Goal: Task Accomplishment & Management: Complete application form

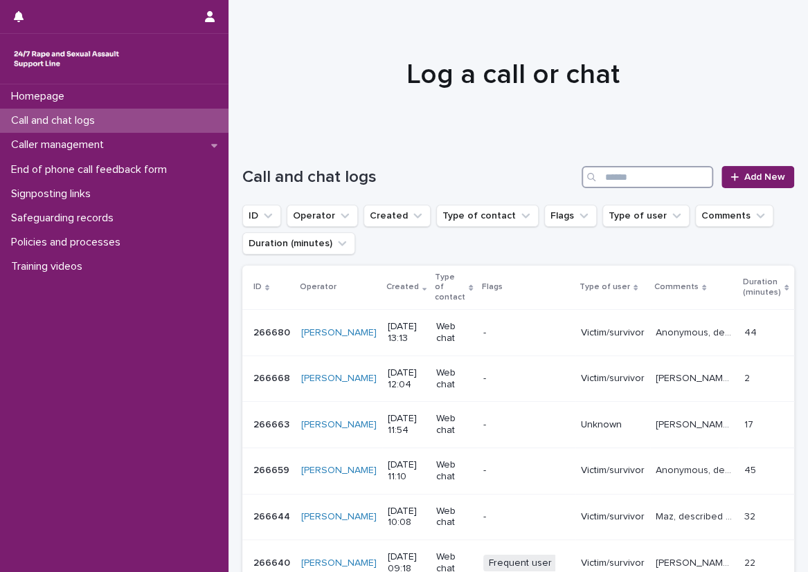
click at [634, 179] on input "Search" at bounding box center [647, 177] width 132 height 22
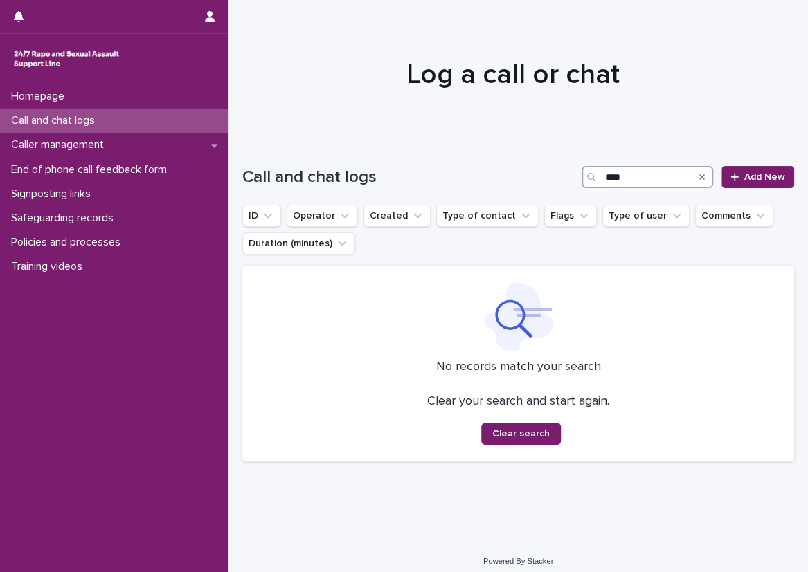
type input "****"
click at [699, 173] on icon "Search" at bounding box center [702, 177] width 6 height 8
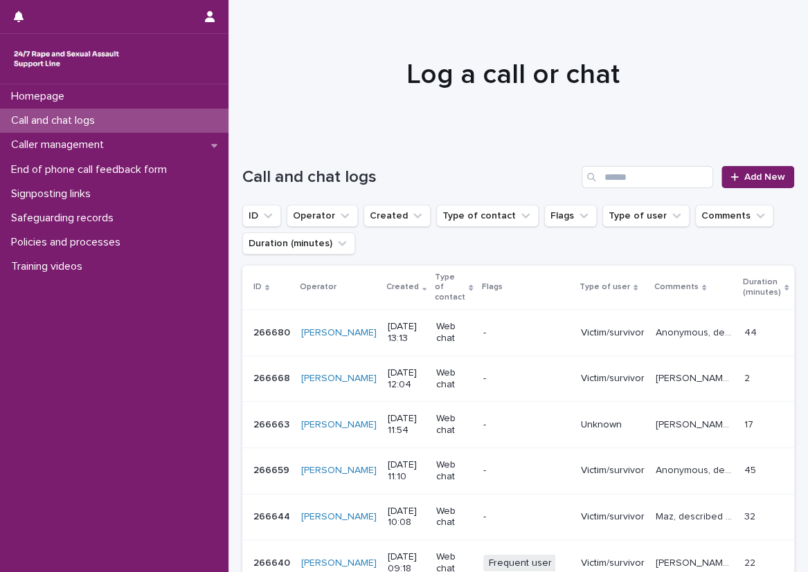
click at [141, 109] on div "Call and chat logs" at bounding box center [114, 121] width 228 height 24
click at [255, 159] on div "Call and chat logs Add New" at bounding box center [518, 171] width 552 height 66
drag, startPoint x: 204, startPoint y: 114, endPoint x: 200, endPoint y: 95, distance: 19.7
click at [204, 114] on div "Call and chat logs" at bounding box center [114, 121] width 228 height 24
click at [253, 154] on div "Call and chat logs Add New" at bounding box center [518, 171] width 552 height 66
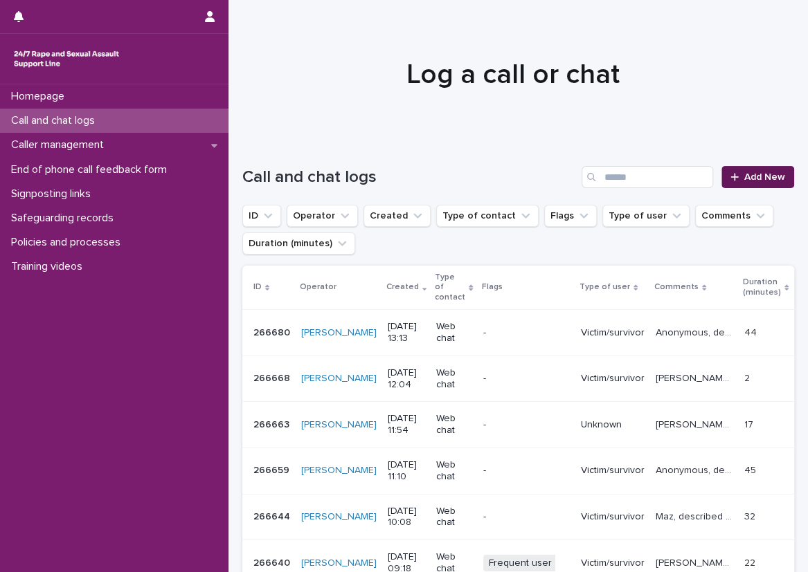
click at [721, 169] on link "Add New" at bounding box center [757, 177] width 73 height 22
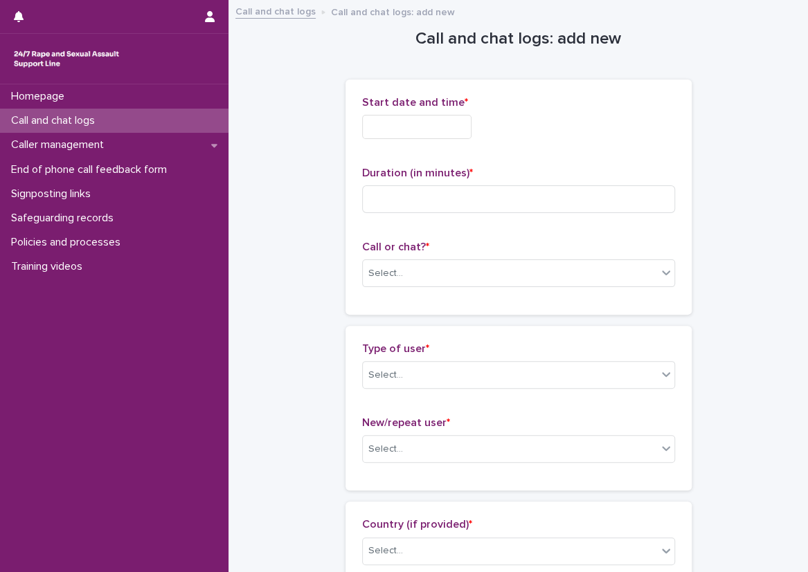
click at [422, 130] on input "text" at bounding box center [416, 127] width 109 height 24
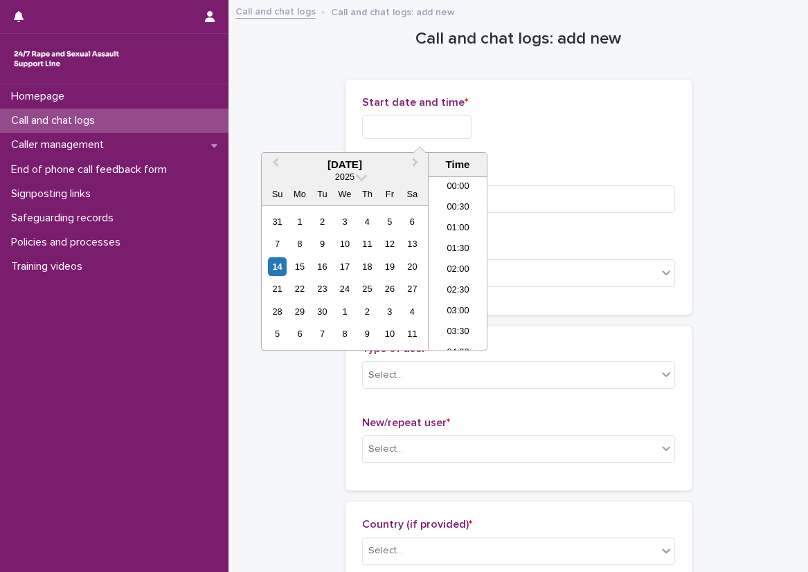
scroll to position [505, 0]
click at [445, 233] on li "13:30" at bounding box center [457, 243] width 59 height 21
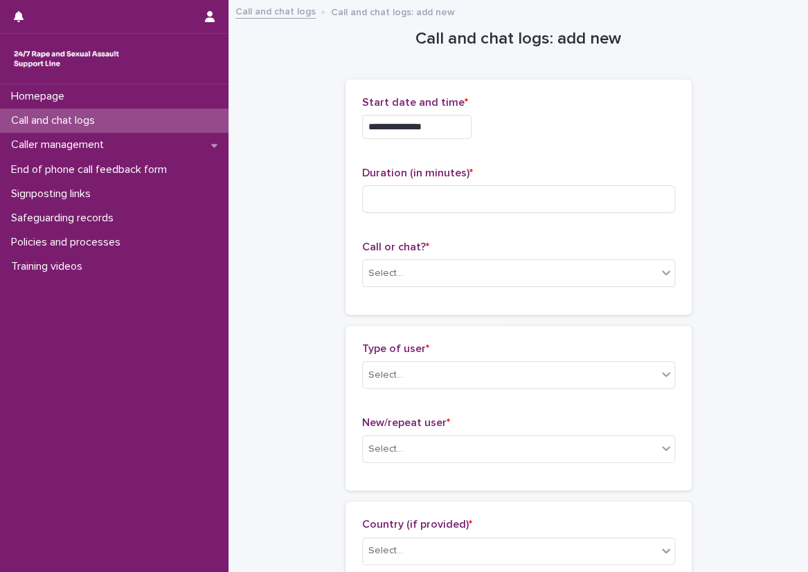
click at [440, 117] on input "**********" at bounding box center [416, 127] width 109 height 24
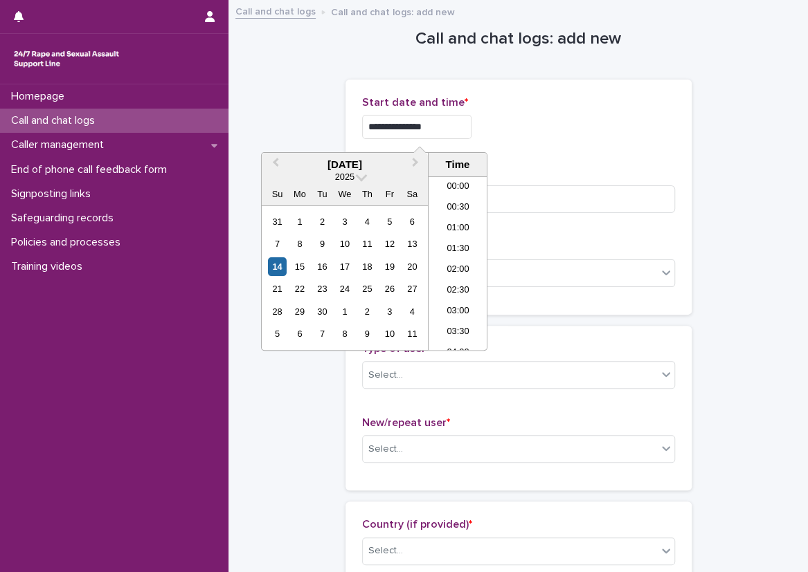
scroll to position [485, 0]
type input "**********"
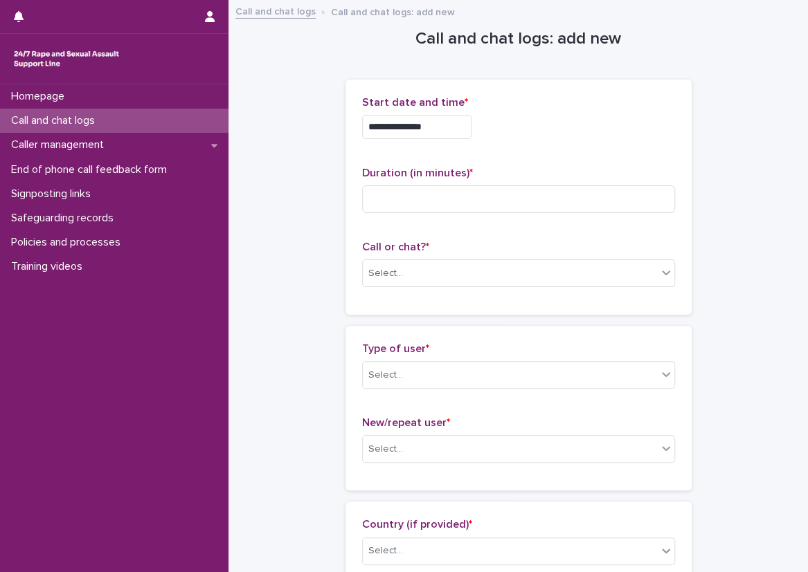
click at [518, 133] on div "**********" at bounding box center [518, 127] width 313 height 24
click at [487, 196] on input at bounding box center [518, 200] width 313 height 28
type input "**"
click at [496, 269] on div "Select..." at bounding box center [510, 273] width 294 height 23
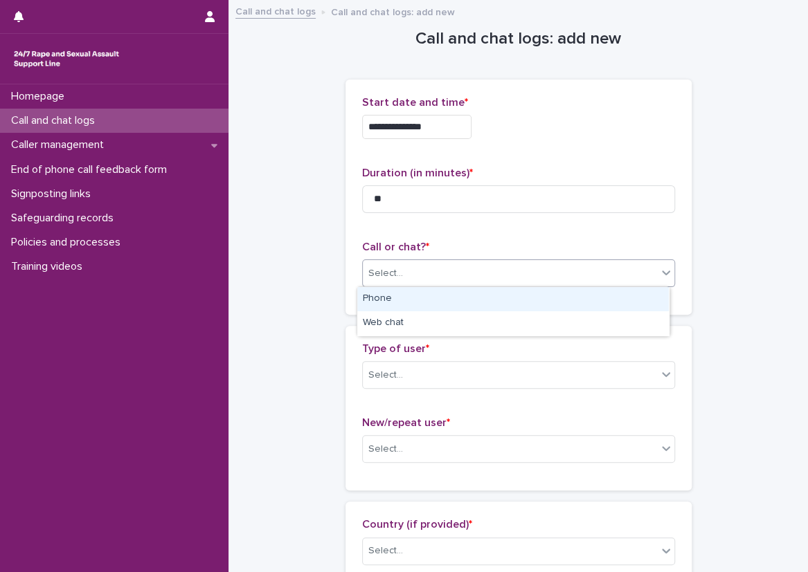
click at [502, 303] on div "Phone" at bounding box center [513, 299] width 312 height 24
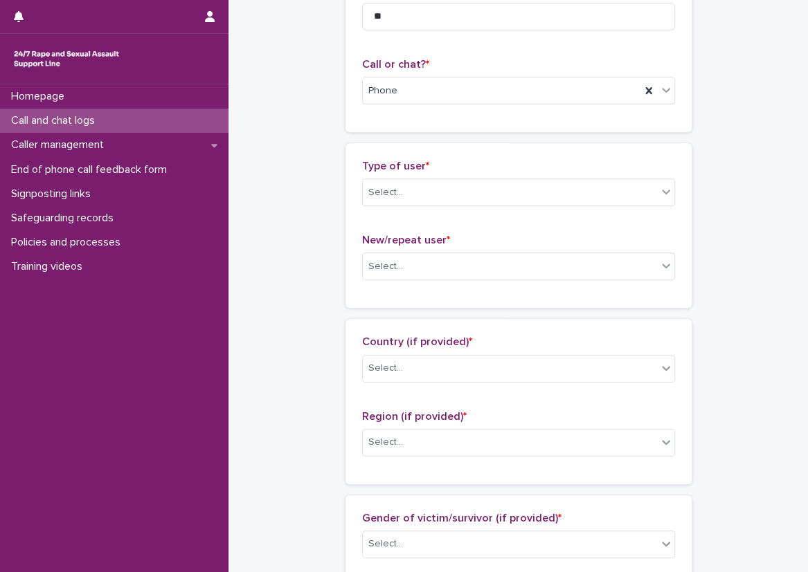
scroll to position [208, 0]
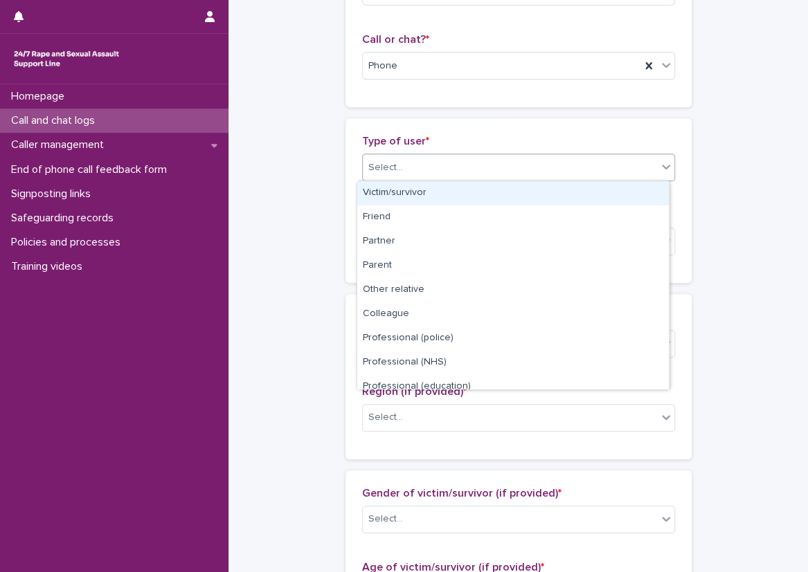
click at [424, 177] on div "Select..." at bounding box center [510, 167] width 294 height 23
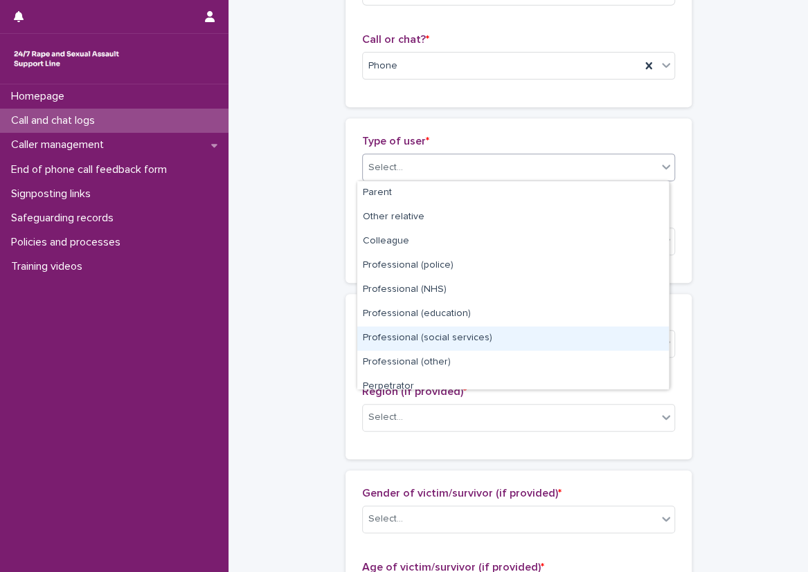
scroll to position [0, 0]
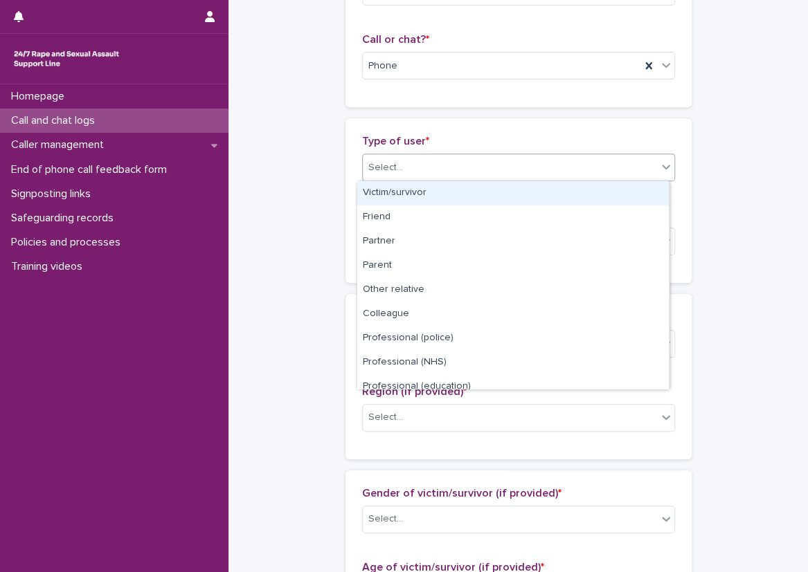
click at [393, 197] on div "Victim/survivor" at bounding box center [513, 193] width 312 height 24
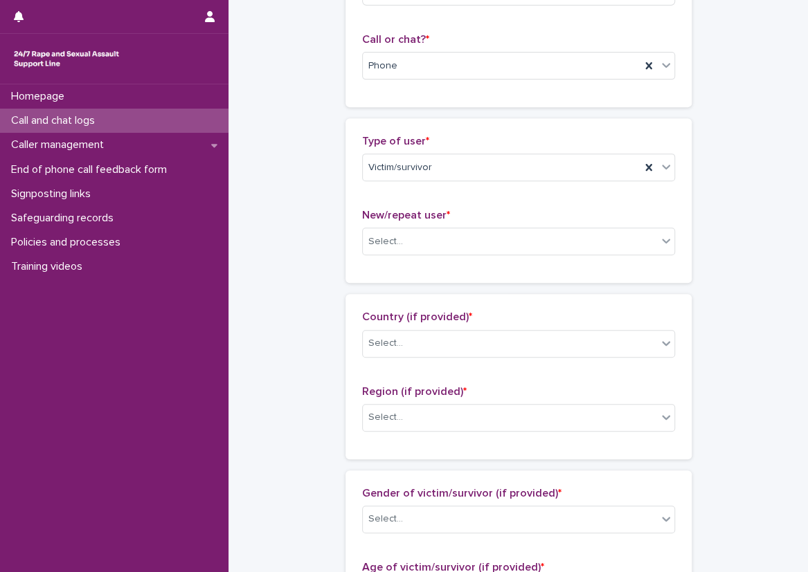
click at [395, 224] on div "New/repeat user * Select..." at bounding box center [518, 237] width 313 height 57
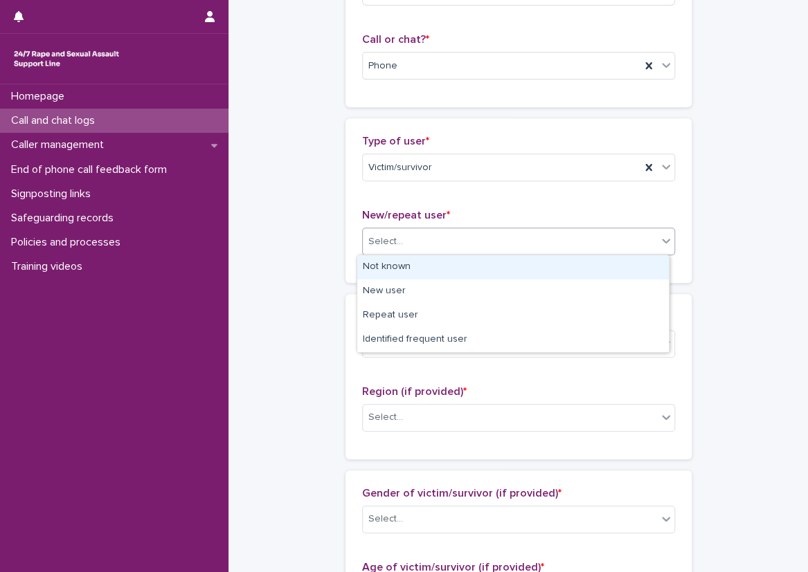
click at [403, 239] on div "Select..." at bounding box center [510, 242] width 294 height 23
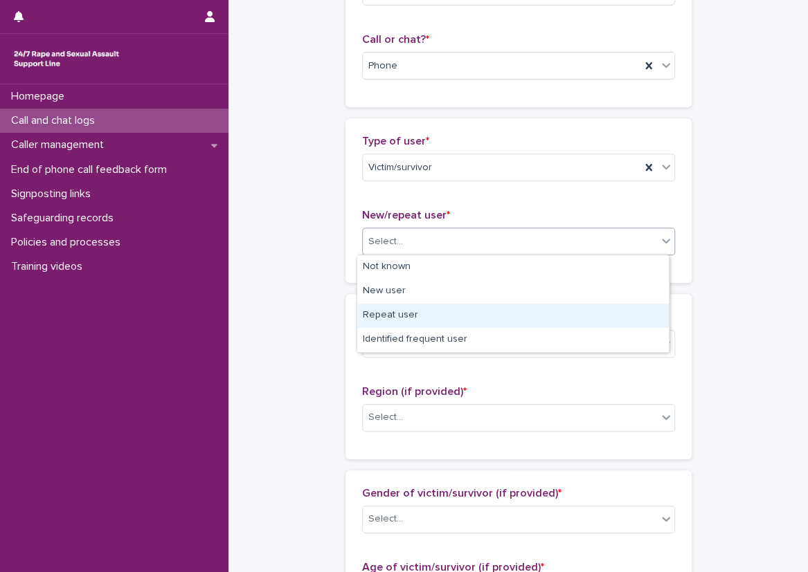
click at [410, 321] on div "Repeat user" at bounding box center [513, 316] width 312 height 24
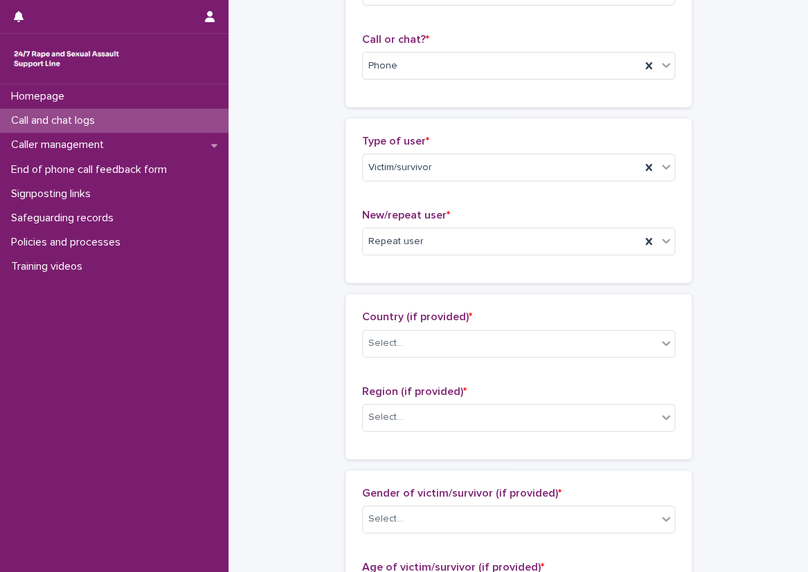
click at [333, 296] on div "**********" at bounding box center [518, 543] width 552 height 1499
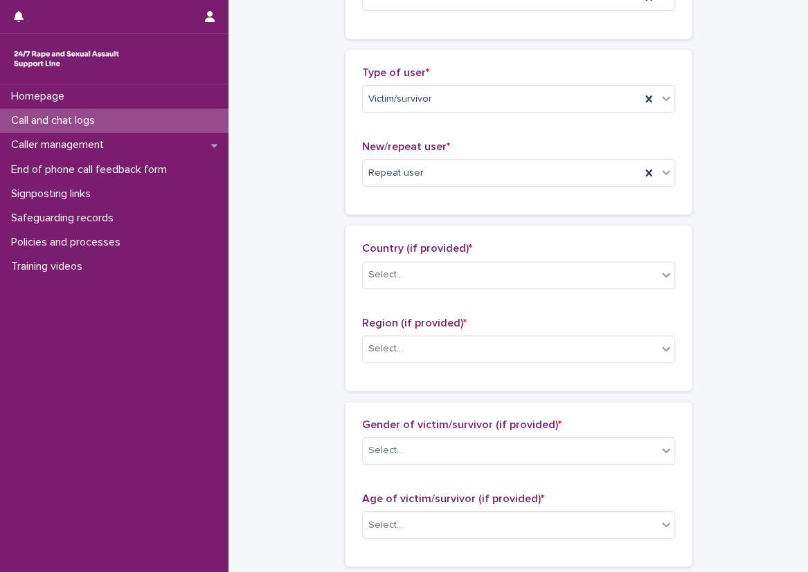
scroll to position [277, 0]
click at [300, 141] on div "**********" at bounding box center [518, 473] width 552 height 1499
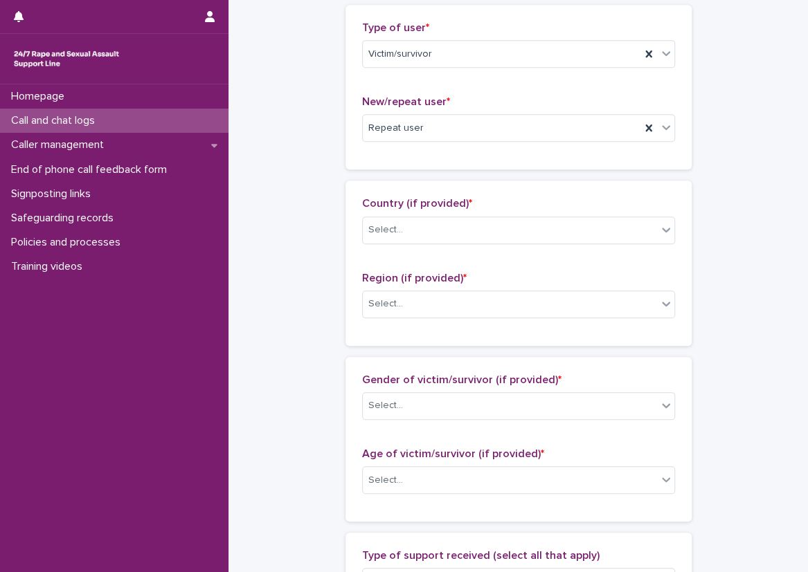
scroll to position [346, 0]
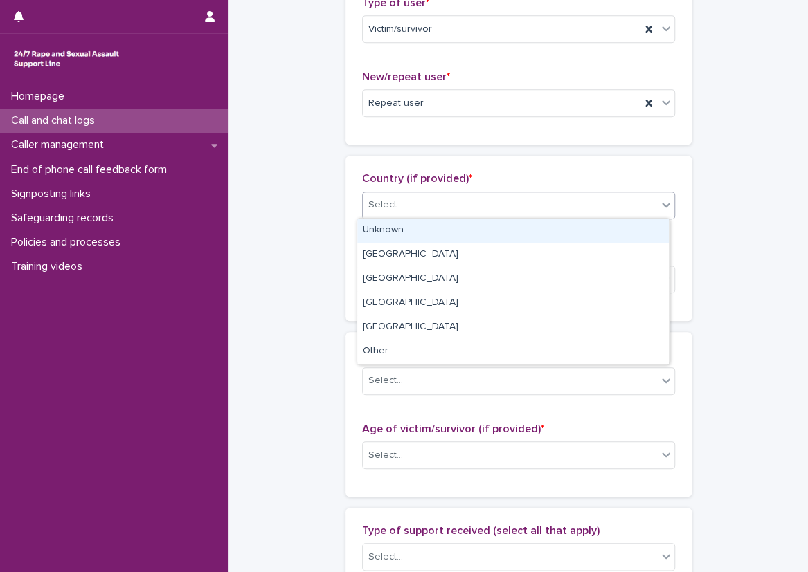
click at [420, 195] on div "Select..." at bounding box center [510, 205] width 294 height 23
click at [426, 224] on div "Unknown" at bounding box center [513, 231] width 312 height 24
click at [422, 274] on div "Select..." at bounding box center [510, 279] width 294 height 23
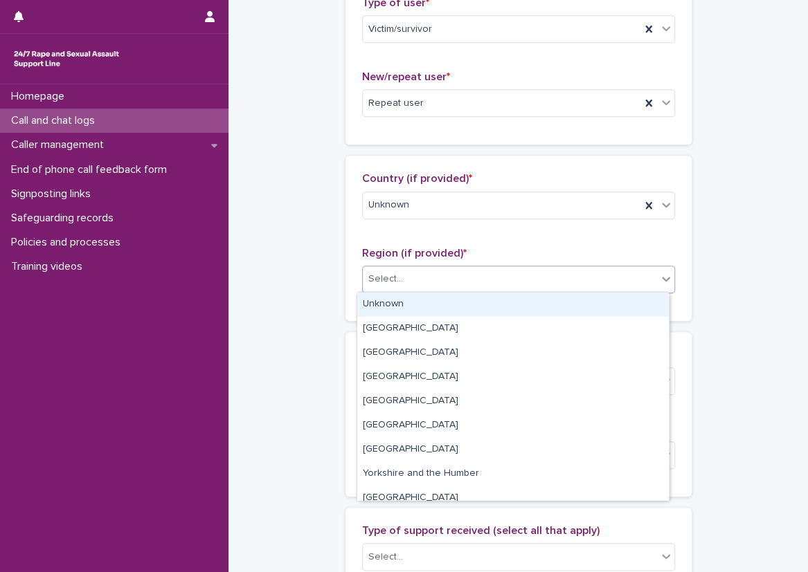
click at [423, 314] on div "Unknown" at bounding box center [513, 305] width 312 height 24
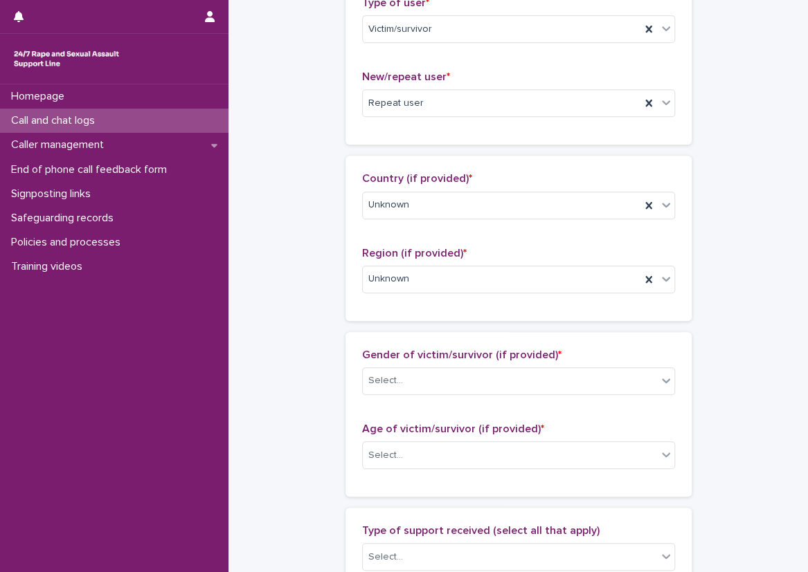
click at [327, 275] on div "**********" at bounding box center [518, 404] width 552 height 1499
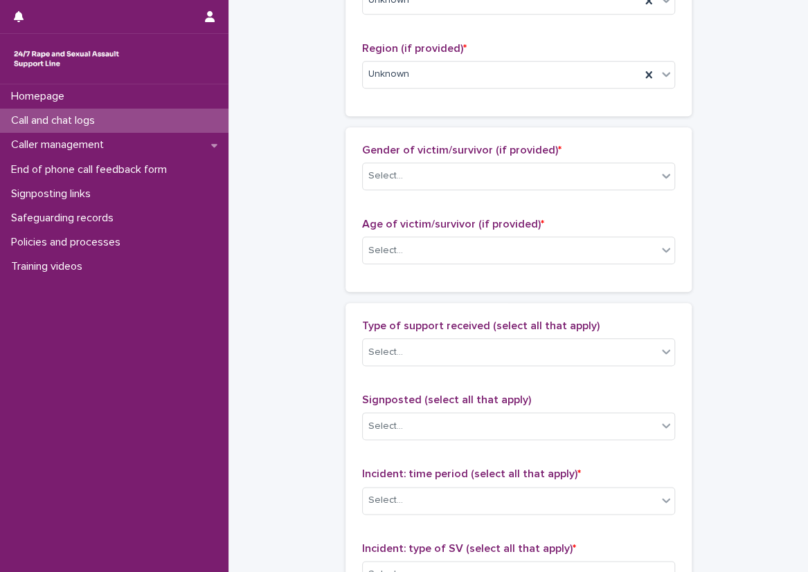
scroll to position [554, 0]
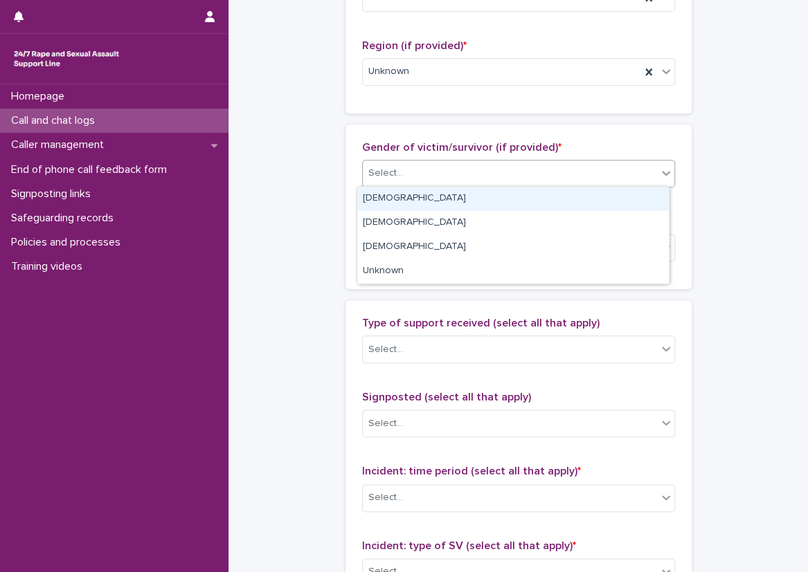
click at [370, 180] on div "Select..." at bounding box center [510, 173] width 294 height 23
click at [399, 192] on div "Female" at bounding box center [513, 199] width 312 height 24
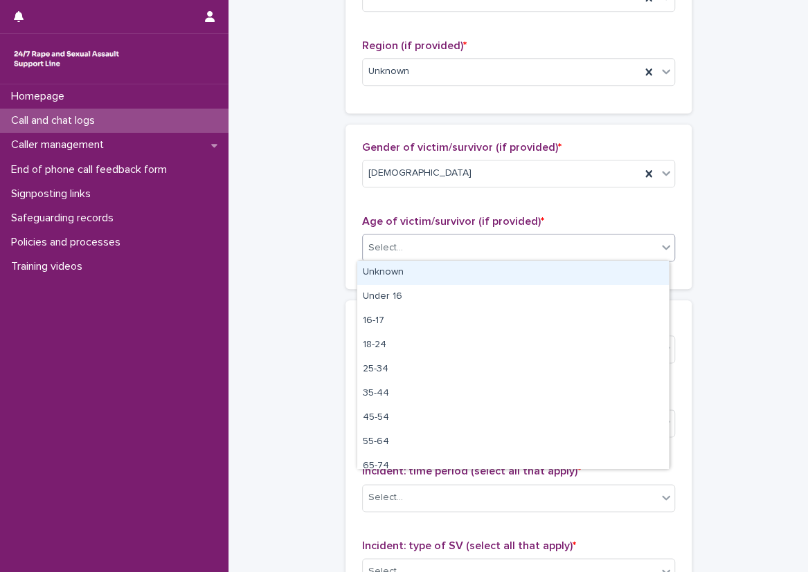
click at [398, 243] on div "Select..." at bounding box center [510, 248] width 294 height 23
click at [405, 275] on div "Unknown" at bounding box center [513, 273] width 312 height 24
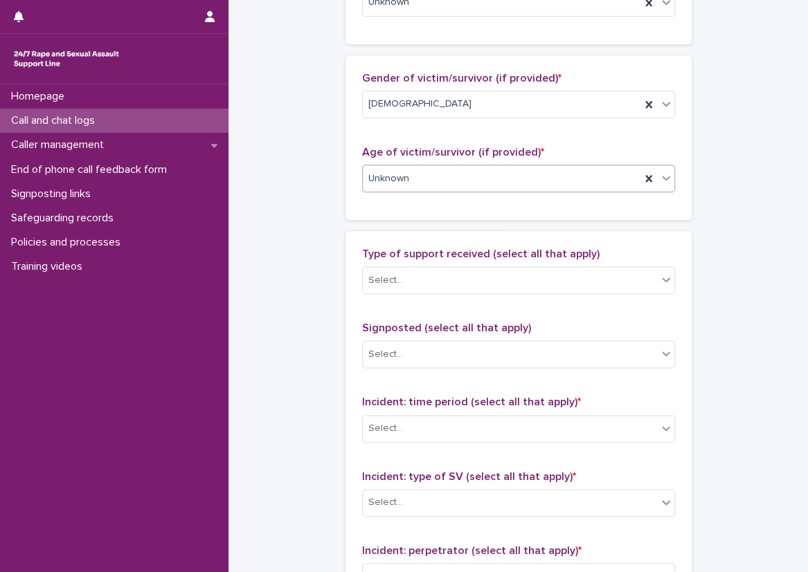
scroll to position [692, 0]
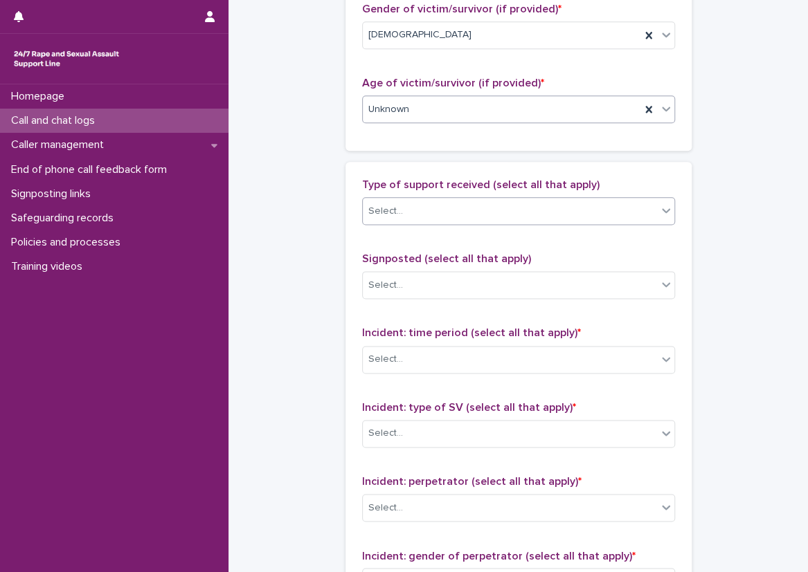
click at [422, 202] on div "Select..." at bounding box center [510, 211] width 294 height 23
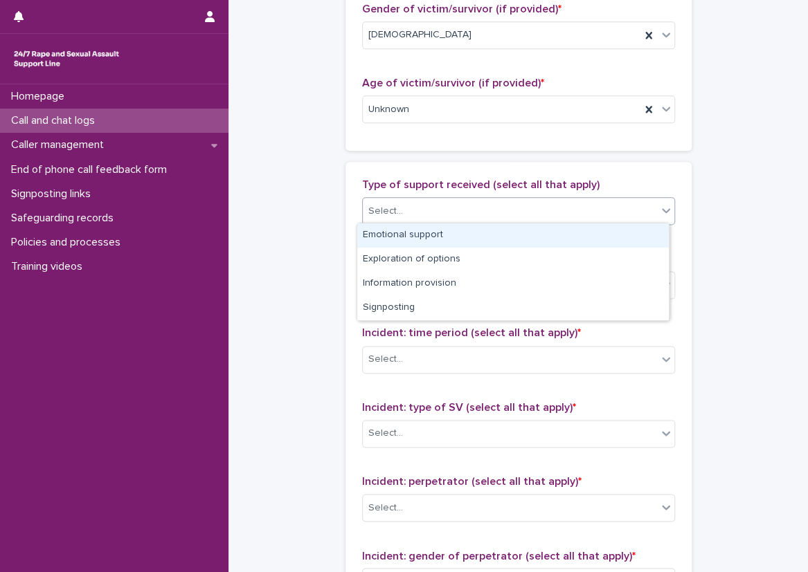
click at [422, 240] on div "Emotional support" at bounding box center [513, 236] width 312 height 24
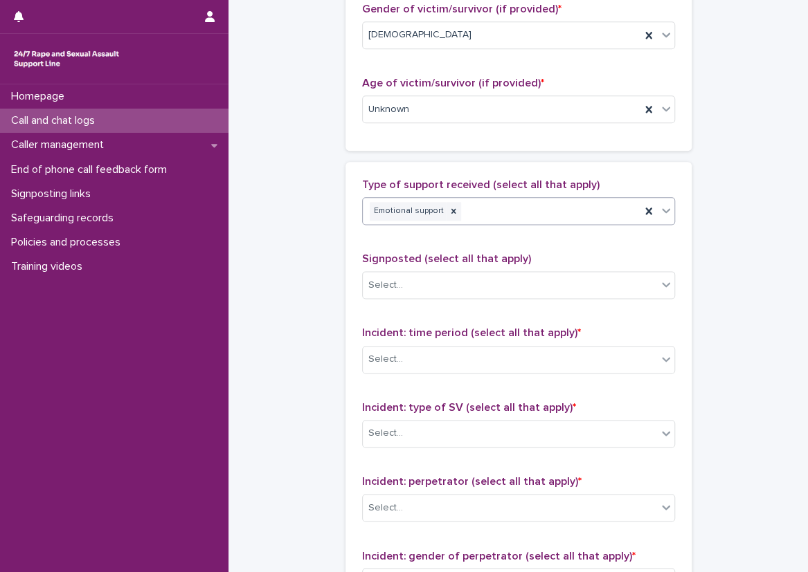
click at [478, 235] on div "Type of support received (select all that apply) option Emotional support, sele…" at bounding box center [518, 468] width 313 height 579
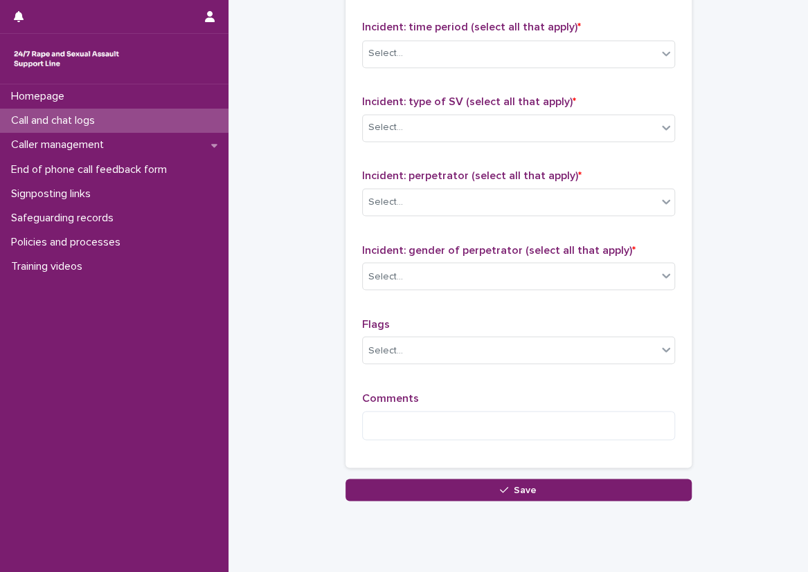
scroll to position [1000, 0]
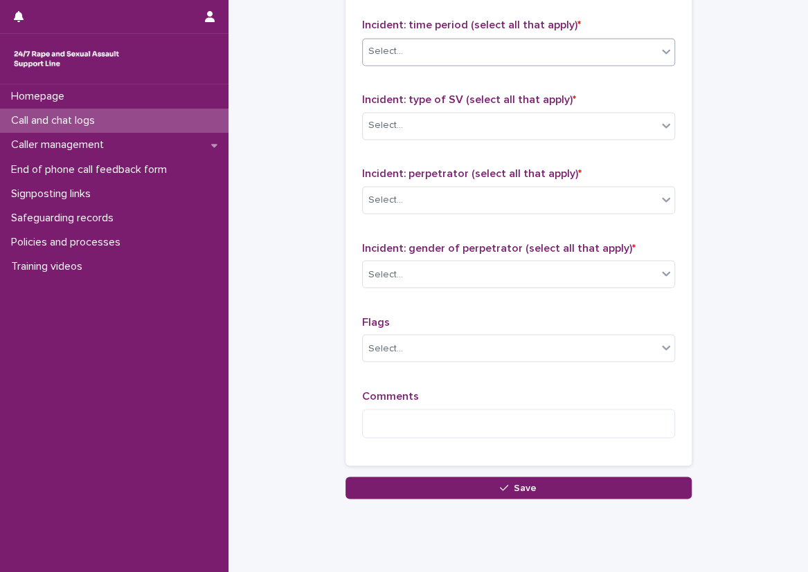
click at [437, 50] on div "Select..." at bounding box center [510, 51] width 294 height 23
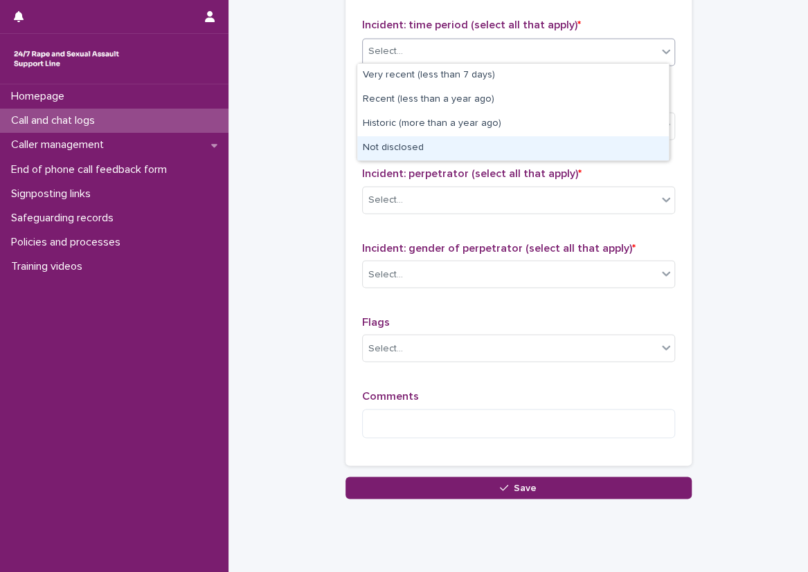
click at [439, 142] on div "Not disclosed" at bounding box center [513, 148] width 312 height 24
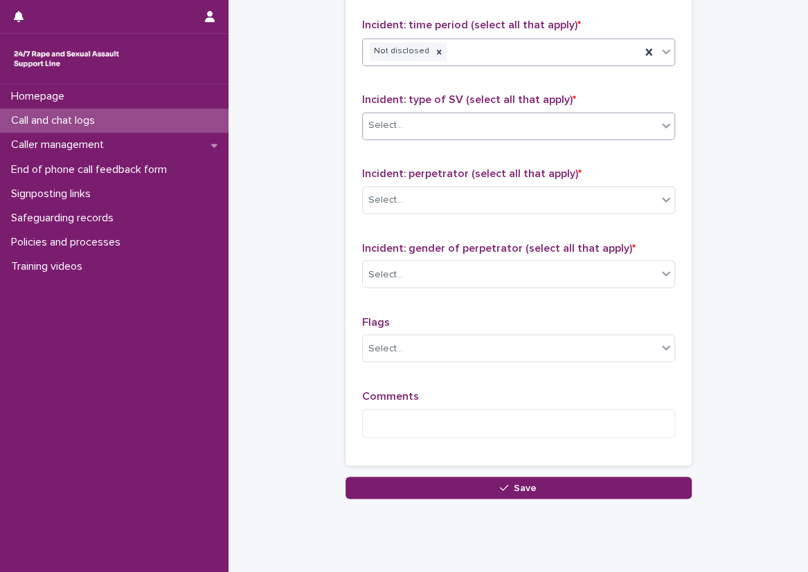
click at [445, 123] on div "Select..." at bounding box center [510, 125] width 294 height 23
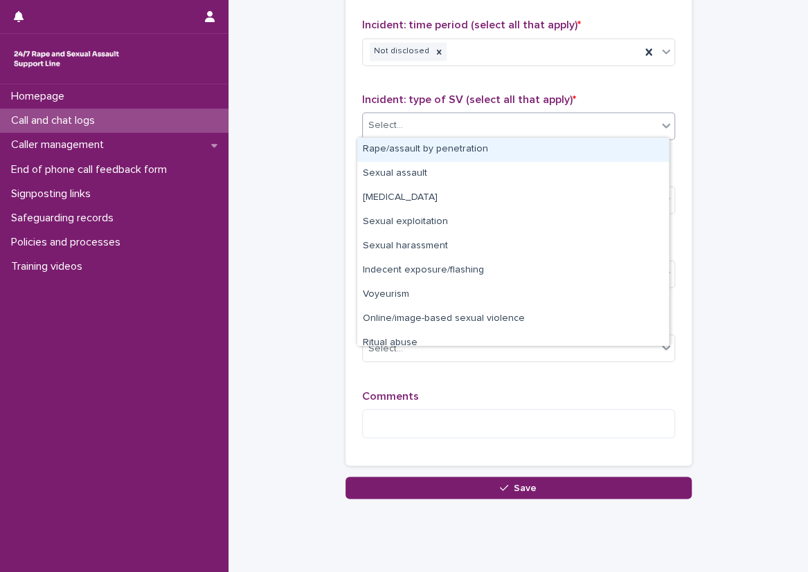
click at [446, 145] on div "Rape/assault by penetration" at bounding box center [513, 150] width 312 height 24
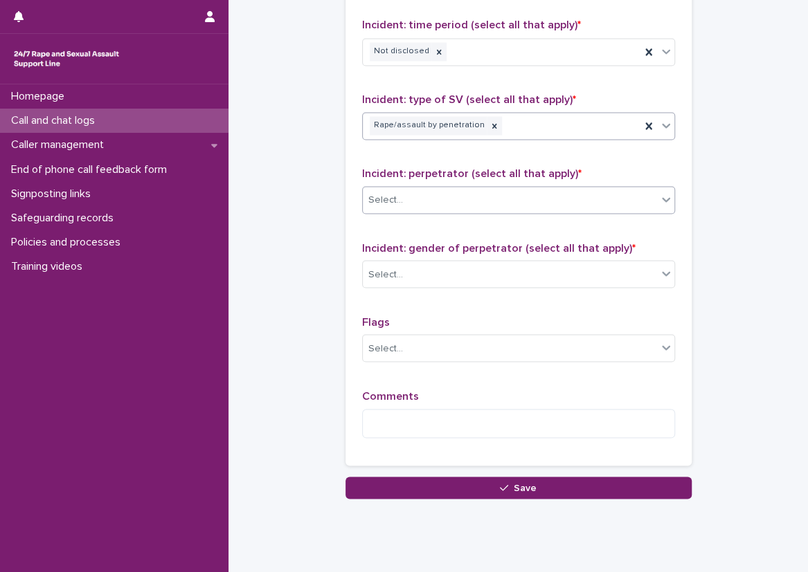
click at [432, 199] on div "Select..." at bounding box center [510, 200] width 294 height 23
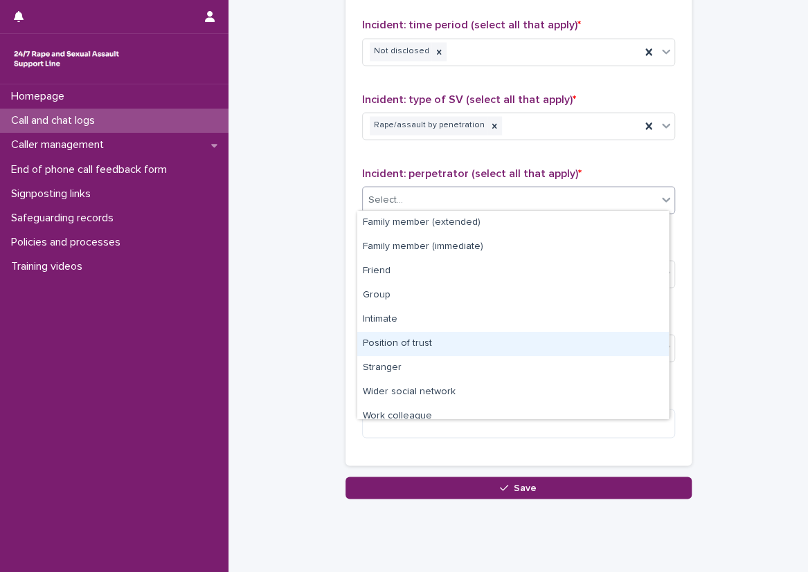
scroll to position [59, 0]
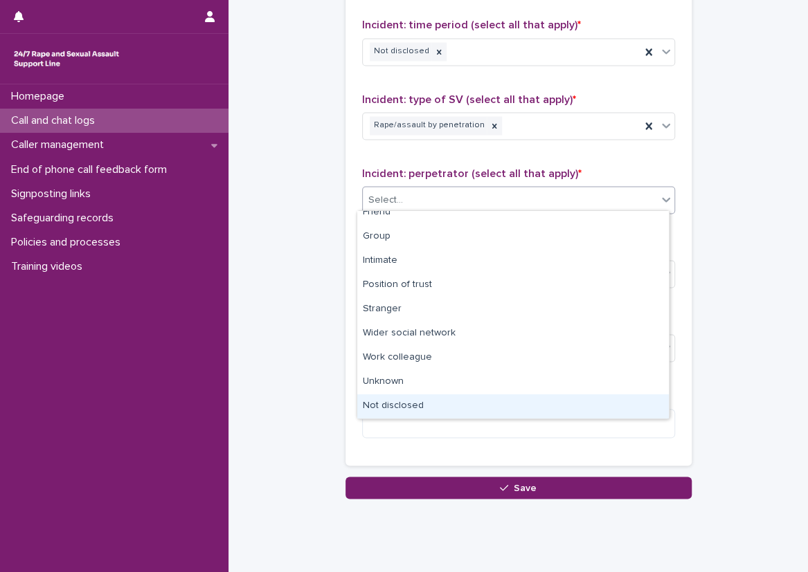
click at [424, 412] on div "Not disclosed" at bounding box center [513, 407] width 312 height 24
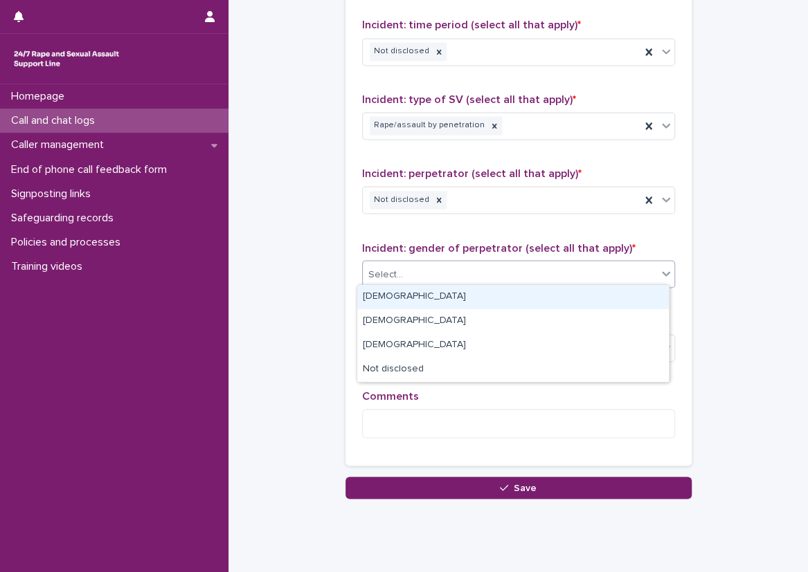
click at [426, 267] on div "Select..." at bounding box center [510, 274] width 294 height 23
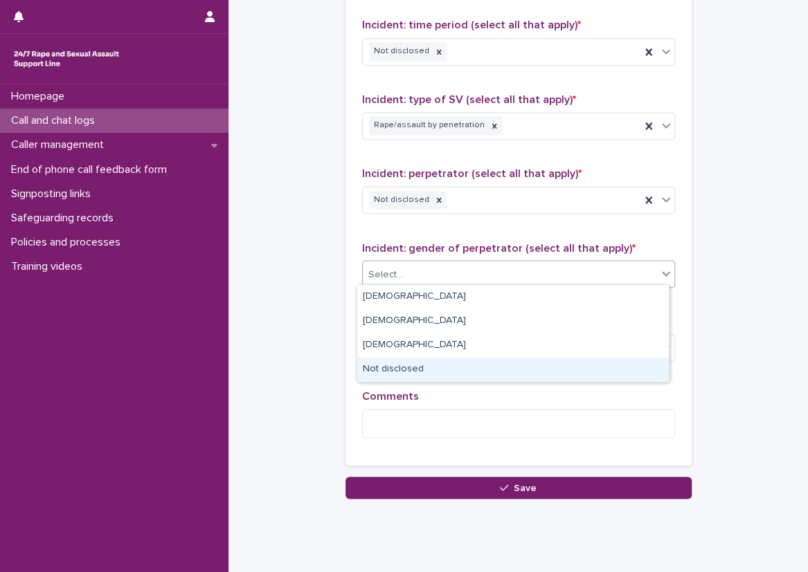
drag, startPoint x: 427, startPoint y: 300, endPoint x: 428, endPoint y: 368, distance: 68.5
click at [428, 368] on div "Not disclosed" at bounding box center [513, 370] width 312 height 24
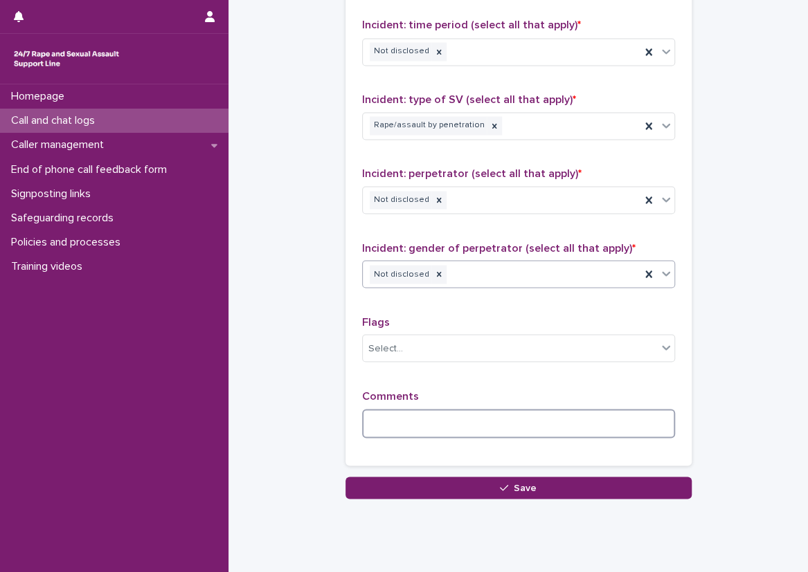
click at [427, 421] on textarea at bounding box center [518, 424] width 313 height 30
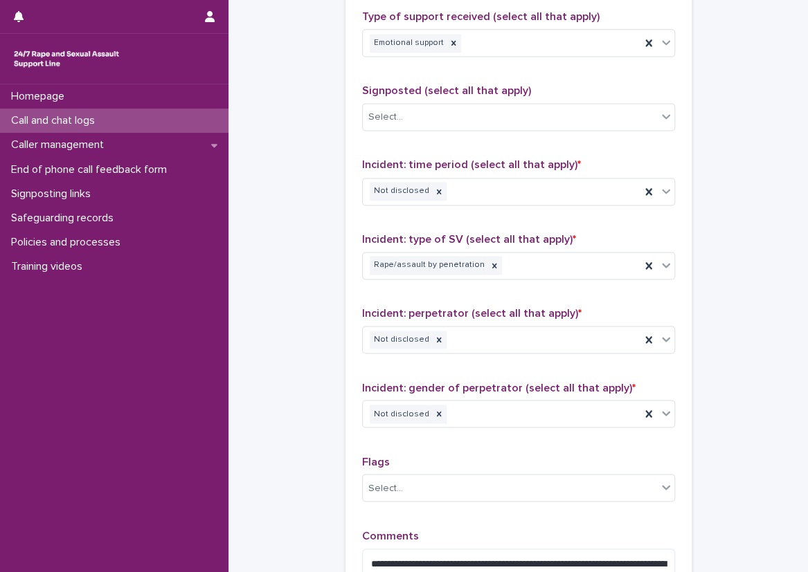
scroll to position [969, 0]
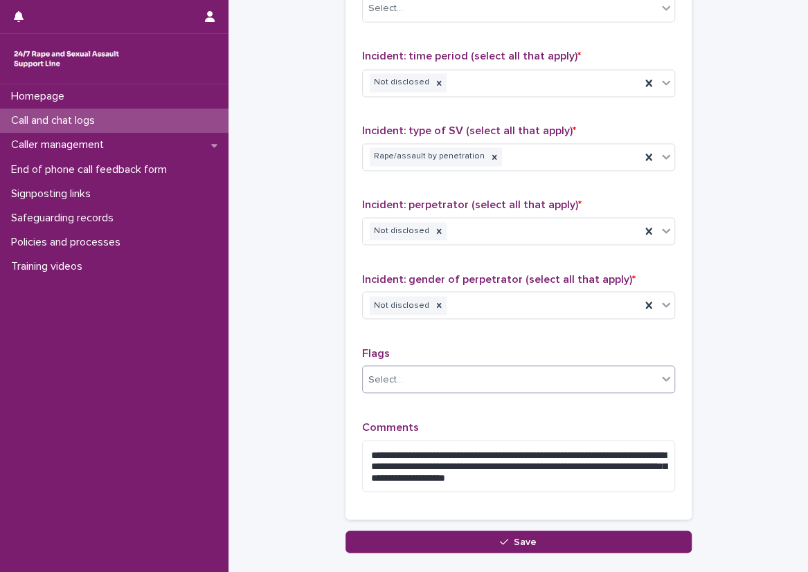
click at [518, 368] on div "Select..." at bounding box center [510, 379] width 294 height 23
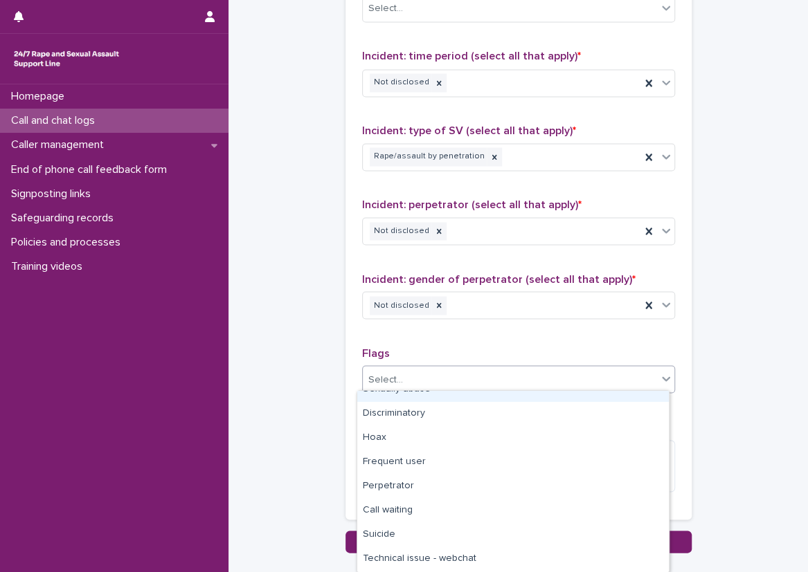
scroll to position [109, 0]
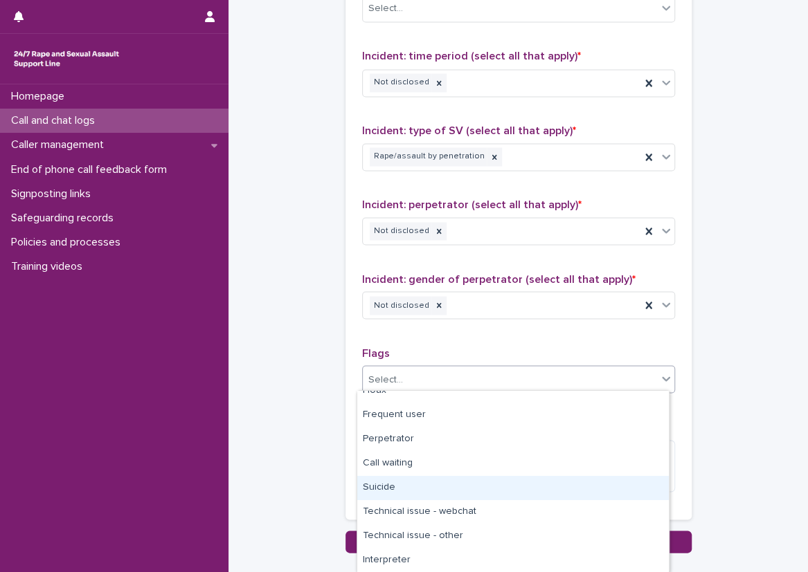
click at [438, 489] on div "Suicide" at bounding box center [513, 488] width 312 height 24
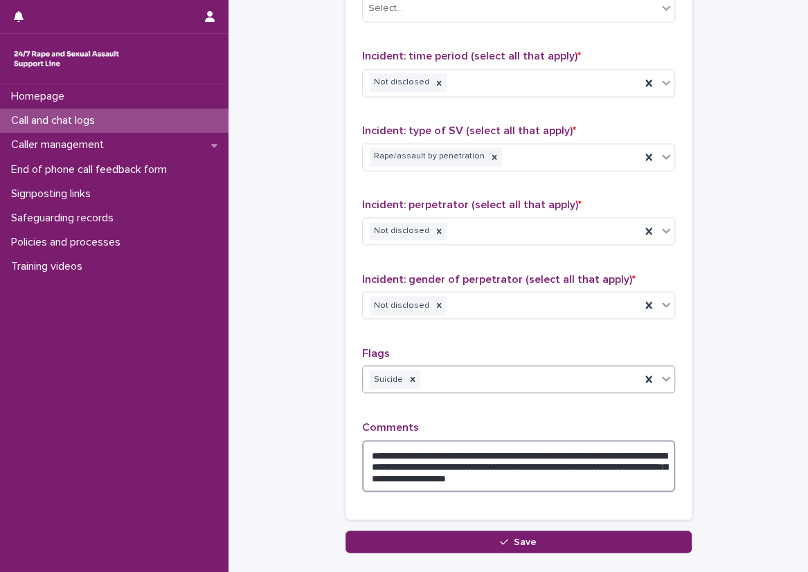
click at [634, 472] on textarea "**********" at bounding box center [518, 466] width 313 height 53
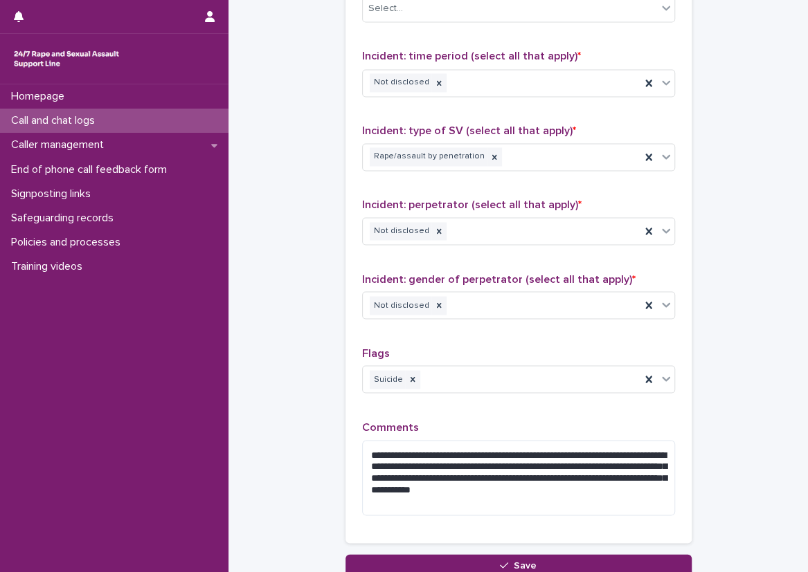
click at [460, 412] on div "**********" at bounding box center [518, 214] width 313 height 625
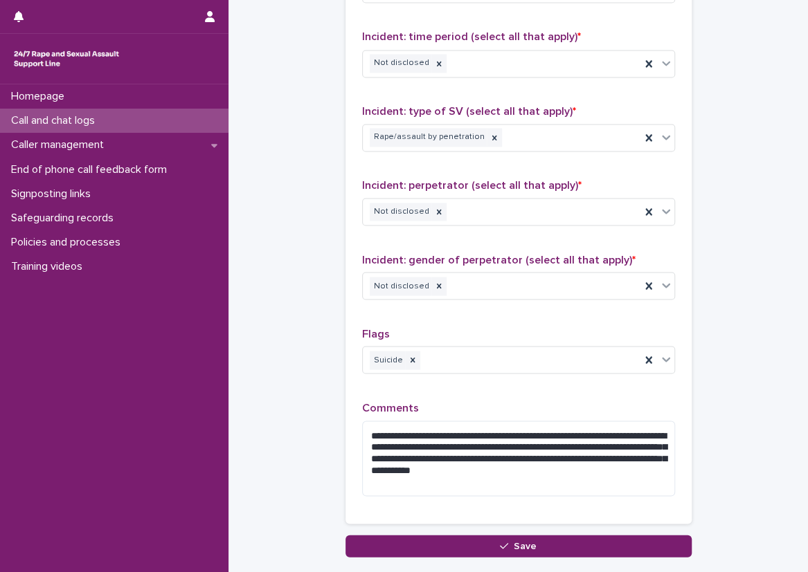
scroll to position [995, 0]
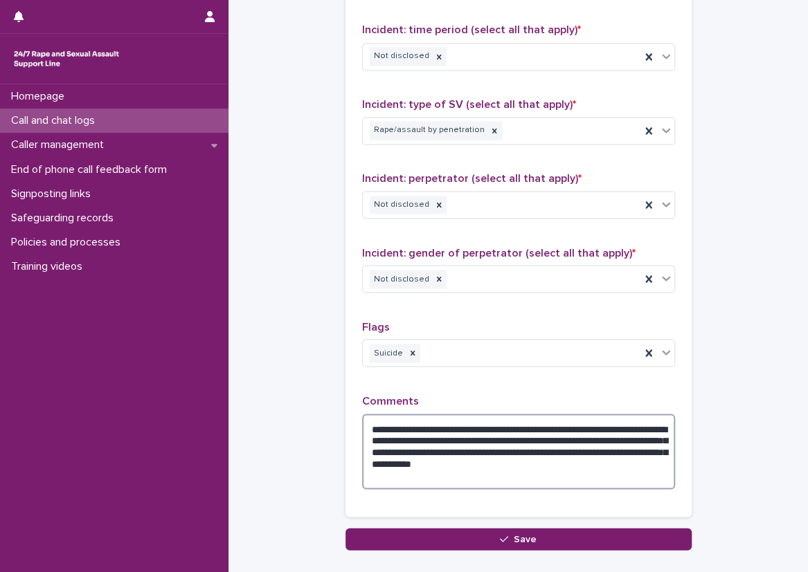
click at [561, 437] on textarea "**********" at bounding box center [518, 452] width 313 height 76
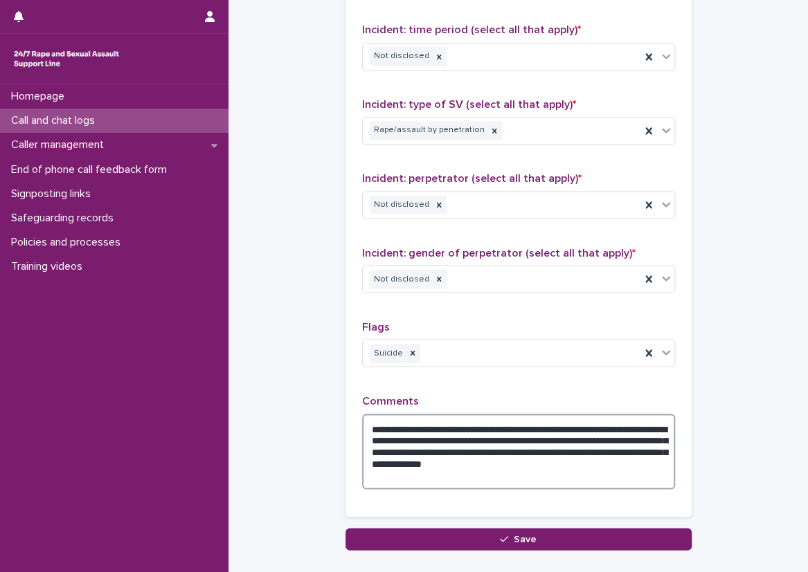
drag, startPoint x: 607, startPoint y: 435, endPoint x: 460, endPoint y: 449, distance: 147.5
click at [458, 448] on textarea "**********" at bounding box center [518, 452] width 313 height 76
click at [467, 449] on textarea "**********" at bounding box center [518, 452] width 313 height 76
click at [626, 433] on textarea "**********" at bounding box center [518, 452] width 313 height 76
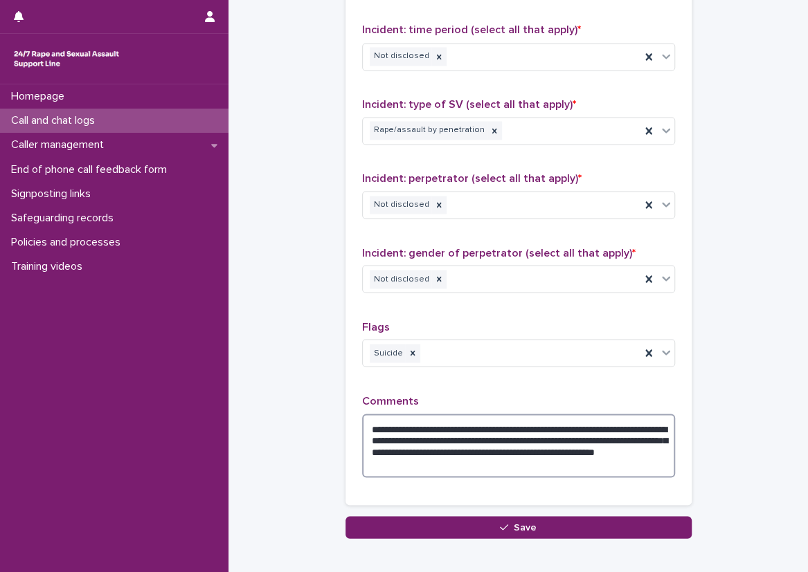
click at [614, 431] on textarea "**********" at bounding box center [518, 446] width 313 height 64
click at [608, 436] on textarea "**********" at bounding box center [518, 446] width 313 height 64
click at [604, 437] on textarea "**********" at bounding box center [518, 446] width 313 height 64
type textarea "**********"
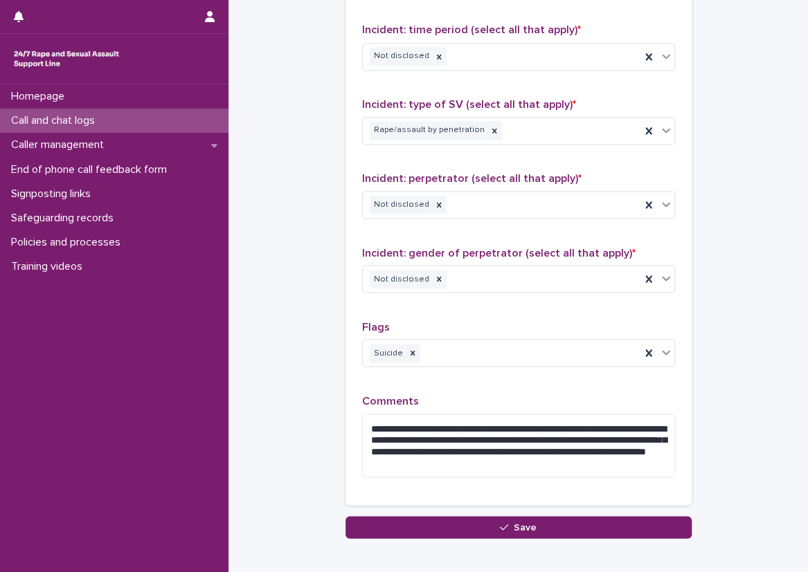
click at [685, 448] on div "**********" at bounding box center [518, 182] width 346 height 647
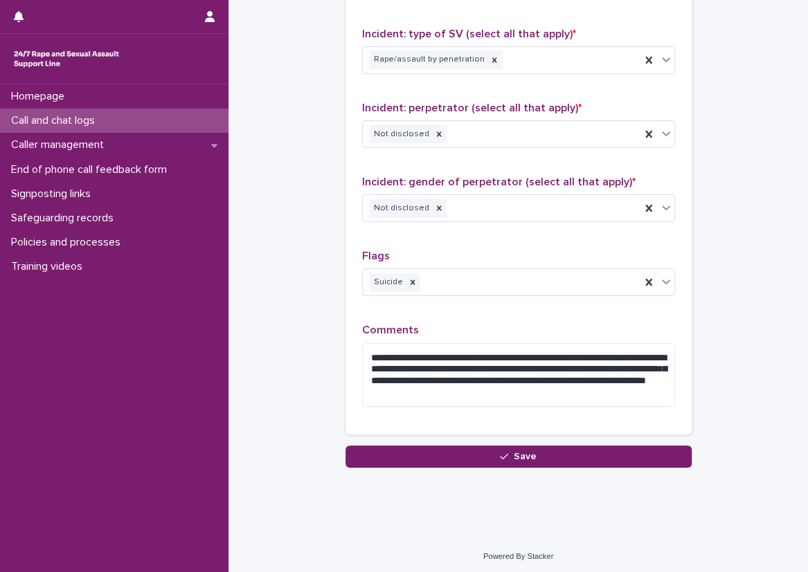
scroll to position [1067, 0]
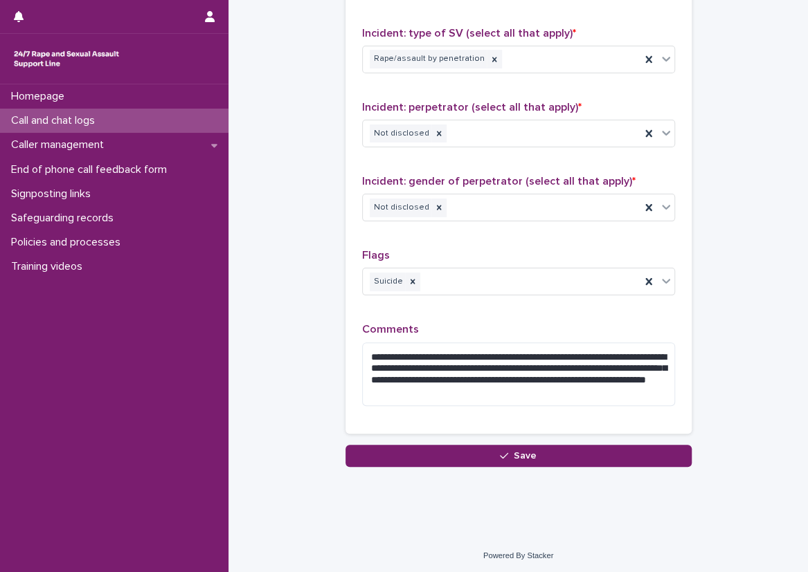
click at [494, 309] on div "**********" at bounding box center [518, 110] width 313 height 613
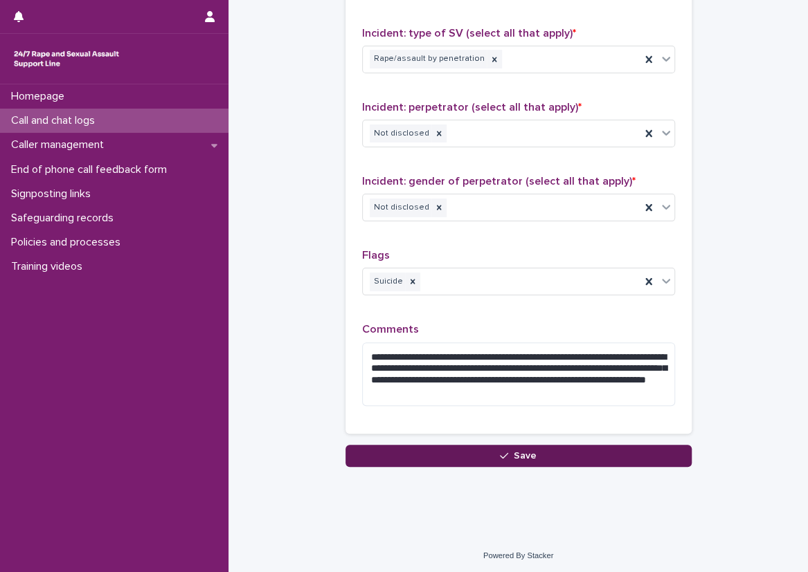
click at [497, 445] on button "Save" at bounding box center [518, 456] width 346 height 22
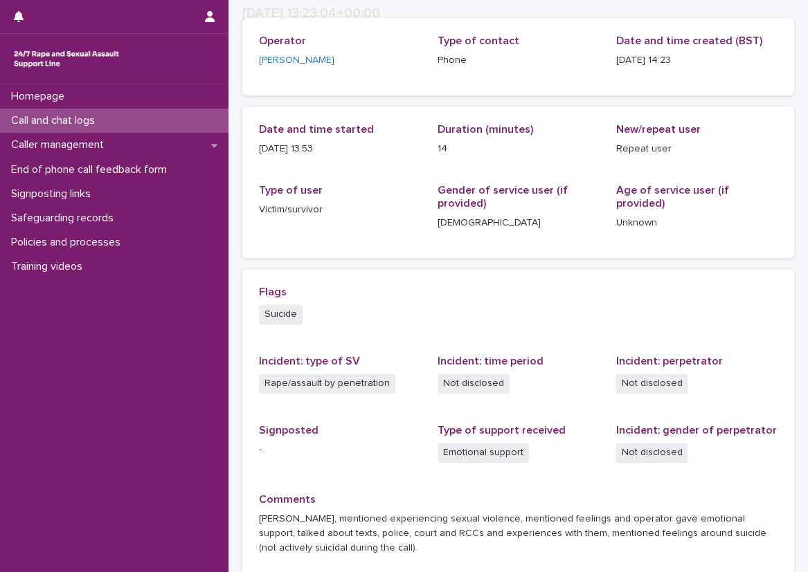
scroll to position [84, 0]
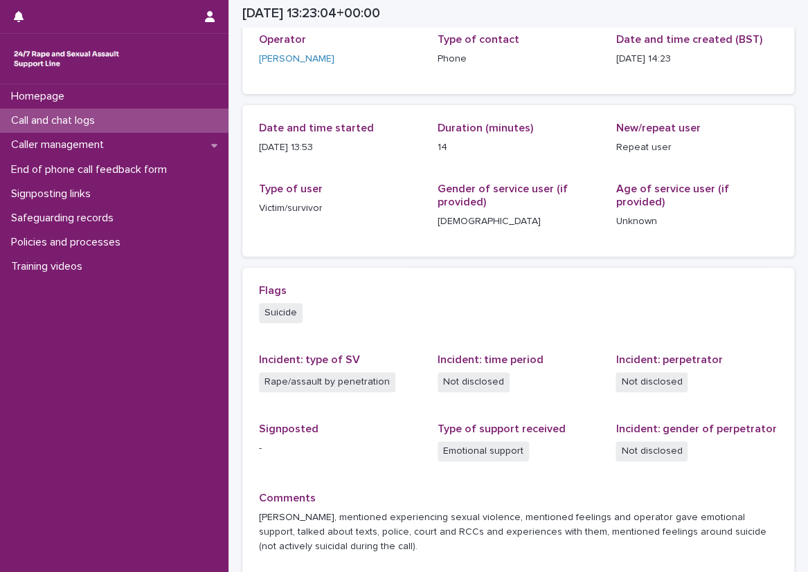
click at [374, 413] on div "Flags Suicide Incident: type of SV Rape/assault by penetration Incident: time p…" at bounding box center [518, 425] width 518 height 281
click at [231, 257] on div "Loading... Saving… Loading... Saving… 2025-09-14 13:23:04+00:00 14/9/2025 14:23…" at bounding box center [517, 290] width 579 height 746
click at [233, 255] on div "Loading... Saving… Loading... Saving… 2025-09-14 13:23:04+00:00 14/9/2025 14:23…" at bounding box center [517, 290] width 579 height 746
click at [181, 115] on div "Call and chat logs" at bounding box center [114, 121] width 228 height 24
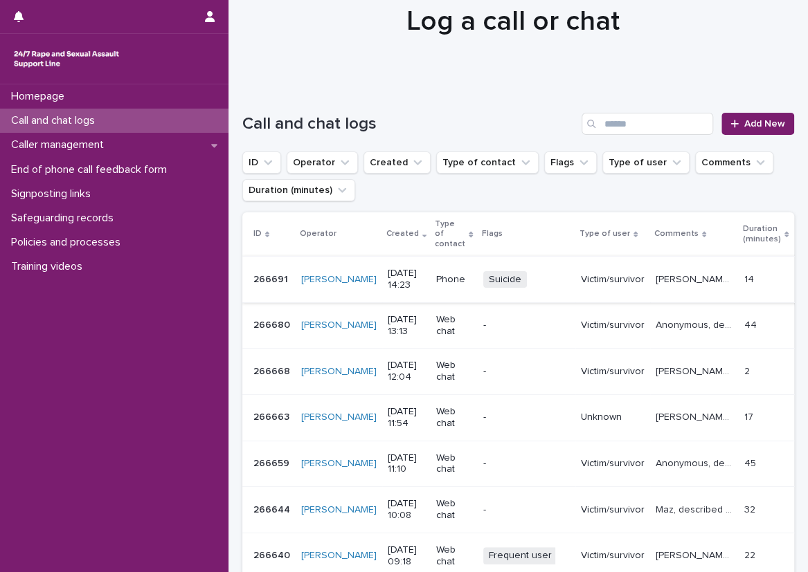
scroll to position [69, 0]
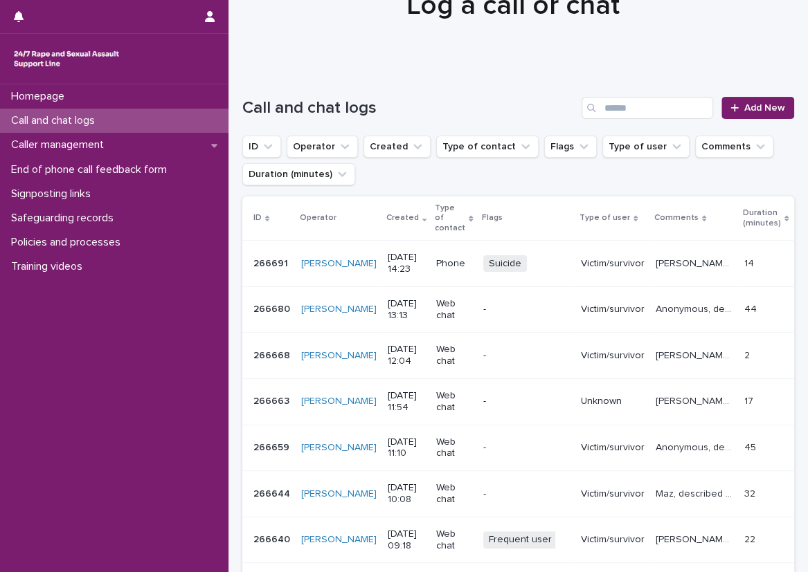
click at [172, 122] on div "Call and chat logs" at bounding box center [114, 121] width 228 height 24
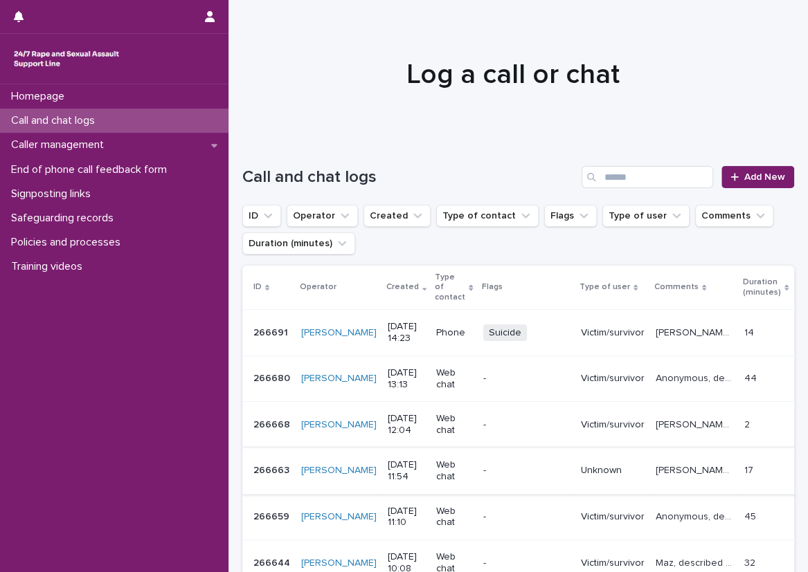
scroll to position [0, 0]
click at [198, 109] on div "Call and chat logs" at bounding box center [114, 121] width 228 height 24
click at [759, 179] on span "Add New" at bounding box center [764, 177] width 41 height 10
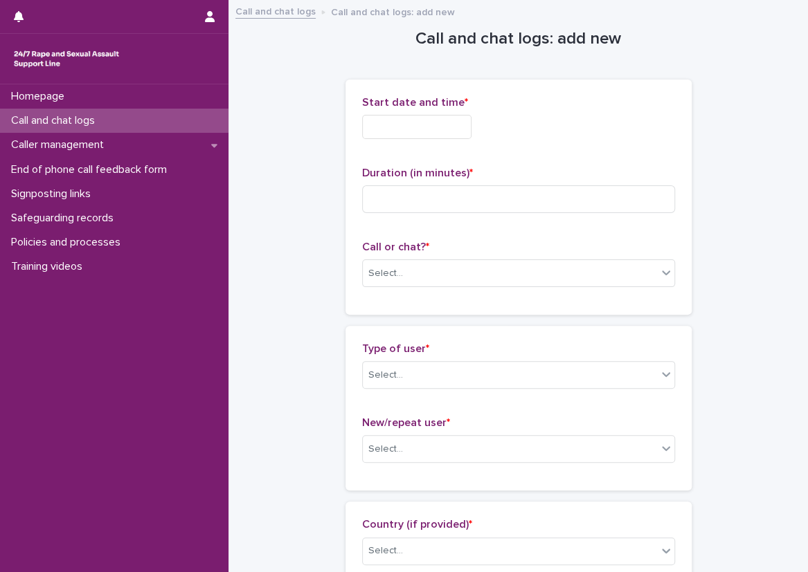
click at [395, 112] on div "Start date and time *" at bounding box center [518, 123] width 313 height 54
click at [409, 122] on input "text" at bounding box center [416, 127] width 109 height 24
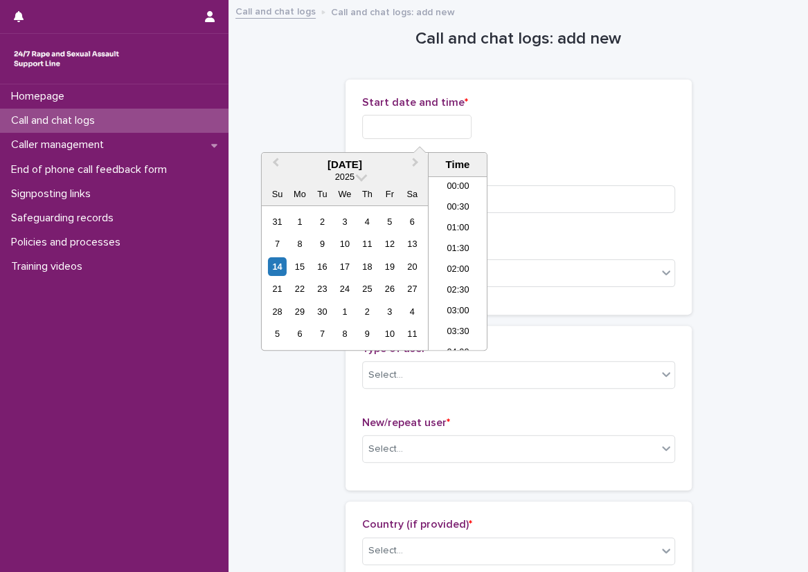
scroll to position [505, 0]
click at [459, 254] on li "14:00" at bounding box center [457, 264] width 59 height 21
click at [451, 123] on input "**********" at bounding box center [416, 127] width 109 height 24
type input "**********"
click at [573, 200] on input at bounding box center [518, 200] width 313 height 28
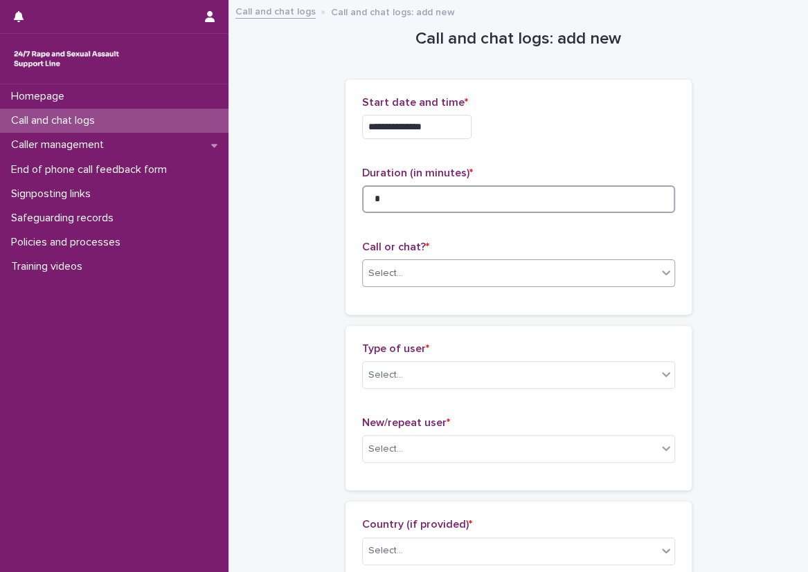
type input "*"
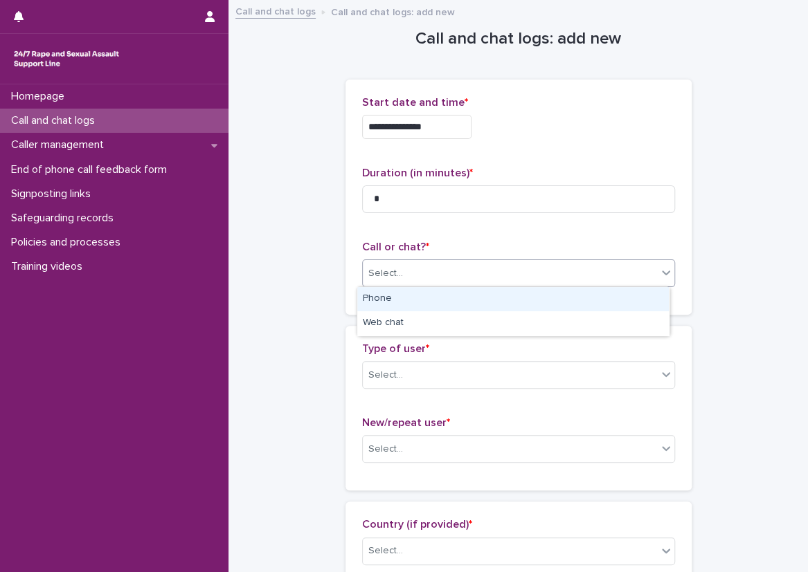
click at [363, 285] on div "Select..." at bounding box center [518, 274] width 313 height 28
click at [372, 299] on div "Phone" at bounding box center [513, 299] width 312 height 24
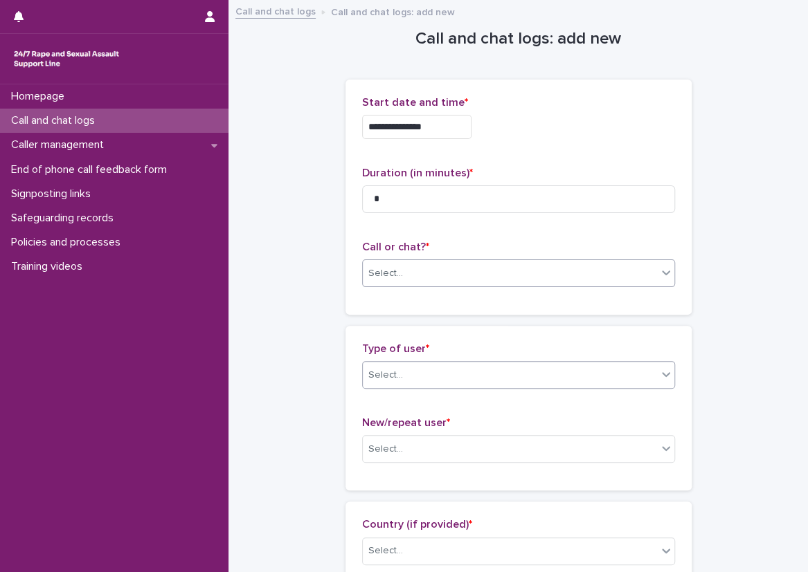
click at [392, 386] on div "Select..." at bounding box center [518, 375] width 313 height 28
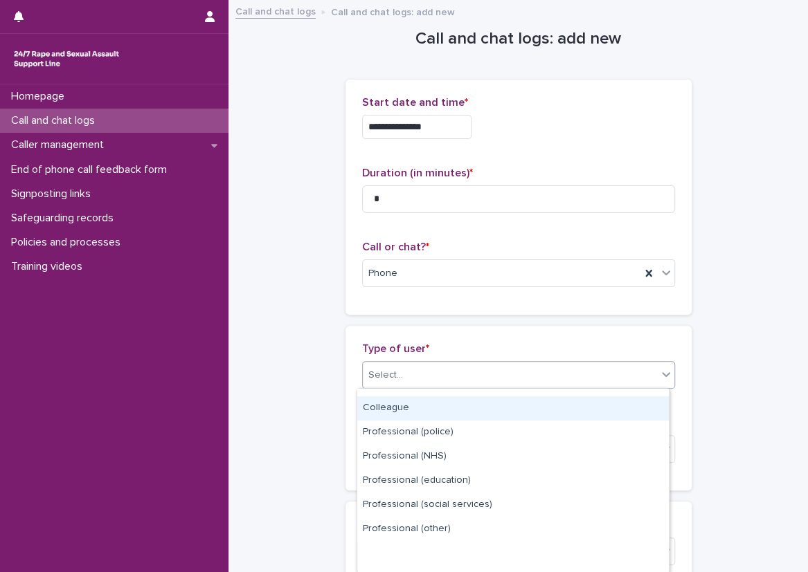
scroll to position [179, 0]
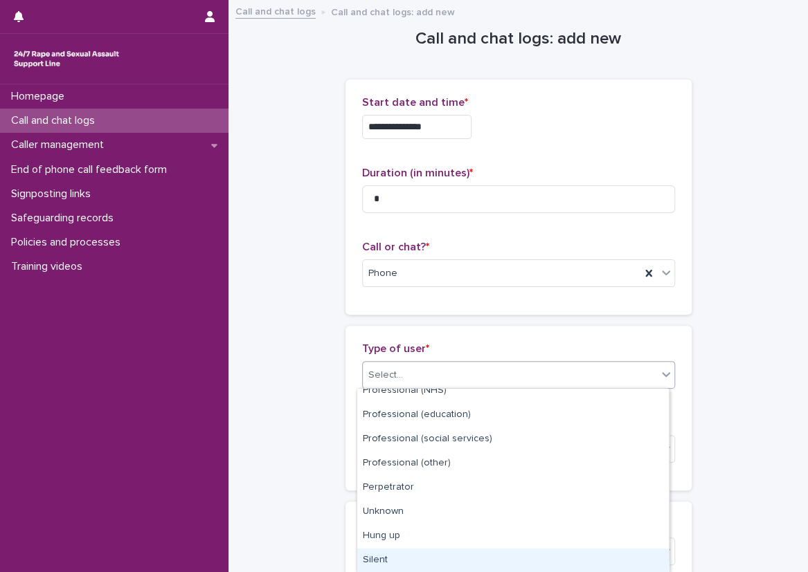
click at [392, 559] on div "Silent" at bounding box center [513, 561] width 312 height 24
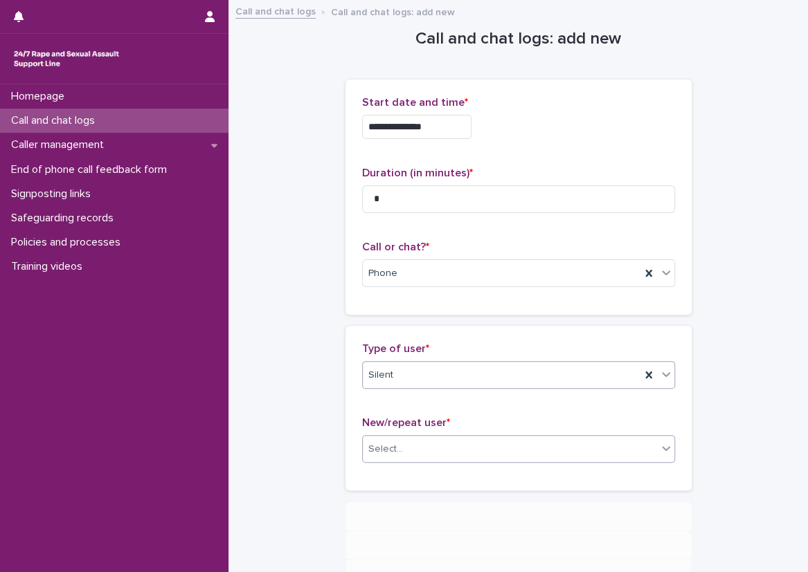
click at [401, 449] on div "Select..." at bounding box center [510, 449] width 294 height 23
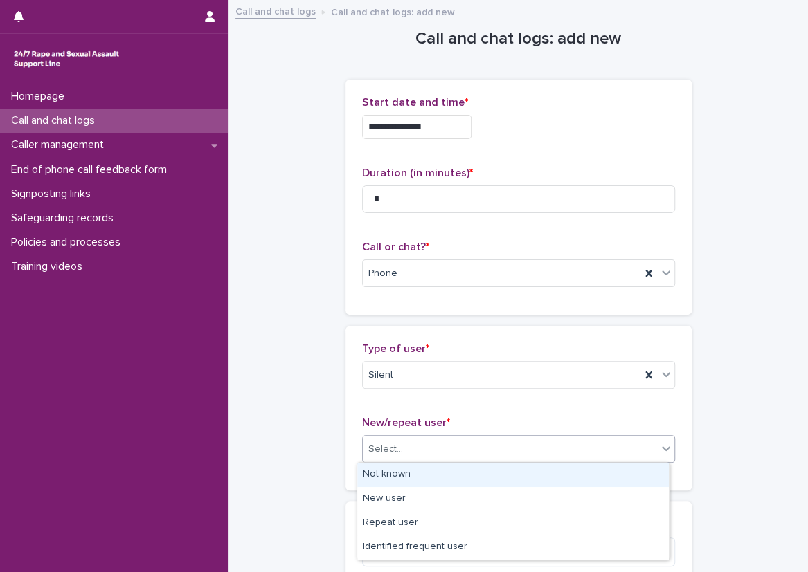
click at [379, 475] on div "Not known" at bounding box center [513, 475] width 312 height 24
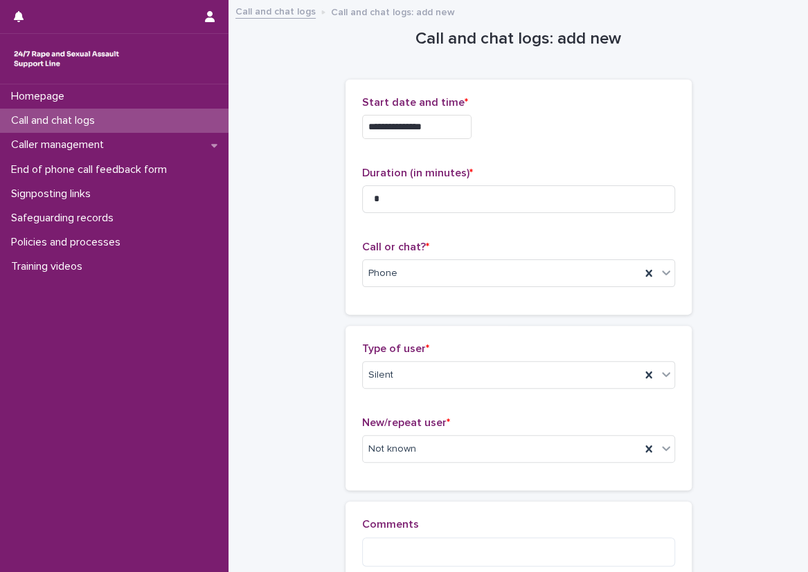
click at [320, 453] on div "**********" at bounding box center [518, 314] width 552 height 626
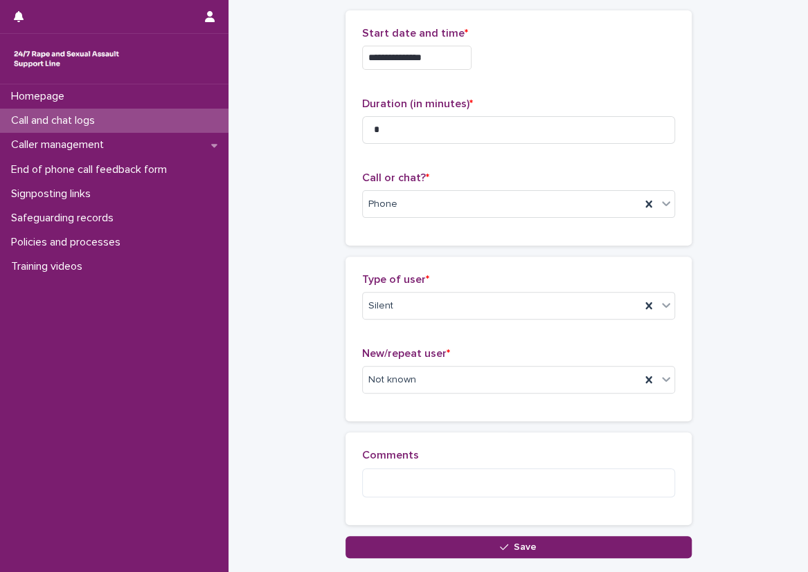
click at [502, 501] on div "Comments" at bounding box center [518, 479] width 313 height 60
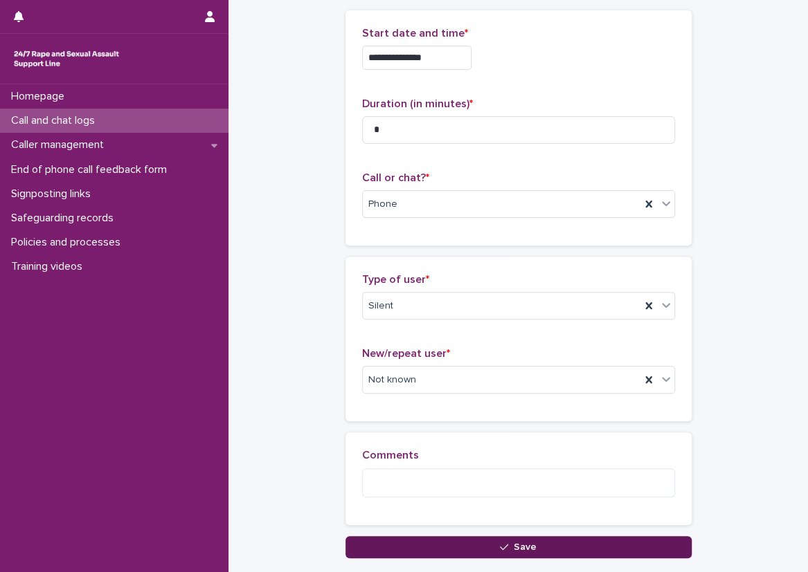
click at [497, 537] on button "Save" at bounding box center [518, 547] width 346 height 22
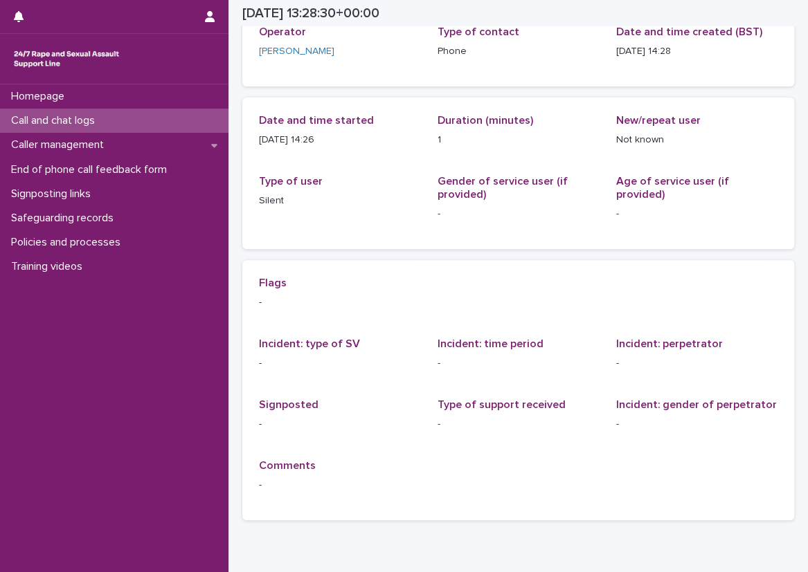
scroll to position [69, 0]
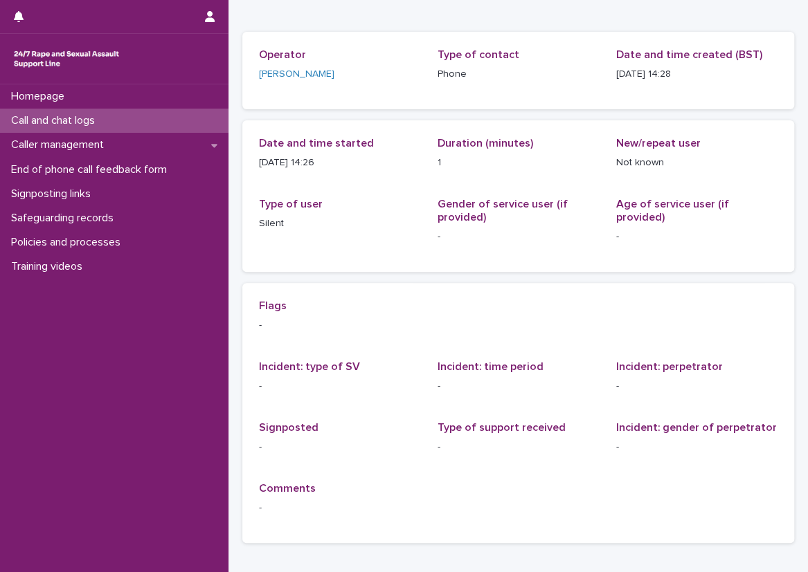
click at [230, 111] on div "Loading... Saving… Loading... Saving… 2025-09-14 13:28:30+00:00 14/9/2025 14:28…" at bounding box center [517, 278] width 579 height 692
click at [210, 114] on div "Call and chat logs" at bounding box center [114, 121] width 228 height 24
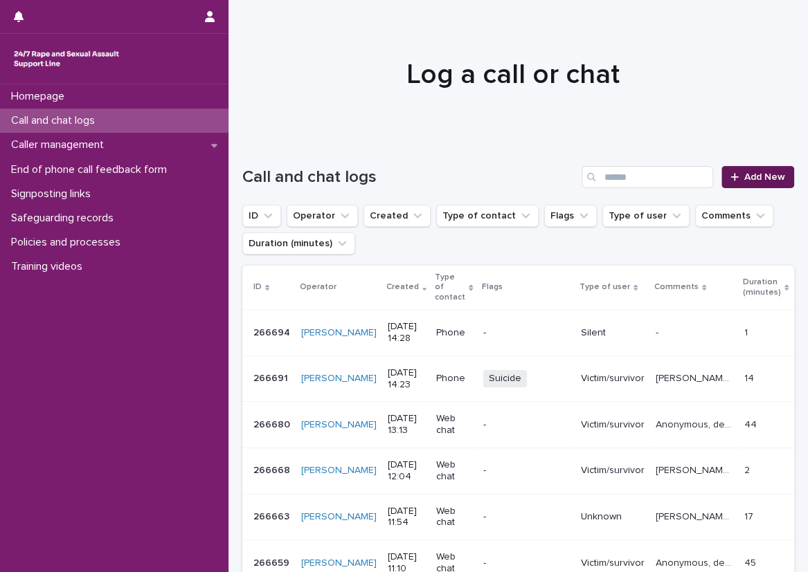
click at [744, 172] on span "Add New" at bounding box center [764, 177] width 41 height 10
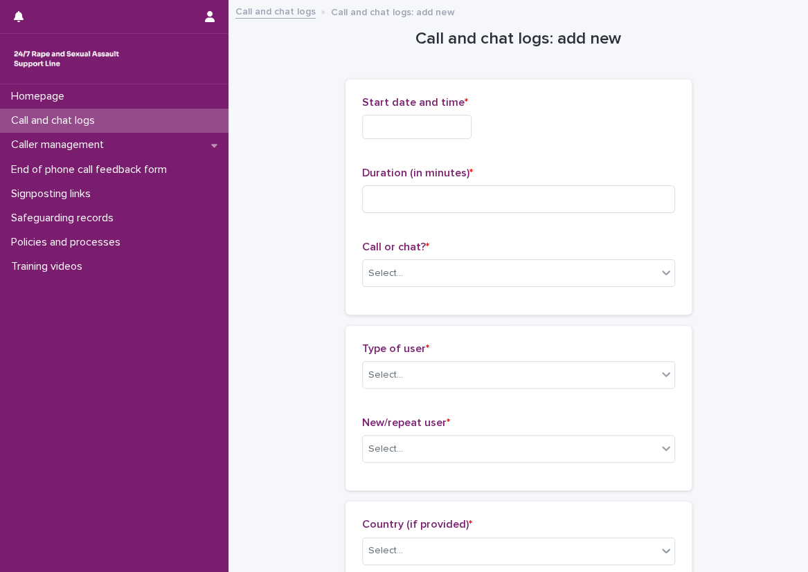
click at [420, 123] on input "text" at bounding box center [416, 127] width 109 height 24
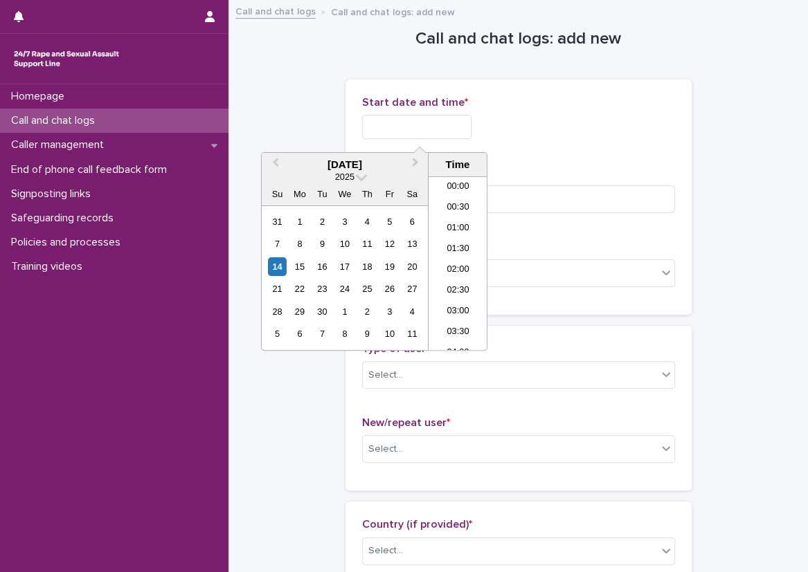
scroll to position [525, 0]
click at [444, 265] on li "14:30" at bounding box center [457, 264] width 59 height 21
type input "**********"
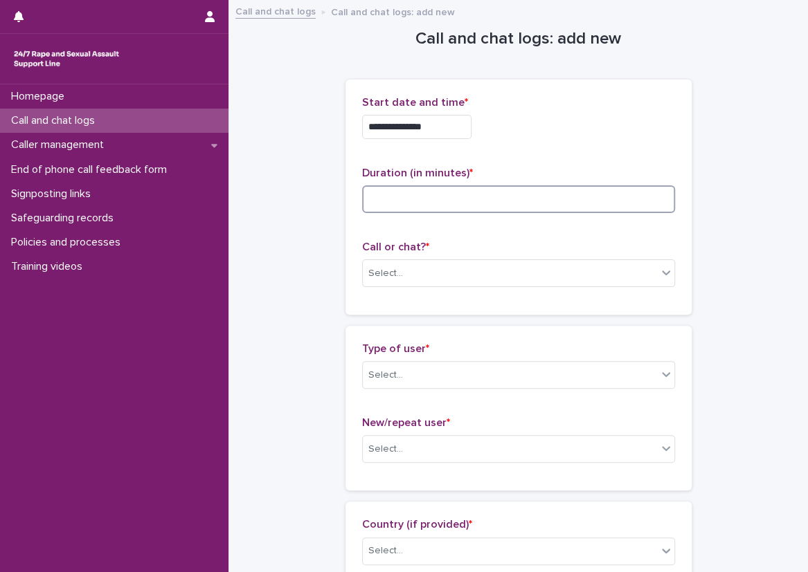
click at [448, 207] on input at bounding box center [518, 200] width 313 height 28
type input "*"
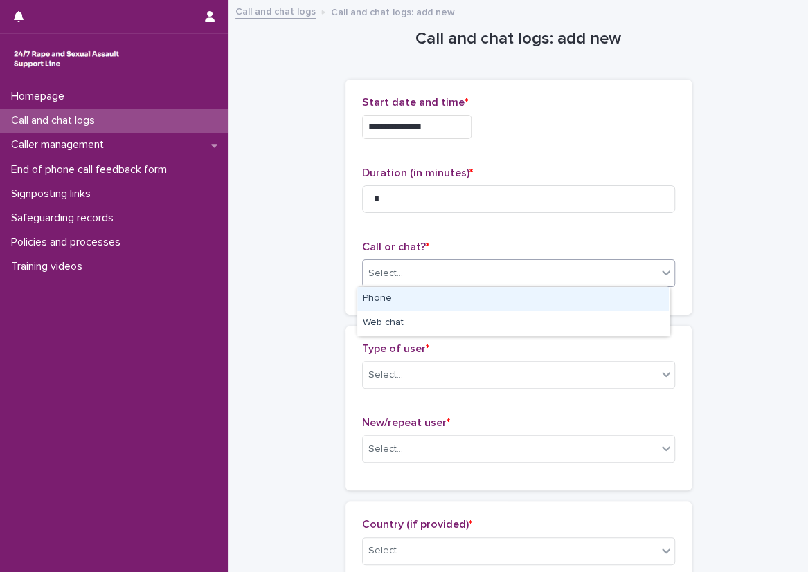
click at [416, 280] on div "Select..." at bounding box center [510, 273] width 294 height 23
click at [413, 299] on div "Phone" at bounding box center [513, 299] width 312 height 24
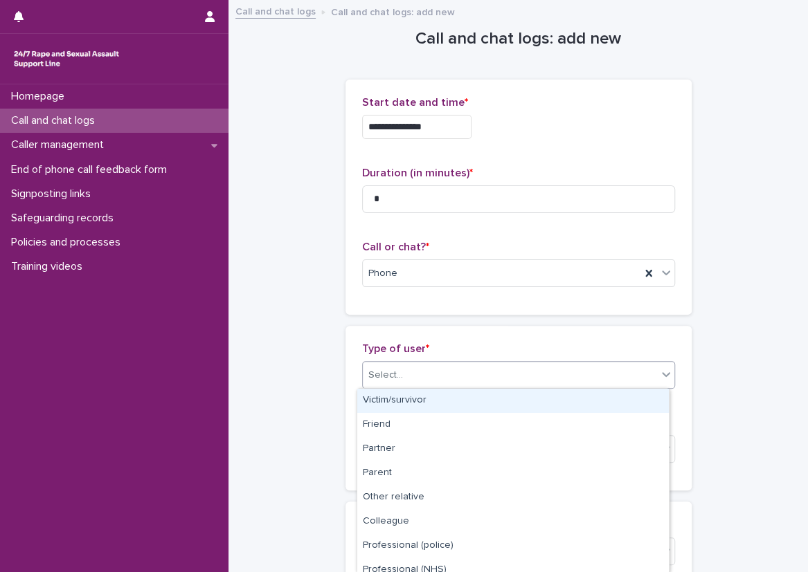
click at [422, 364] on div "Select..." at bounding box center [510, 375] width 294 height 23
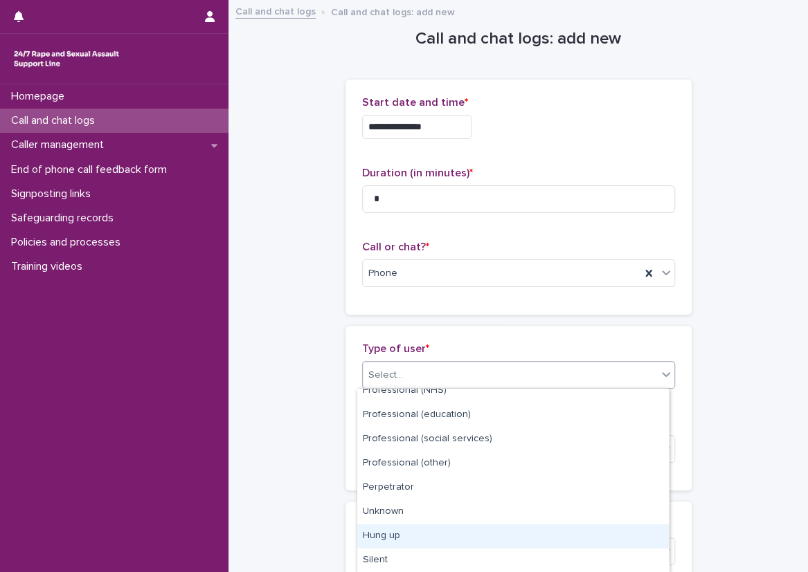
click at [393, 525] on div "Hung up" at bounding box center [513, 537] width 312 height 24
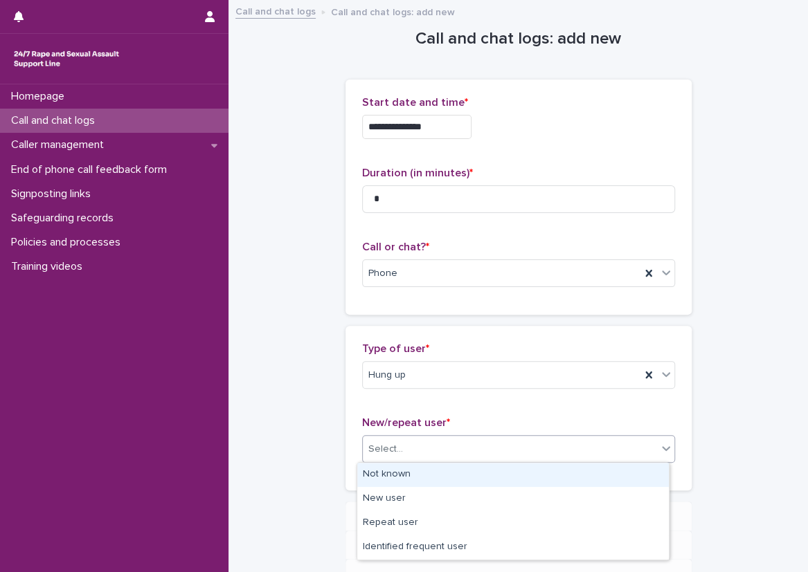
click at [393, 440] on div "Select..." at bounding box center [510, 449] width 294 height 23
click at [384, 464] on div "Not known" at bounding box center [513, 475] width 312 height 24
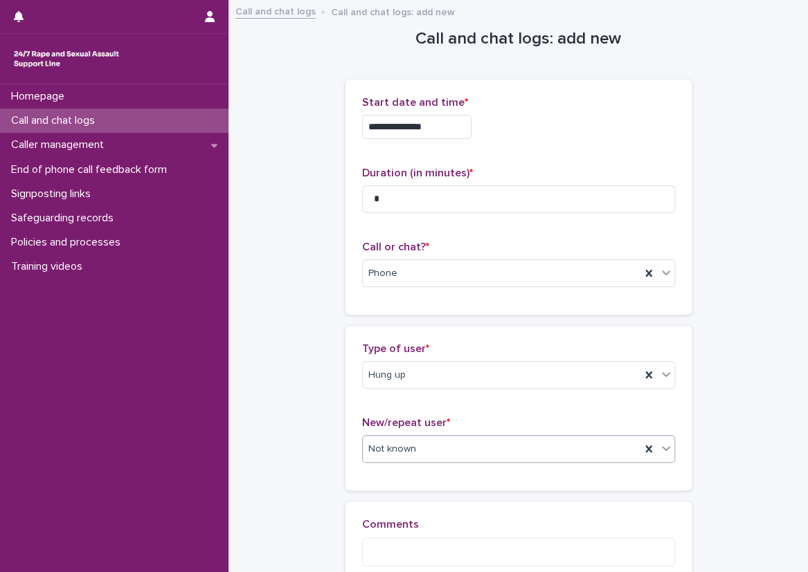
click at [368, 469] on div "New/repeat user * option Not known, selected. 0 results available. Select is fo…" at bounding box center [518, 445] width 313 height 57
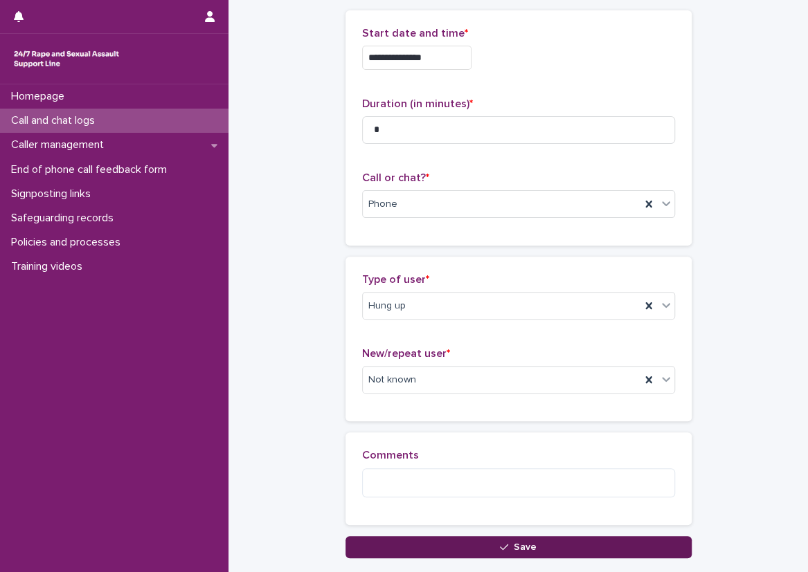
click at [404, 542] on button "Save" at bounding box center [518, 547] width 346 height 22
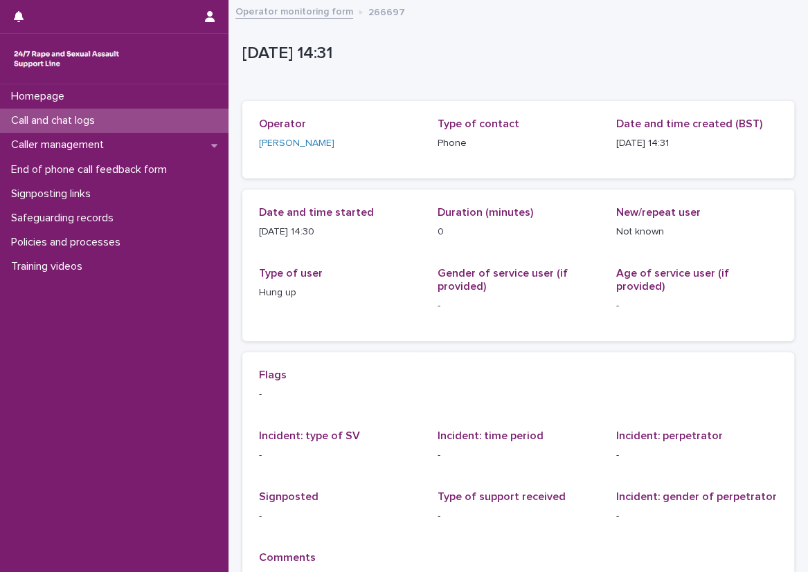
click at [335, 176] on div "Operator Hannah Todd Type of contact Phone Date and time created (BST) 14/9/202…" at bounding box center [518, 140] width 552 height 78
click at [130, 117] on div "Call and chat logs" at bounding box center [114, 121] width 228 height 24
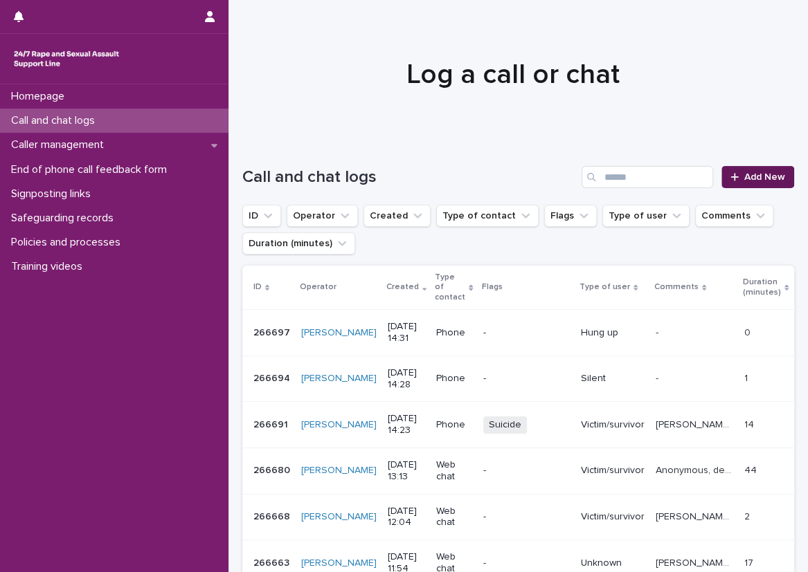
drag, startPoint x: 784, startPoint y: 170, endPoint x: 770, endPoint y: 171, distance: 13.9
click at [775, 171] on div "Loading... Saving… Loading... Saving… Call and chat logs Add New ID Operator Cr…" at bounding box center [518, 496] width 566 height 716
click at [766, 172] on span "Add New" at bounding box center [764, 177] width 41 height 10
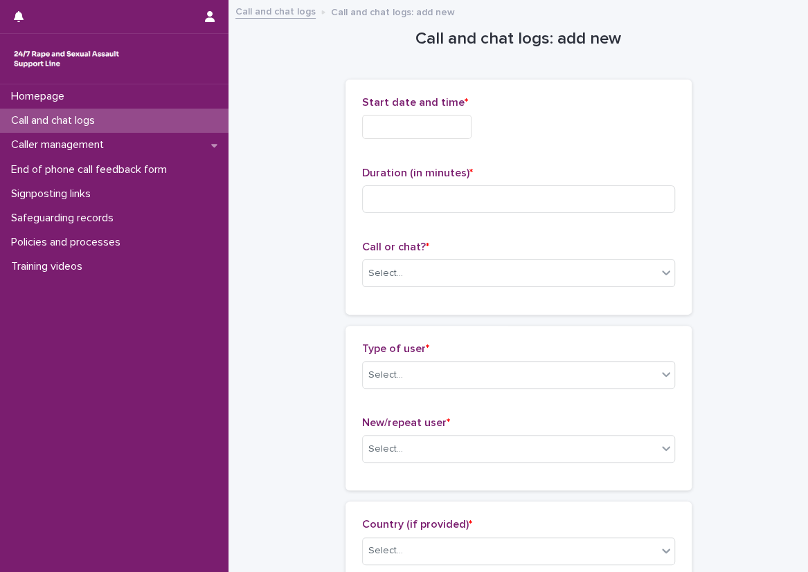
click at [362, 121] on input "text" at bounding box center [416, 127] width 109 height 24
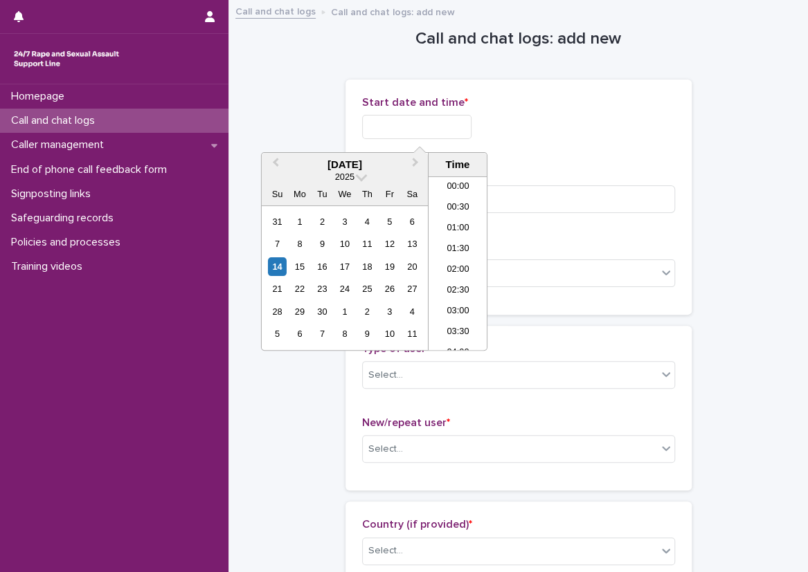
scroll to position [525, 0]
click at [462, 267] on li "14:30" at bounding box center [457, 264] width 59 height 21
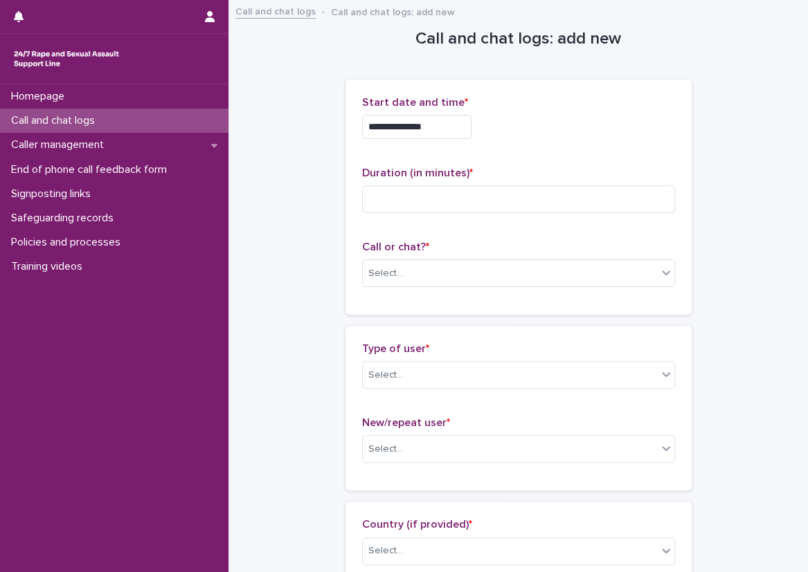
click at [455, 127] on input "**********" at bounding box center [416, 127] width 109 height 24
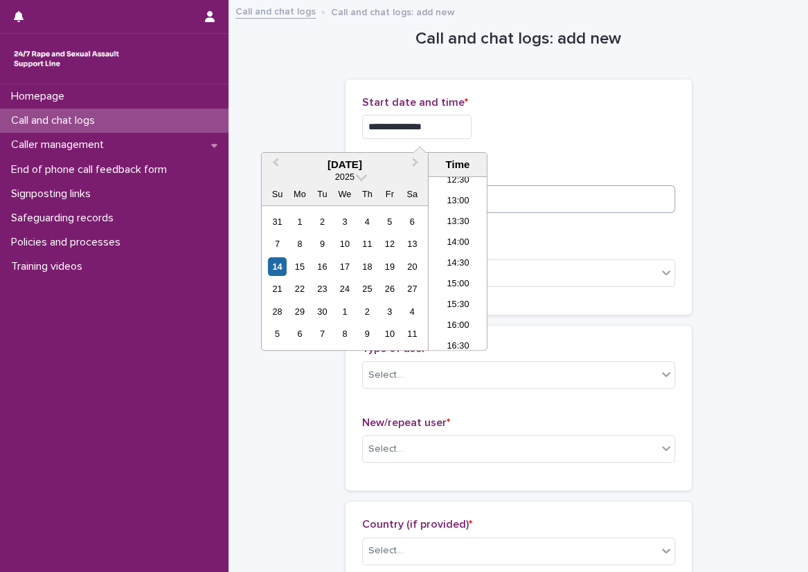
type input "**********"
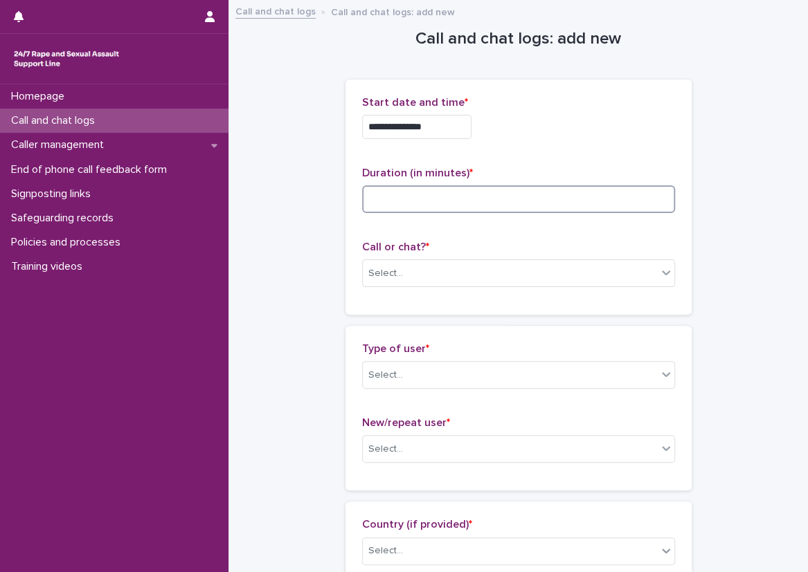
click at [608, 201] on input at bounding box center [518, 200] width 313 height 28
type input "*"
click at [498, 256] on div "Call or chat? * Select..." at bounding box center [518, 269] width 313 height 57
click at [484, 263] on div "Select..." at bounding box center [510, 273] width 294 height 23
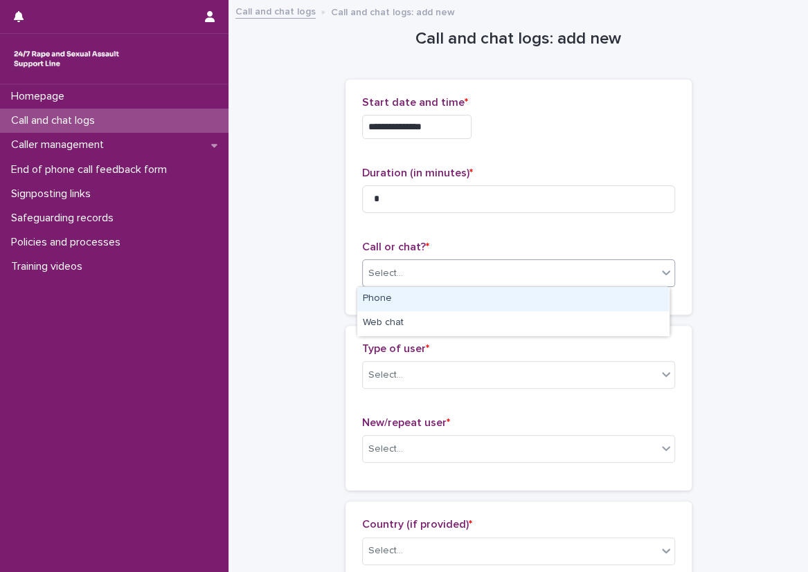
click at [454, 290] on div "Phone" at bounding box center [513, 299] width 312 height 24
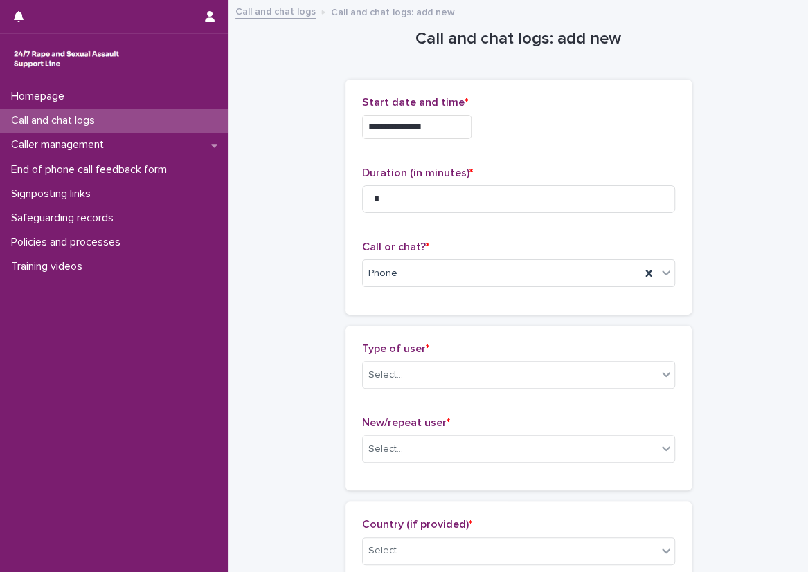
click at [442, 394] on div "Type of user * Select..." at bounding box center [518, 371] width 313 height 57
click at [437, 381] on div "Select..." at bounding box center [510, 375] width 294 height 23
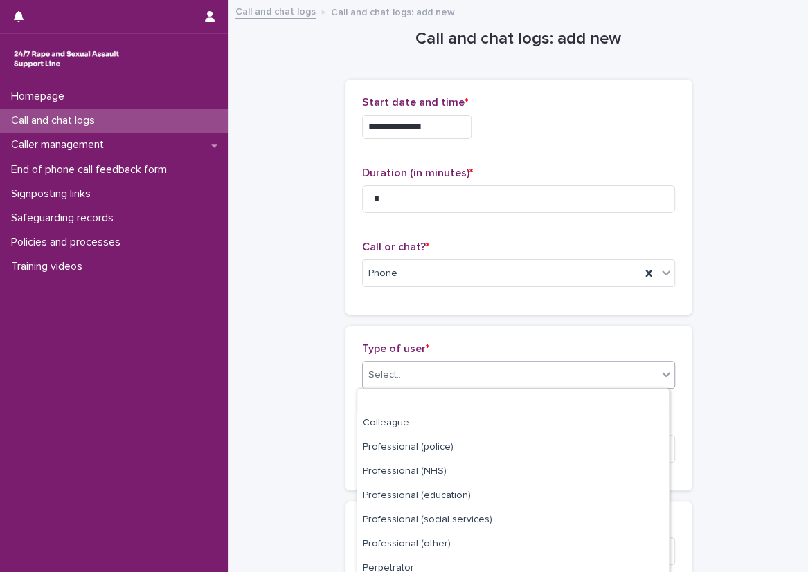
scroll to position [179, 0]
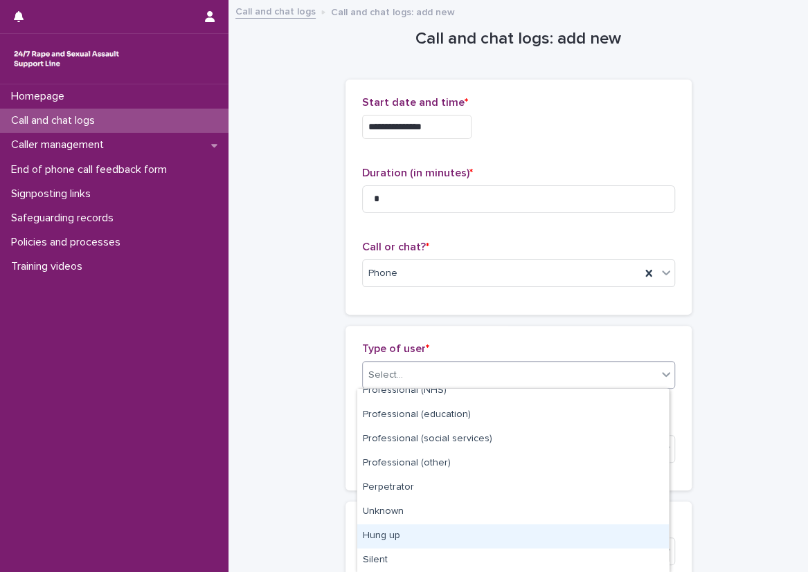
click at [377, 535] on div "Hung up" at bounding box center [513, 537] width 312 height 24
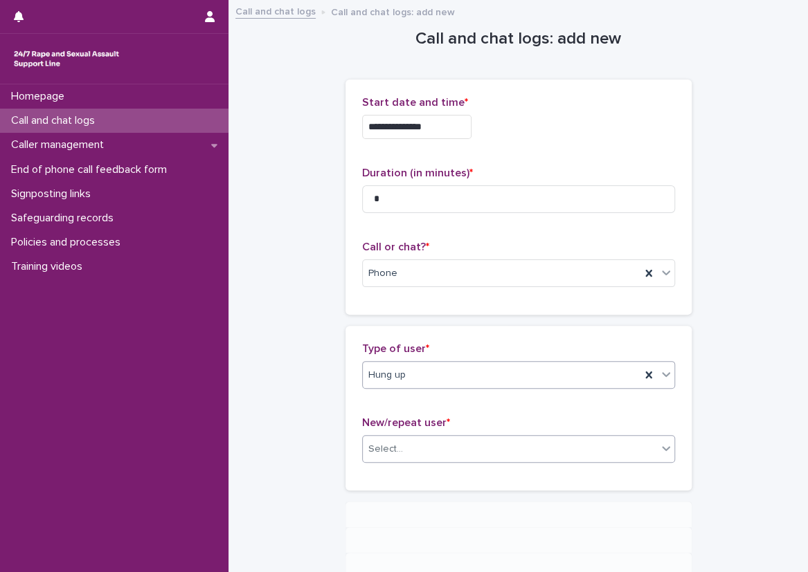
click at [384, 448] on div "Select..." at bounding box center [385, 449] width 35 height 15
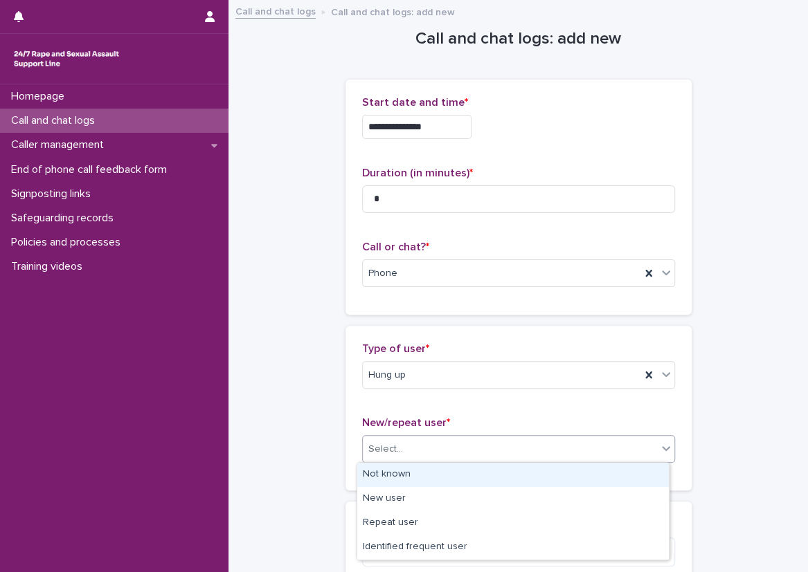
click at [366, 478] on div "Not known" at bounding box center [513, 475] width 312 height 24
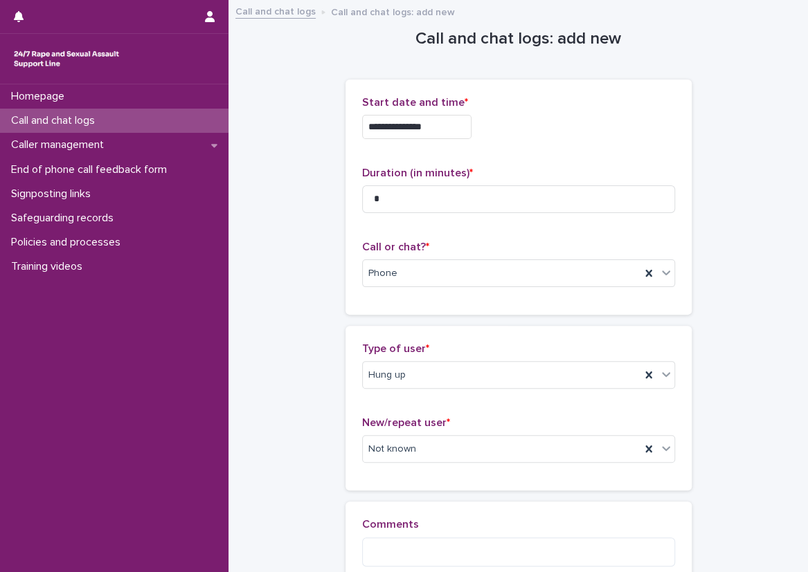
click at [298, 466] on div "**********" at bounding box center [518, 314] width 552 height 626
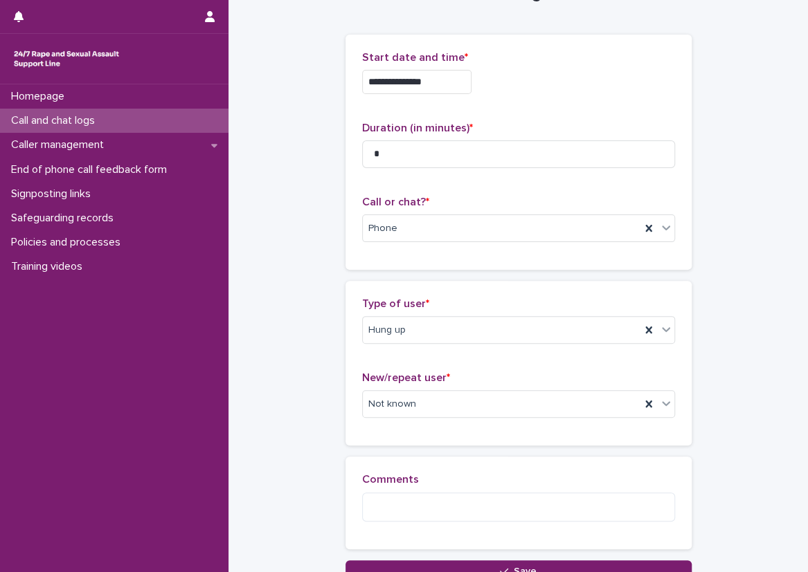
scroll to position [69, 0]
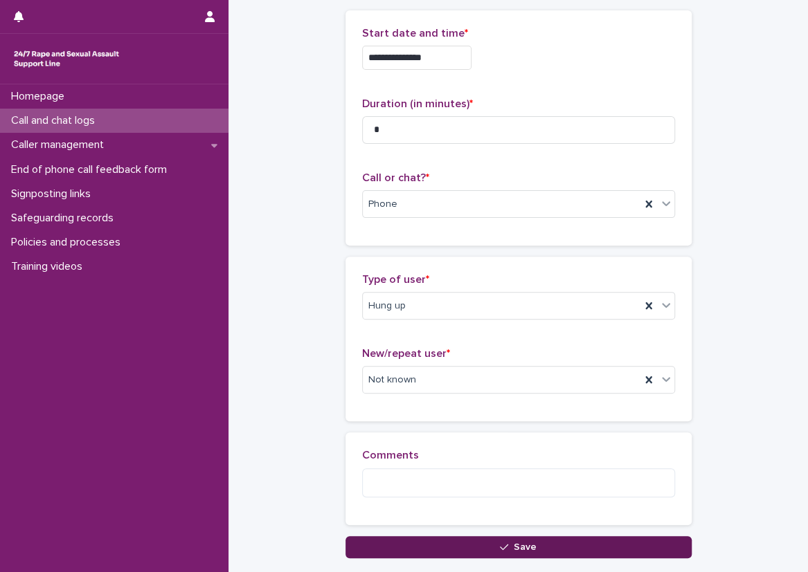
click at [379, 548] on button "Save" at bounding box center [518, 547] width 346 height 22
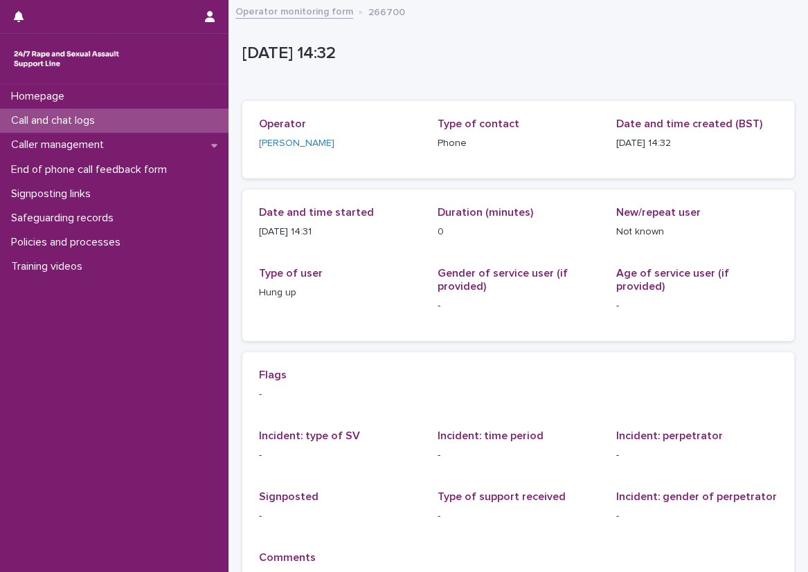
click at [289, 210] on span "Date and time started" at bounding box center [316, 212] width 115 height 11
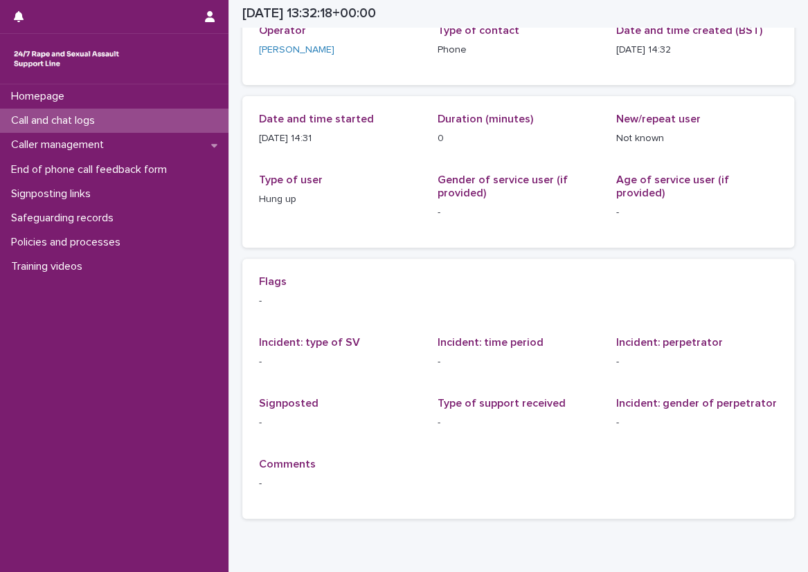
scroll to position [69, 0]
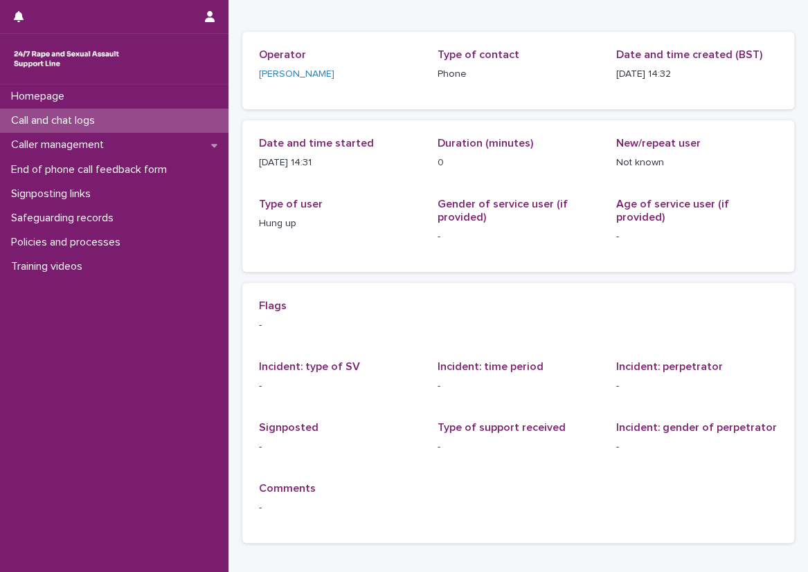
click at [146, 127] on div "Call and chat logs" at bounding box center [114, 121] width 228 height 24
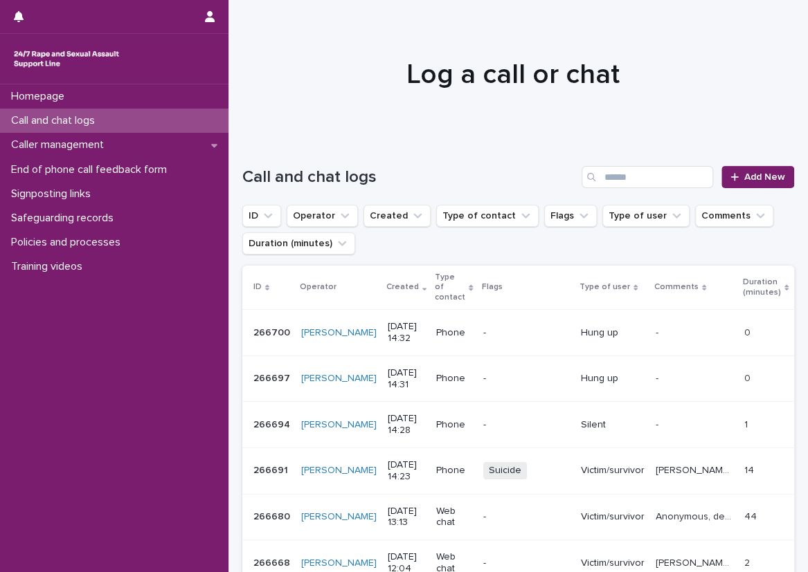
click at [180, 111] on div "Call and chat logs" at bounding box center [114, 121] width 228 height 24
click at [741, 184] on link "Add New" at bounding box center [757, 177] width 73 height 22
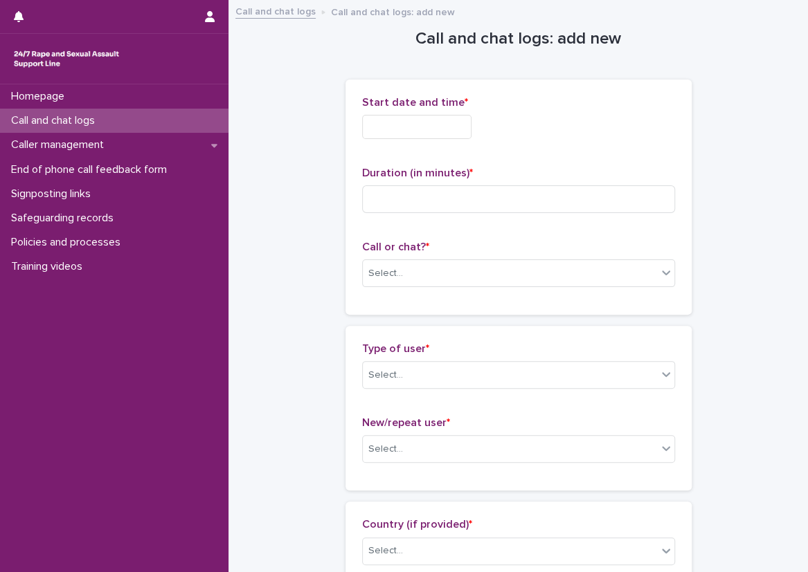
click at [415, 132] on input "text" at bounding box center [416, 127] width 109 height 24
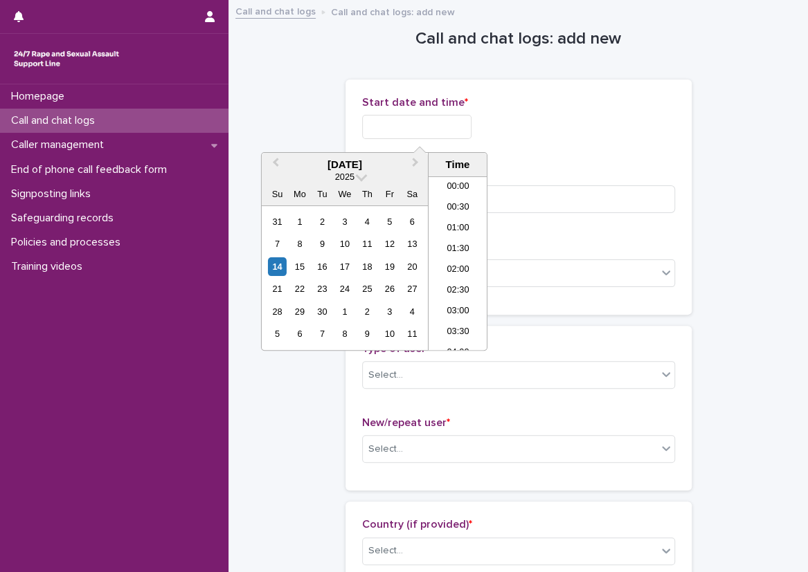
scroll to position [525, 0]
click at [458, 246] on li "14:00" at bounding box center [457, 243] width 59 height 21
click at [446, 127] on input "**********" at bounding box center [416, 127] width 109 height 24
type input "**********"
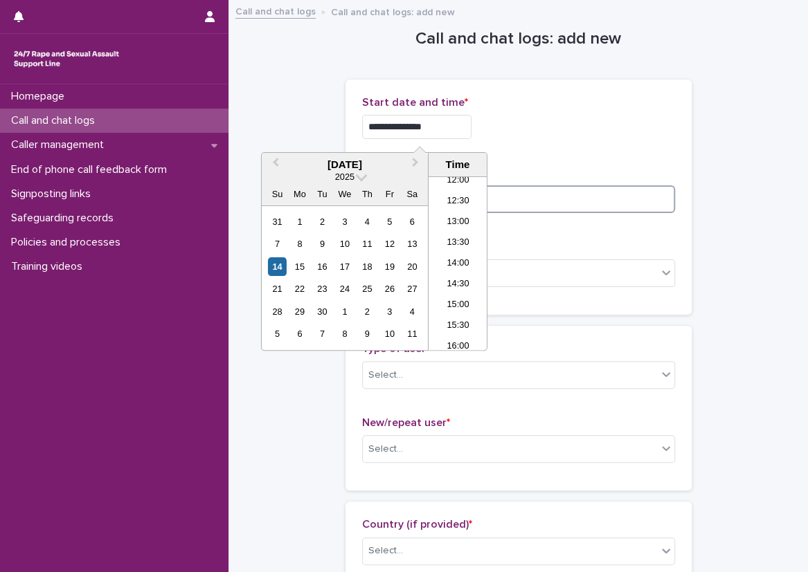
click at [526, 186] on input at bounding box center [518, 200] width 313 height 28
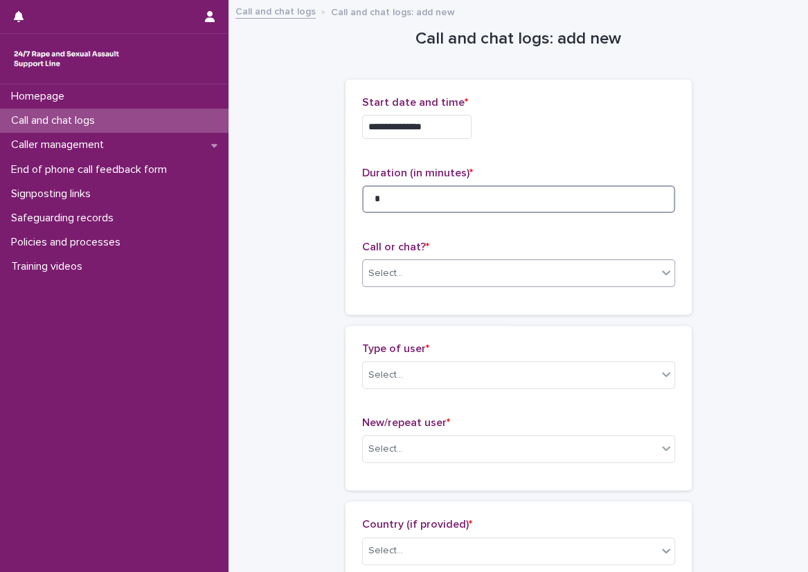
type input "*"
click at [482, 260] on div "Select..." at bounding box center [518, 274] width 313 height 28
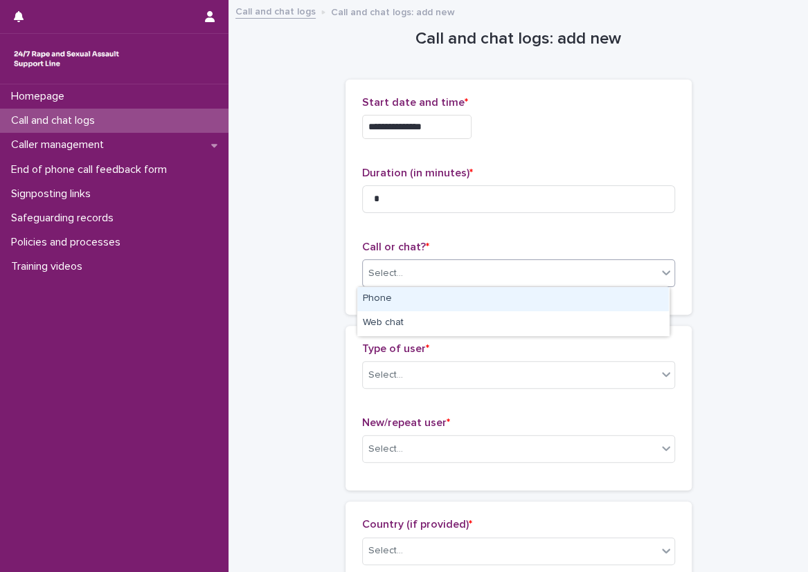
drag, startPoint x: 421, startPoint y: 298, endPoint x: 411, endPoint y: 340, distance: 43.3
click at [422, 298] on div "Phone" at bounding box center [513, 299] width 312 height 24
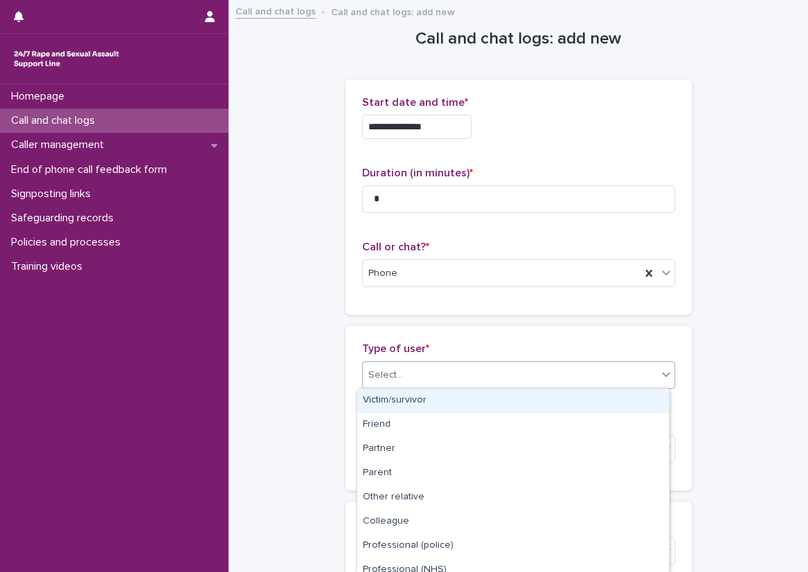
click at [404, 375] on input "text" at bounding box center [404, 376] width 1 height 12
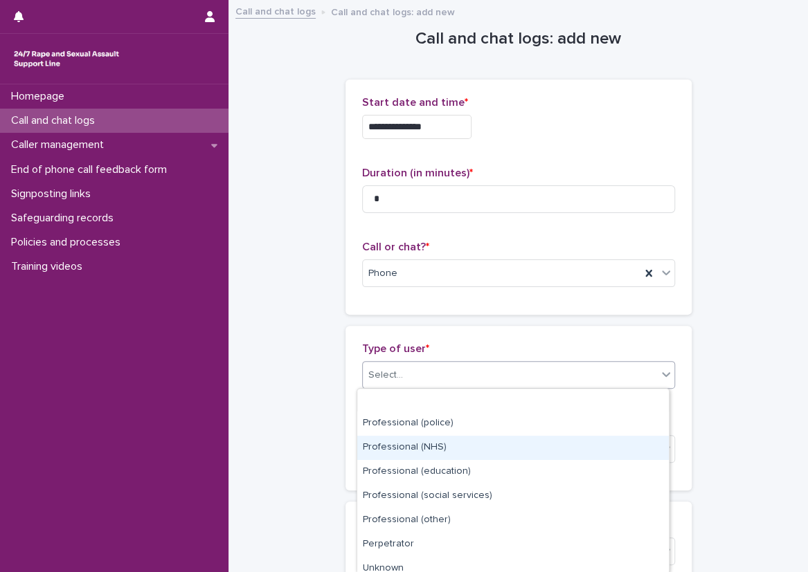
scroll to position [179, 0]
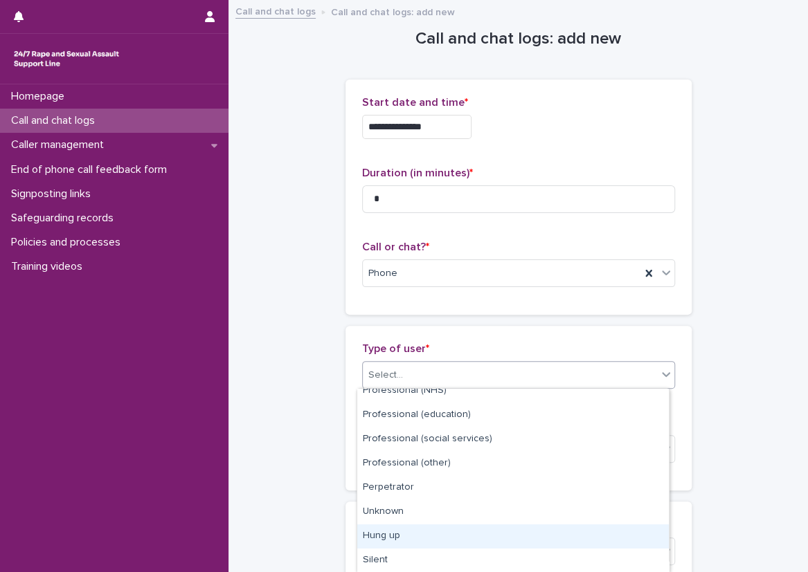
click at [393, 547] on div "Hung up" at bounding box center [513, 537] width 312 height 24
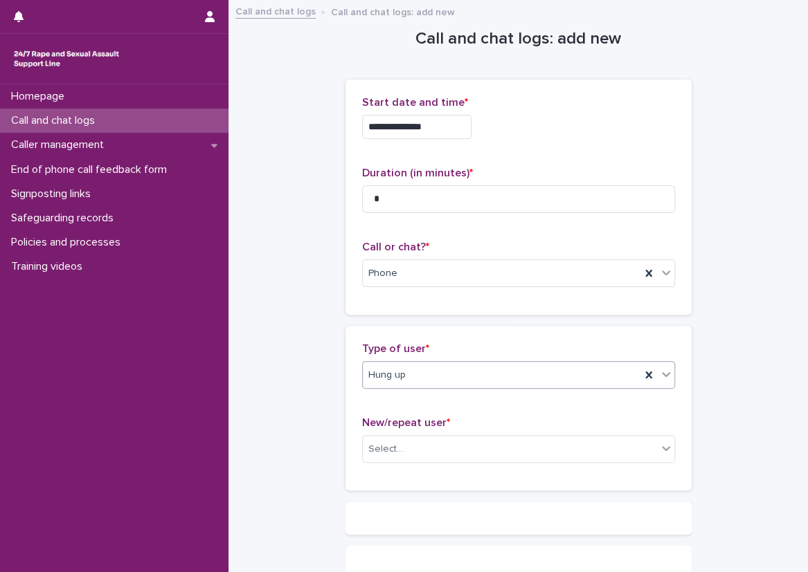
click at [321, 397] on div "**********" at bounding box center [518, 329] width 552 height 656
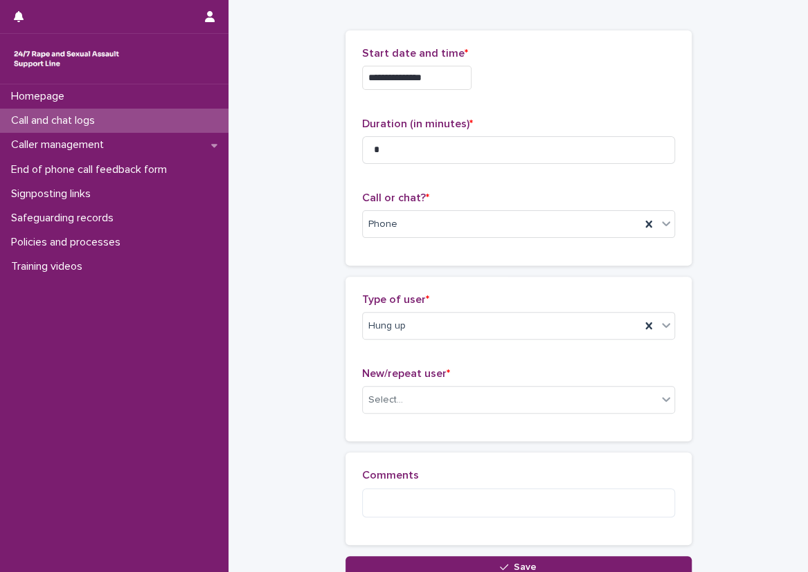
scroll to position [74, 0]
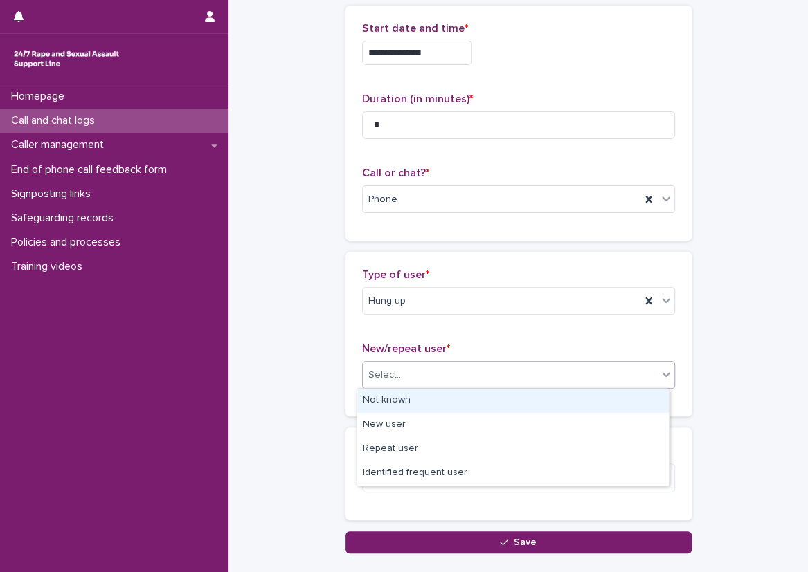
click at [405, 385] on div "Select..." at bounding box center [510, 375] width 294 height 23
click at [405, 393] on div "Not known" at bounding box center [513, 401] width 312 height 24
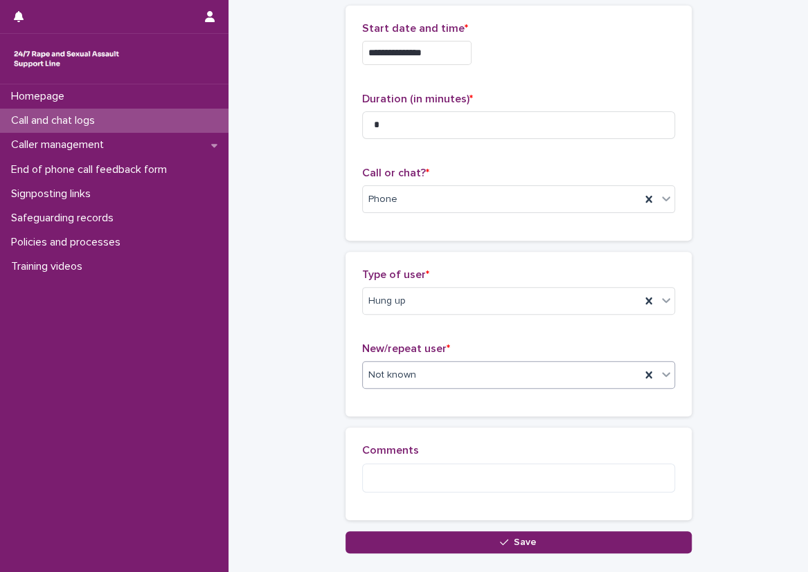
click at [416, 318] on div "Type of user * Hung up" at bounding box center [518, 297] width 313 height 57
click at [416, 305] on div "Hung up" at bounding box center [502, 301] width 278 height 23
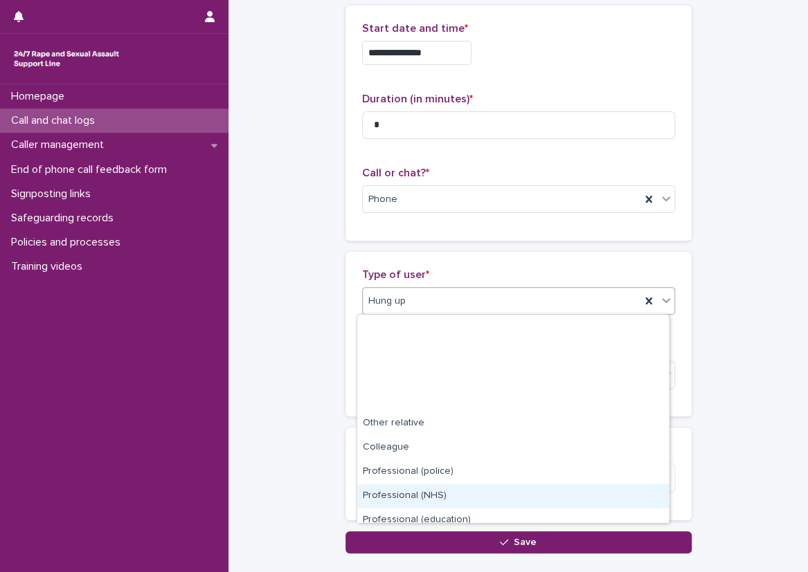
scroll to position [156, 0]
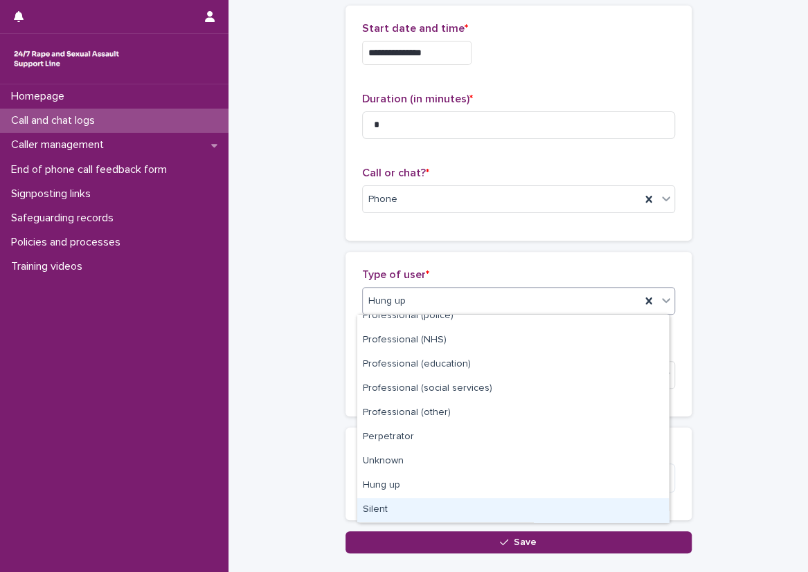
click at [392, 503] on div "Silent" at bounding box center [513, 510] width 312 height 24
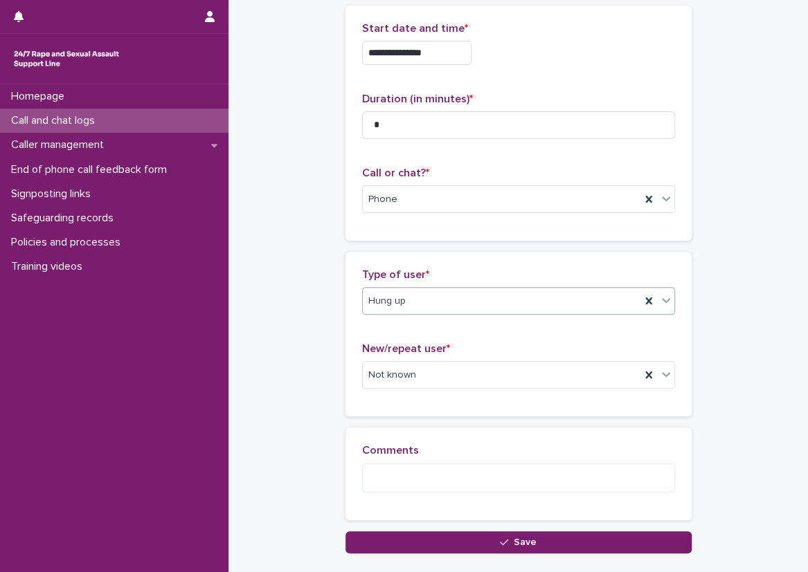
click at [335, 401] on div "**********" at bounding box center [518, 240] width 552 height 626
click at [347, 221] on div "**********" at bounding box center [518, 123] width 346 height 235
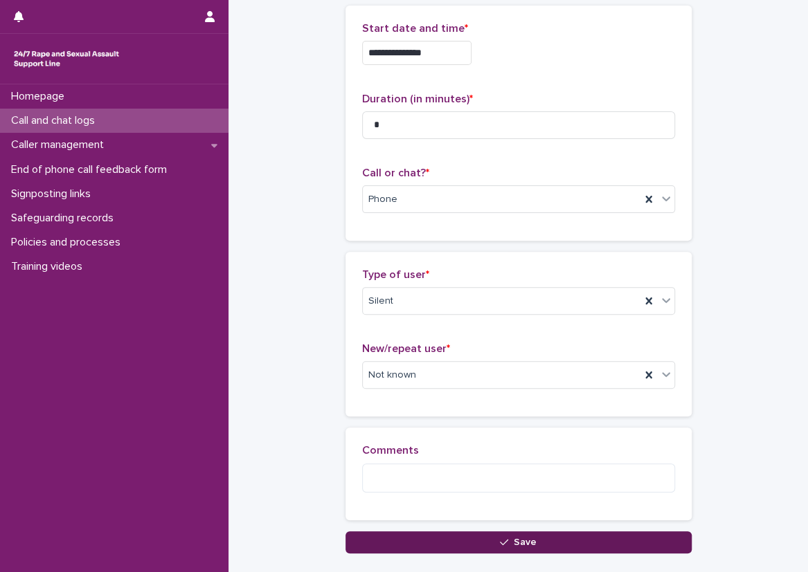
click at [399, 536] on button "Save" at bounding box center [518, 543] width 346 height 22
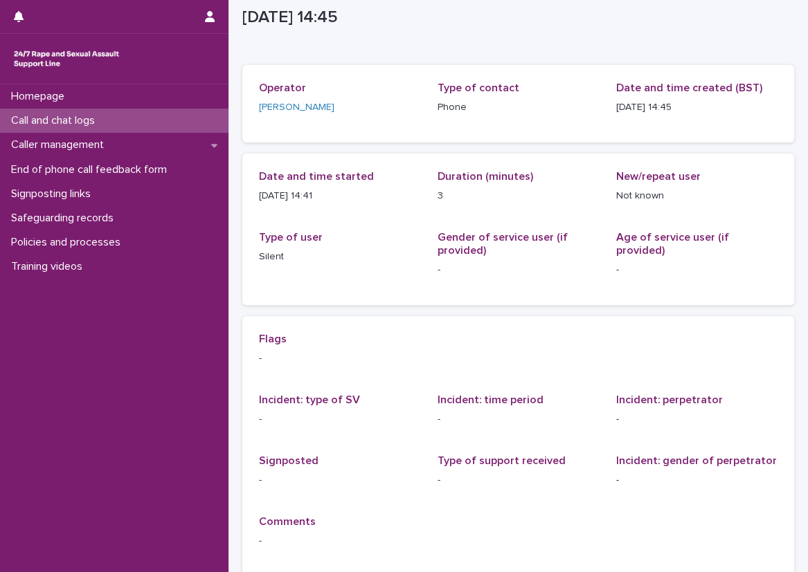
scroll to position [69, 0]
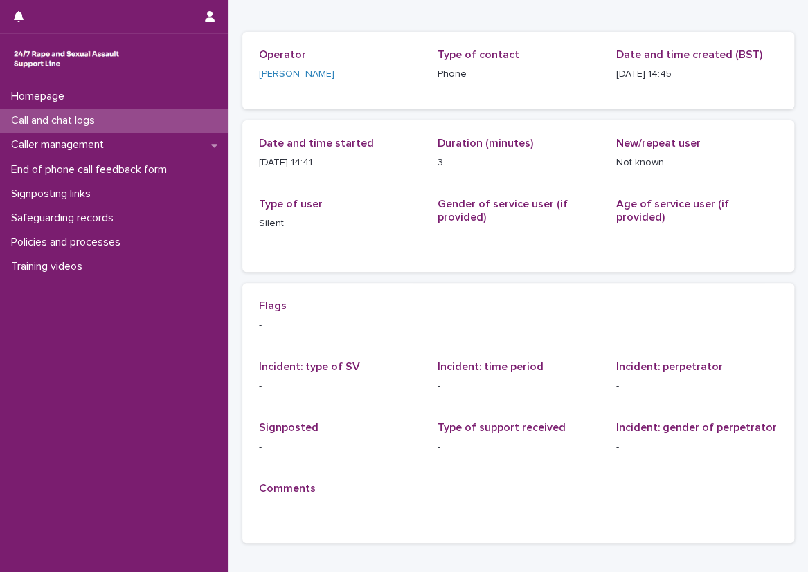
click at [141, 111] on div "Call and chat logs" at bounding box center [114, 121] width 228 height 24
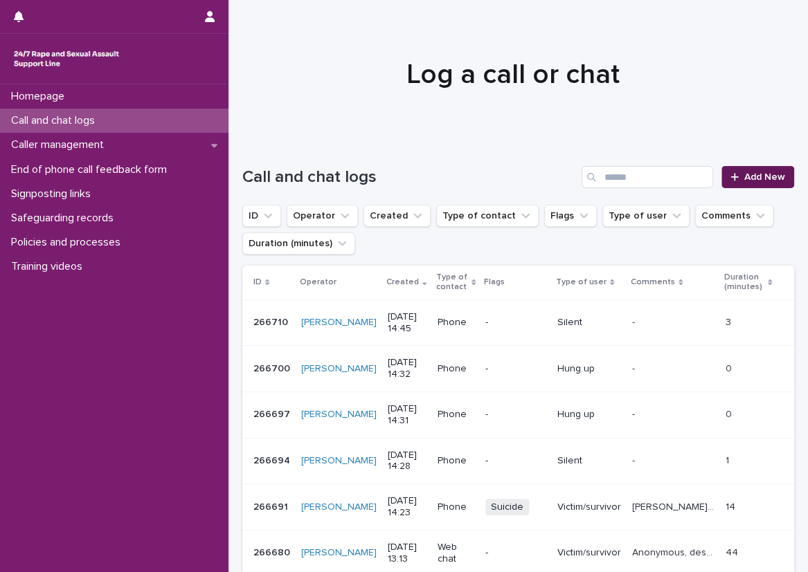
click at [775, 174] on link "Add New" at bounding box center [757, 177] width 73 height 22
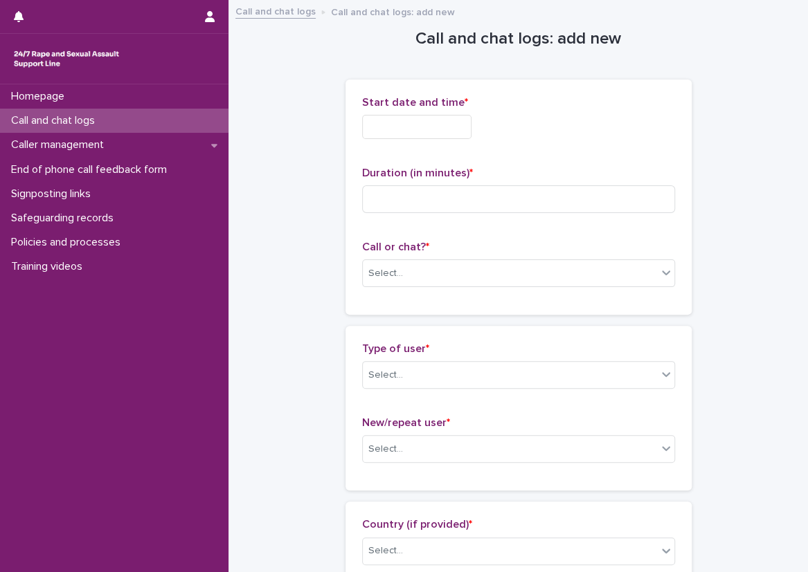
click at [438, 127] on input "text" at bounding box center [416, 127] width 109 height 24
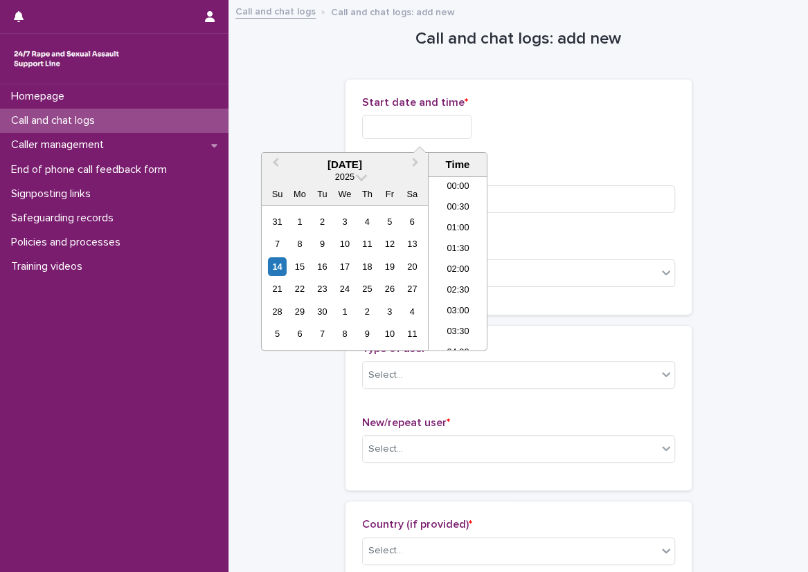
scroll to position [525, 0]
click at [459, 255] on li "14:30" at bounding box center [457, 264] width 59 height 21
click at [440, 131] on input "**********" at bounding box center [416, 127] width 109 height 24
type input "**********"
click at [631, 204] on input at bounding box center [518, 200] width 313 height 28
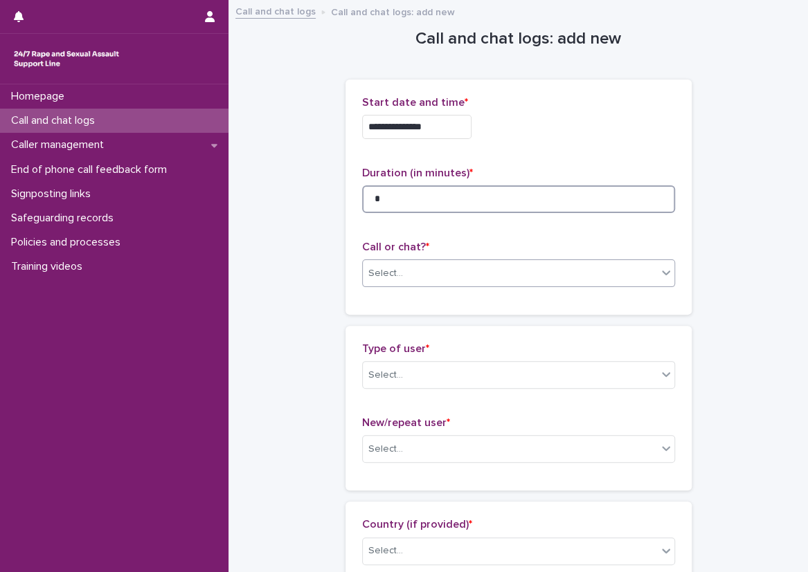
type input "*"
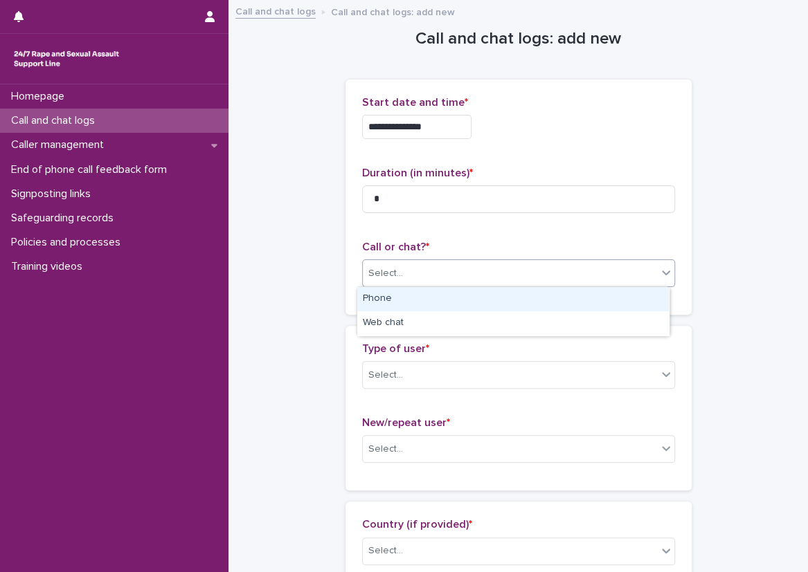
click at [457, 279] on div "Select..." at bounding box center [510, 273] width 294 height 23
click at [437, 289] on div "Phone" at bounding box center [513, 299] width 312 height 24
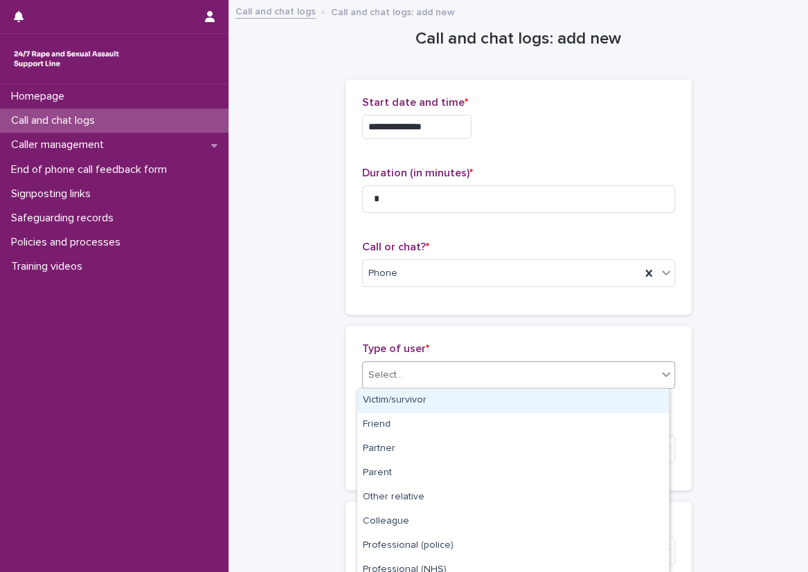
click at [418, 362] on div "Select..." at bounding box center [518, 375] width 313 height 28
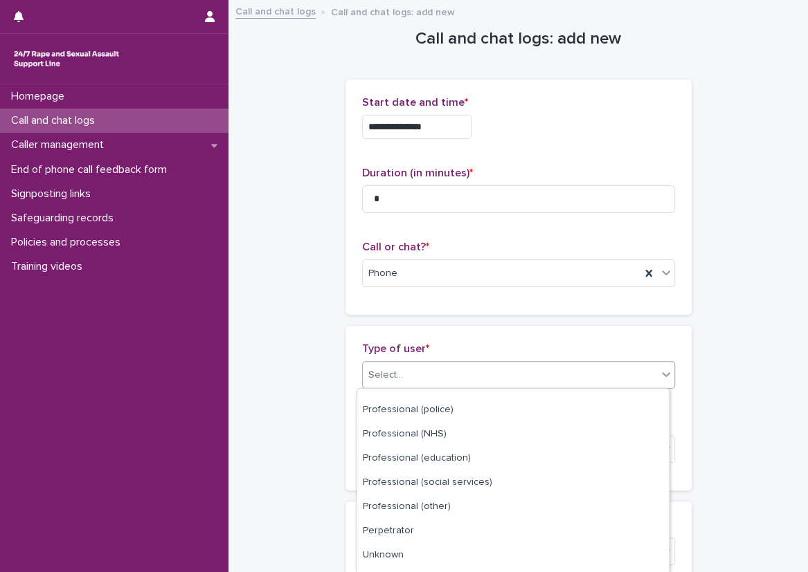
scroll to position [179, 0]
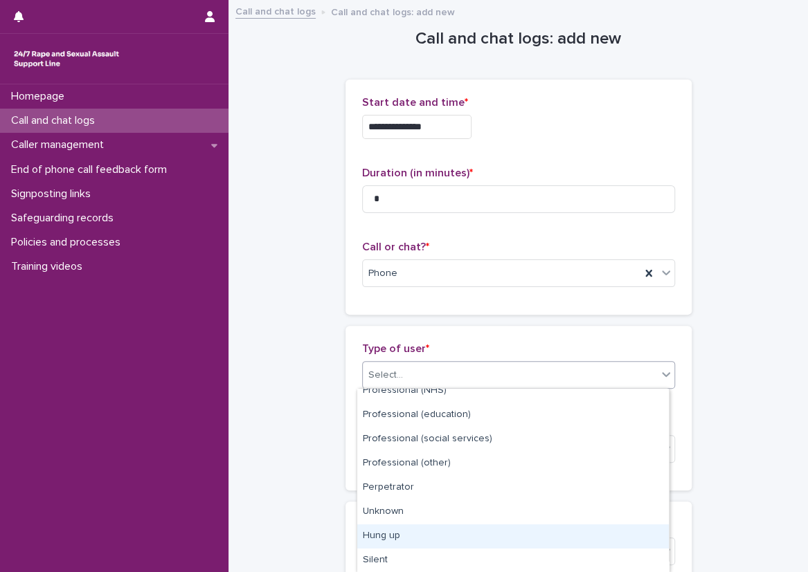
click at [418, 535] on div "Hung up" at bounding box center [513, 537] width 312 height 24
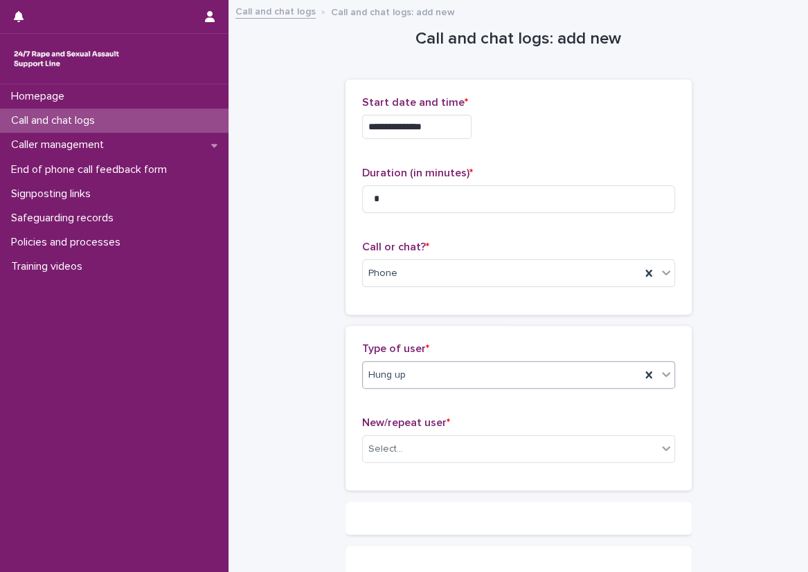
click at [413, 433] on div "New/repeat user * Select..." at bounding box center [518, 445] width 313 height 57
click at [412, 446] on div "Select..." at bounding box center [510, 449] width 294 height 23
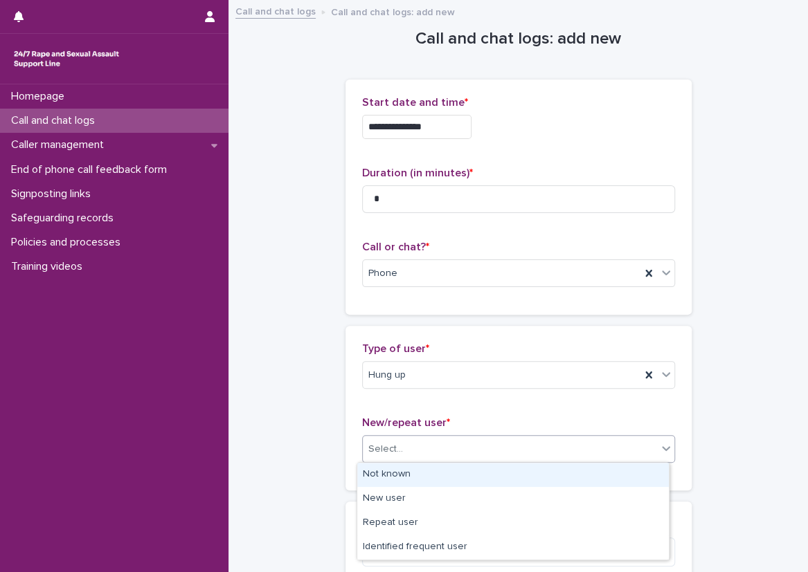
click at [402, 472] on div "Not known" at bounding box center [513, 475] width 312 height 24
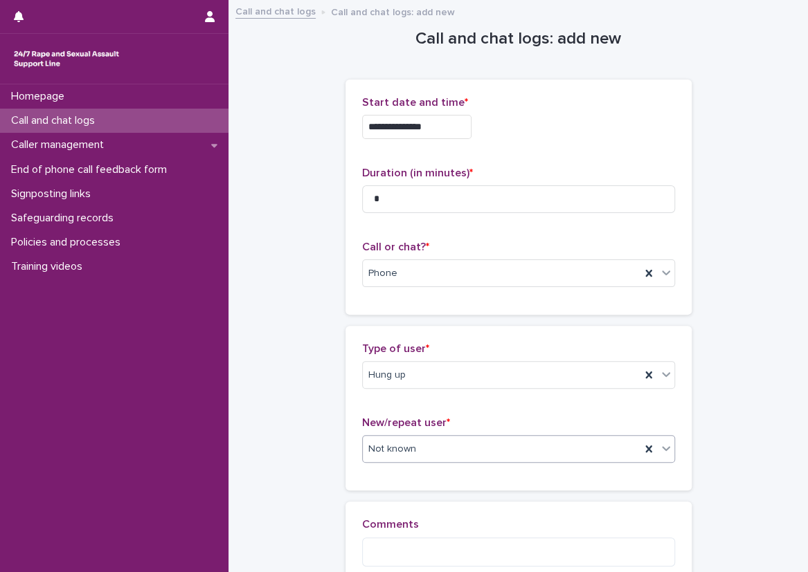
click at [345, 473] on div "Type of user * Hung up New/repeat user * option Not known, selected. 0 results …" at bounding box center [518, 408] width 346 height 165
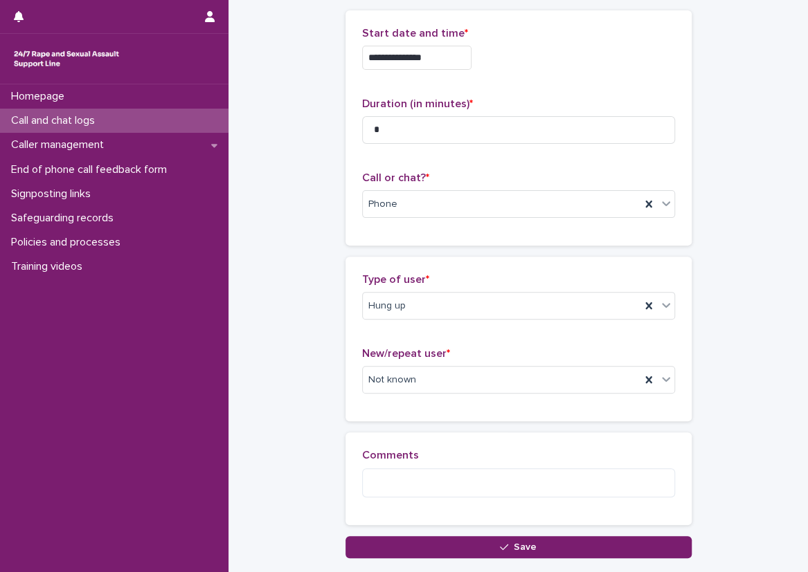
scroll to position [69, 0]
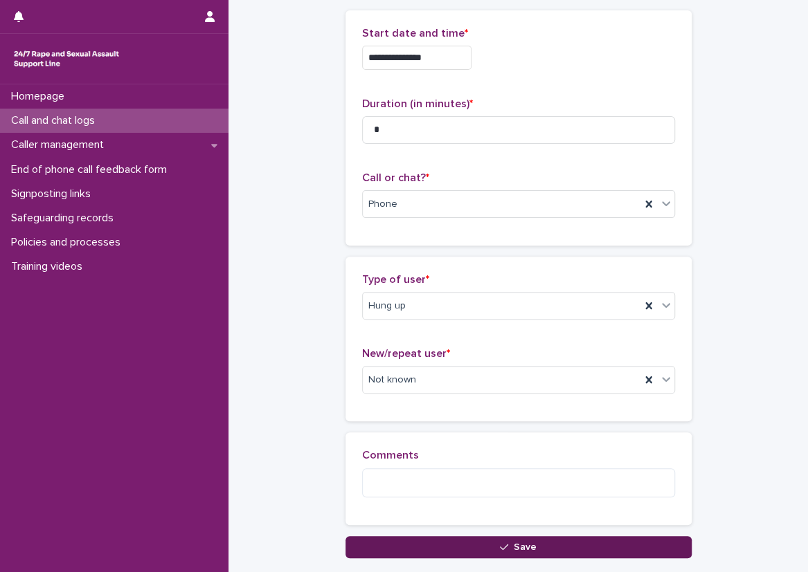
click at [361, 542] on button "Save" at bounding box center [518, 547] width 346 height 22
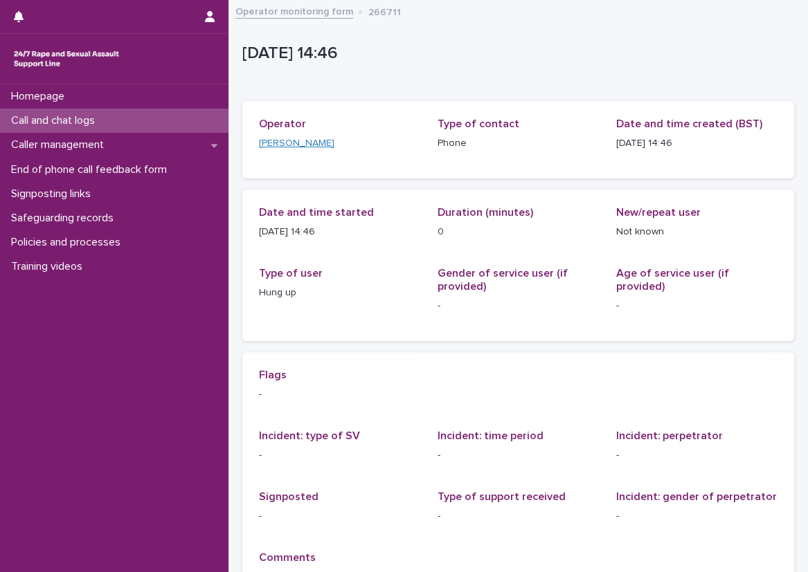
scroll to position [69, 0]
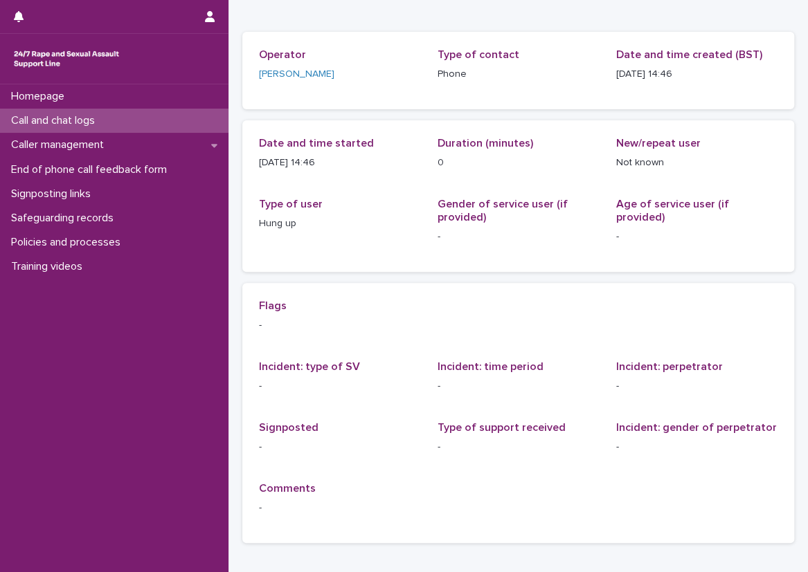
click at [212, 116] on div "Call and chat logs" at bounding box center [114, 121] width 228 height 24
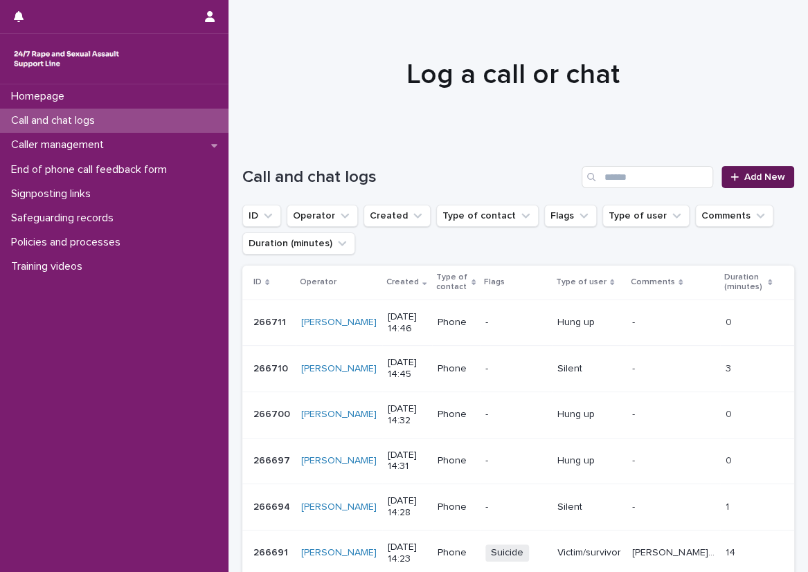
click at [721, 172] on link "Add New" at bounding box center [757, 177] width 73 height 22
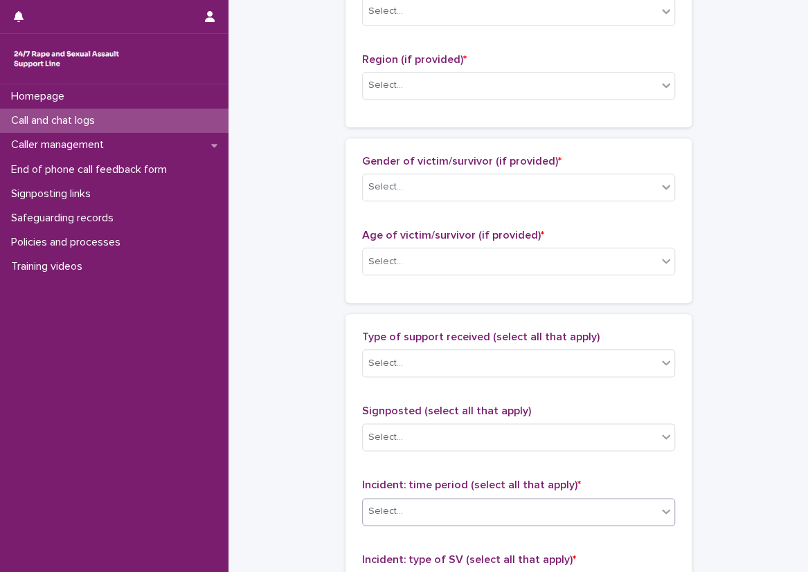
scroll to position [761, 0]
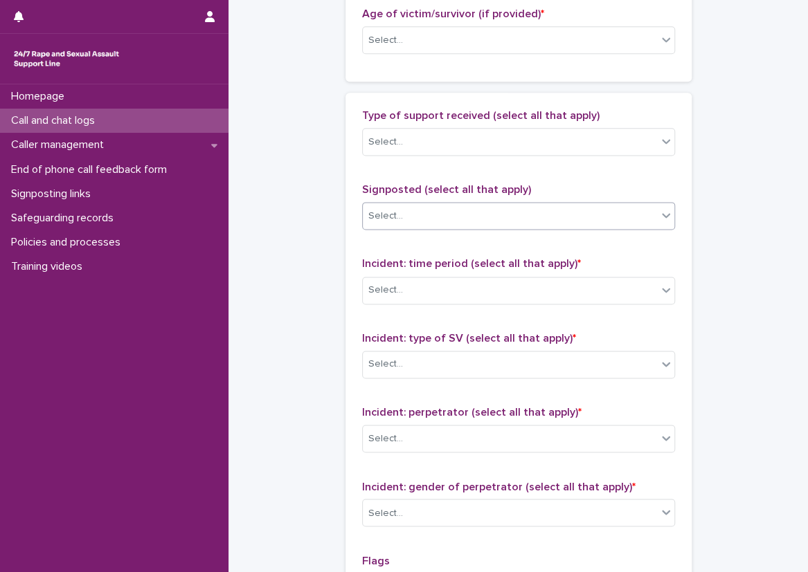
click at [419, 218] on div "Select..." at bounding box center [510, 216] width 294 height 23
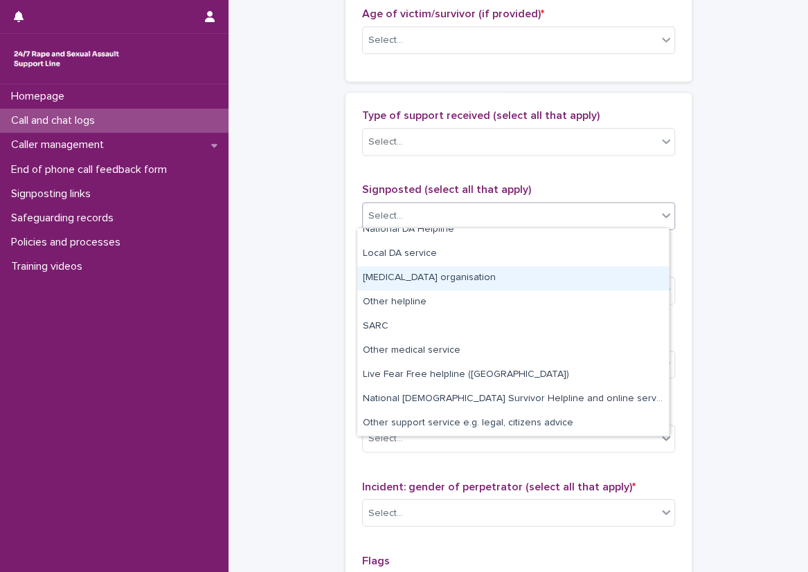
scroll to position [0, 0]
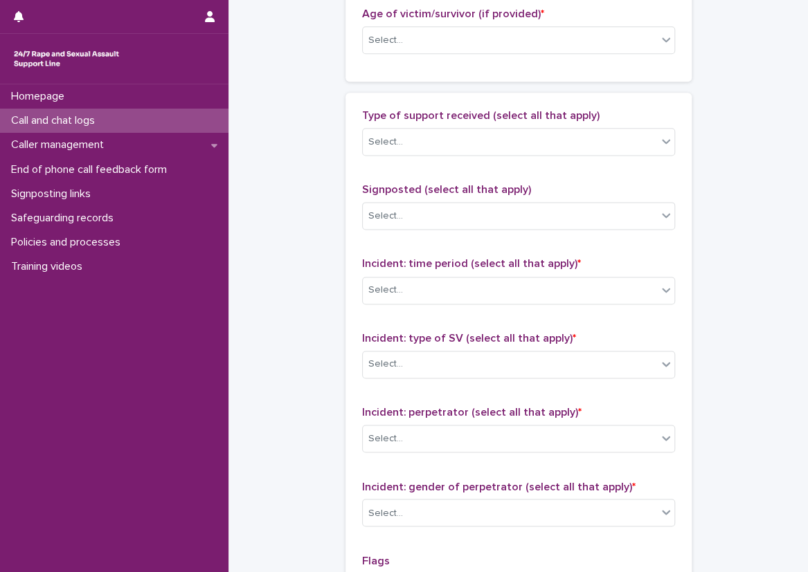
click at [213, 111] on div "Call and chat logs" at bounding box center [114, 121] width 228 height 24
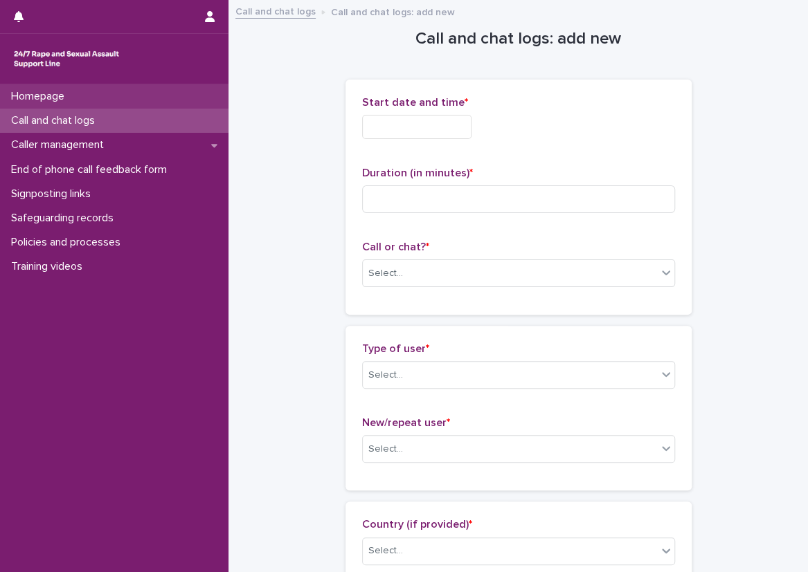
click at [179, 89] on div "Homepage" at bounding box center [114, 96] width 228 height 24
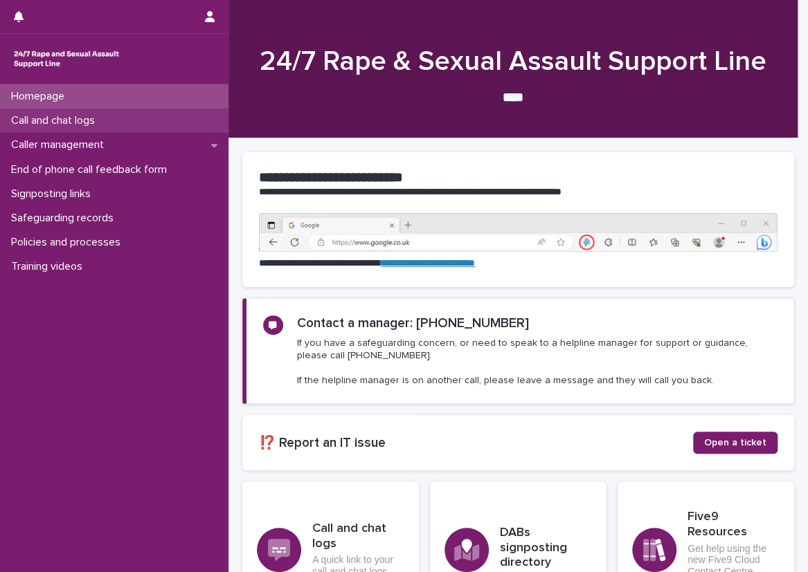
click at [168, 121] on div "Call and chat logs" at bounding box center [114, 121] width 228 height 24
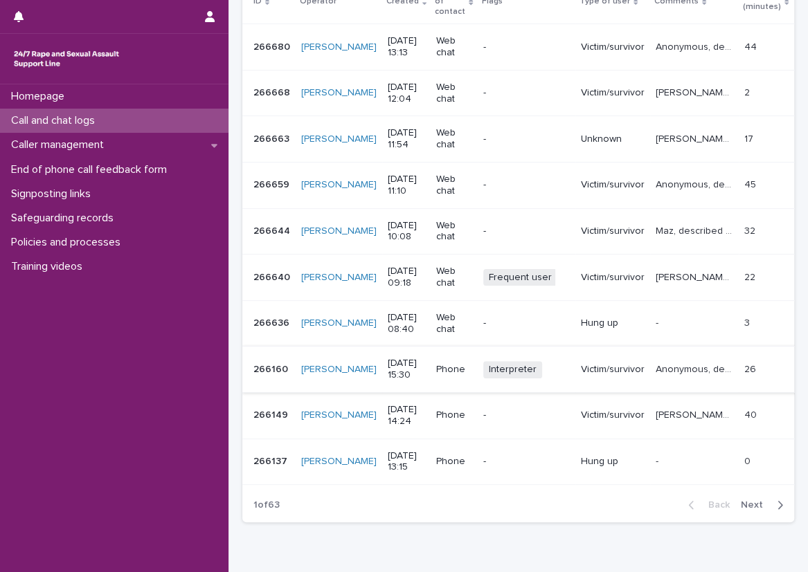
scroll to position [343, 0]
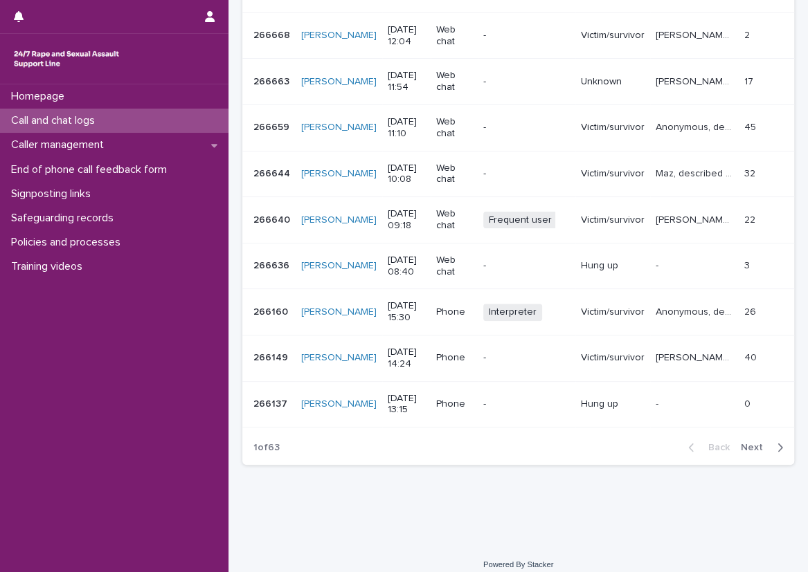
click at [751, 443] on span "Next" at bounding box center [756, 448] width 30 height 10
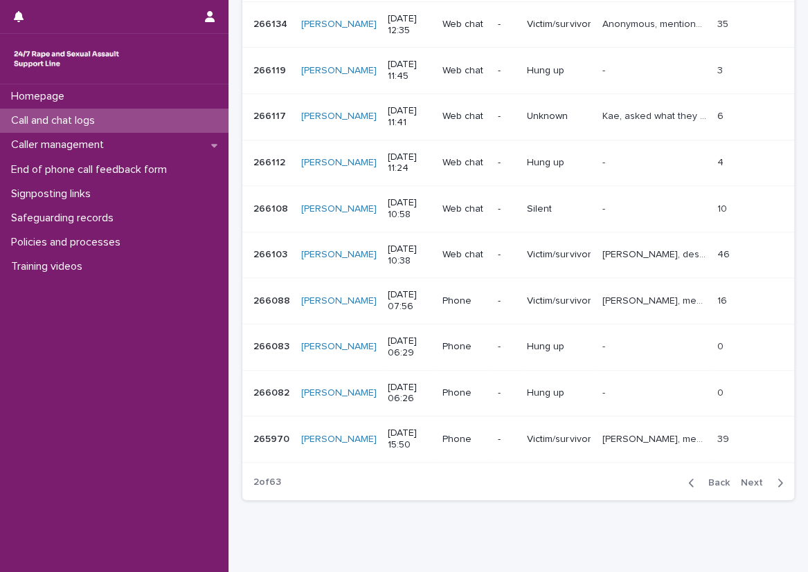
scroll to position [274, 0]
